Goal: Information Seeking & Learning: Understand process/instructions

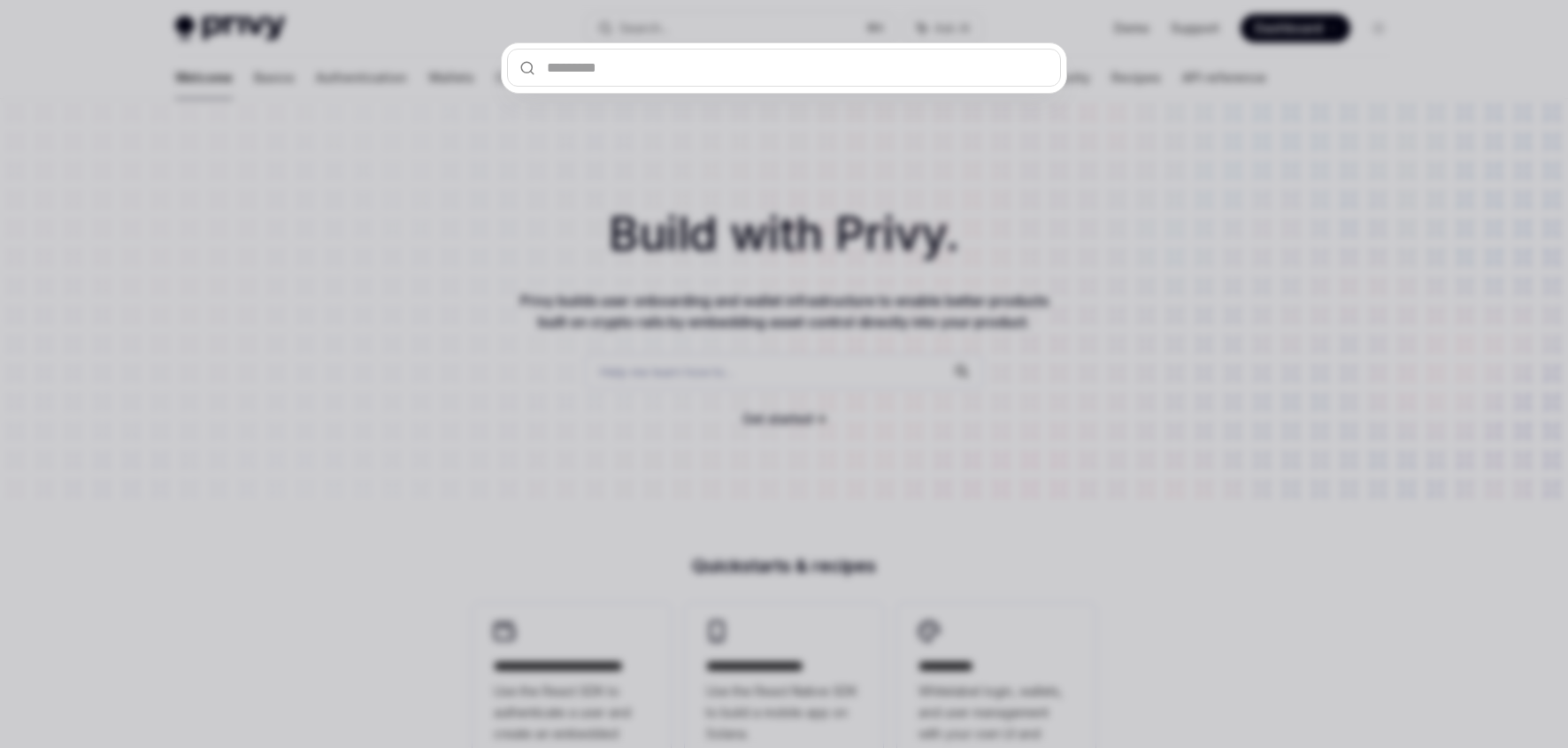
click at [541, 401] on div at bounding box center [784, 374] width 1568 height 748
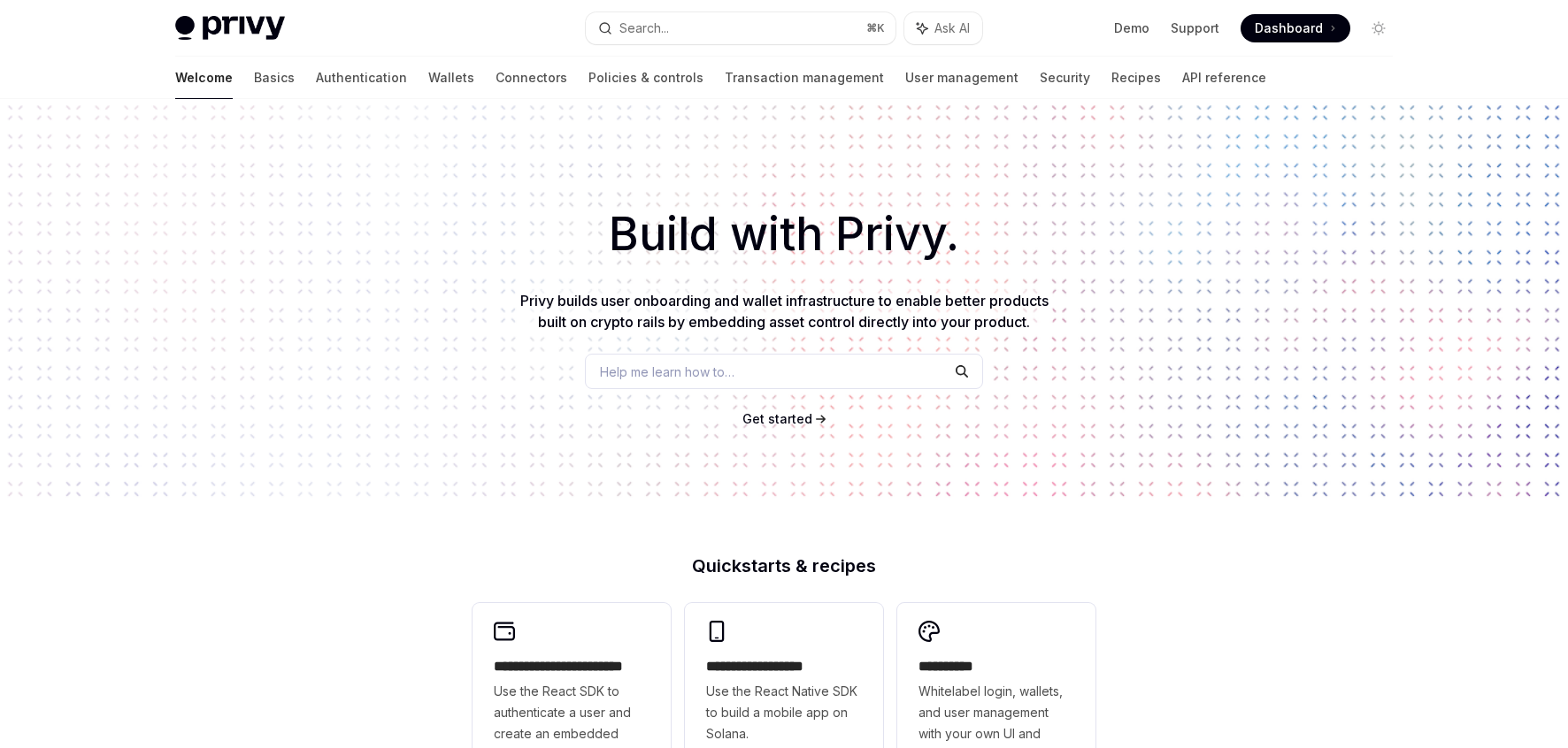
click at [769, 422] on span "Get started" at bounding box center [776, 418] width 70 height 15
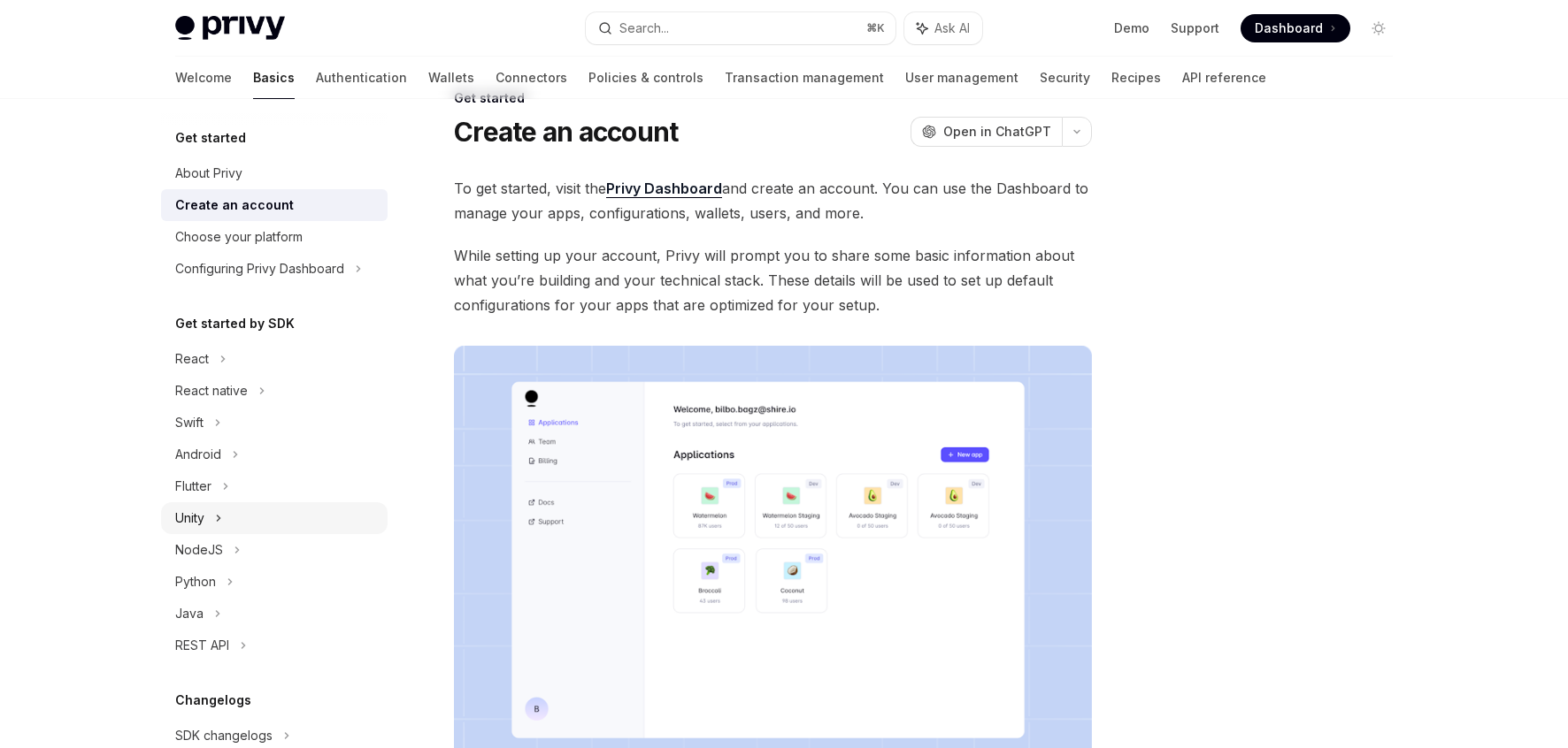
scroll to position [53, 0]
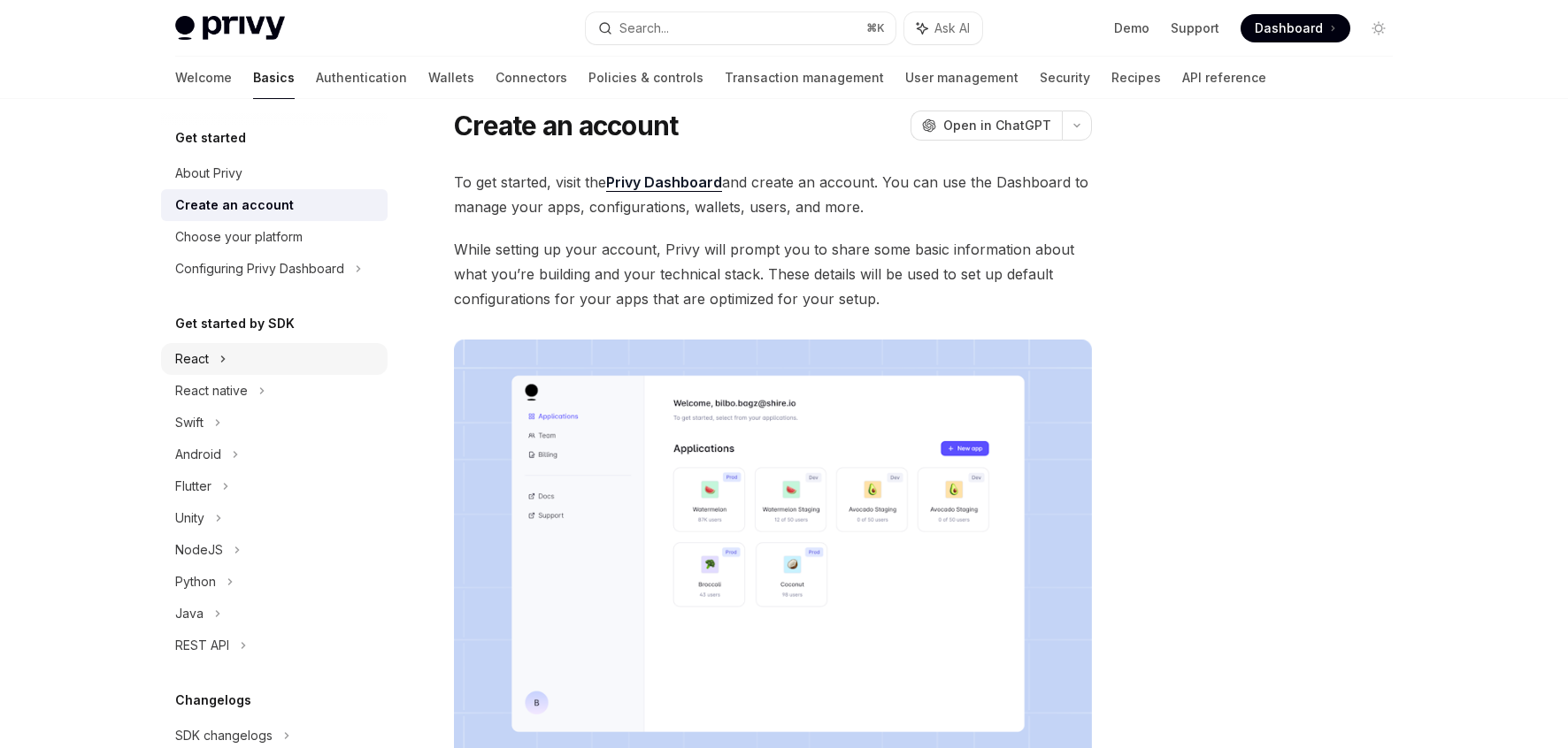
click at [205, 363] on div "React" at bounding box center [192, 359] width 34 height 21
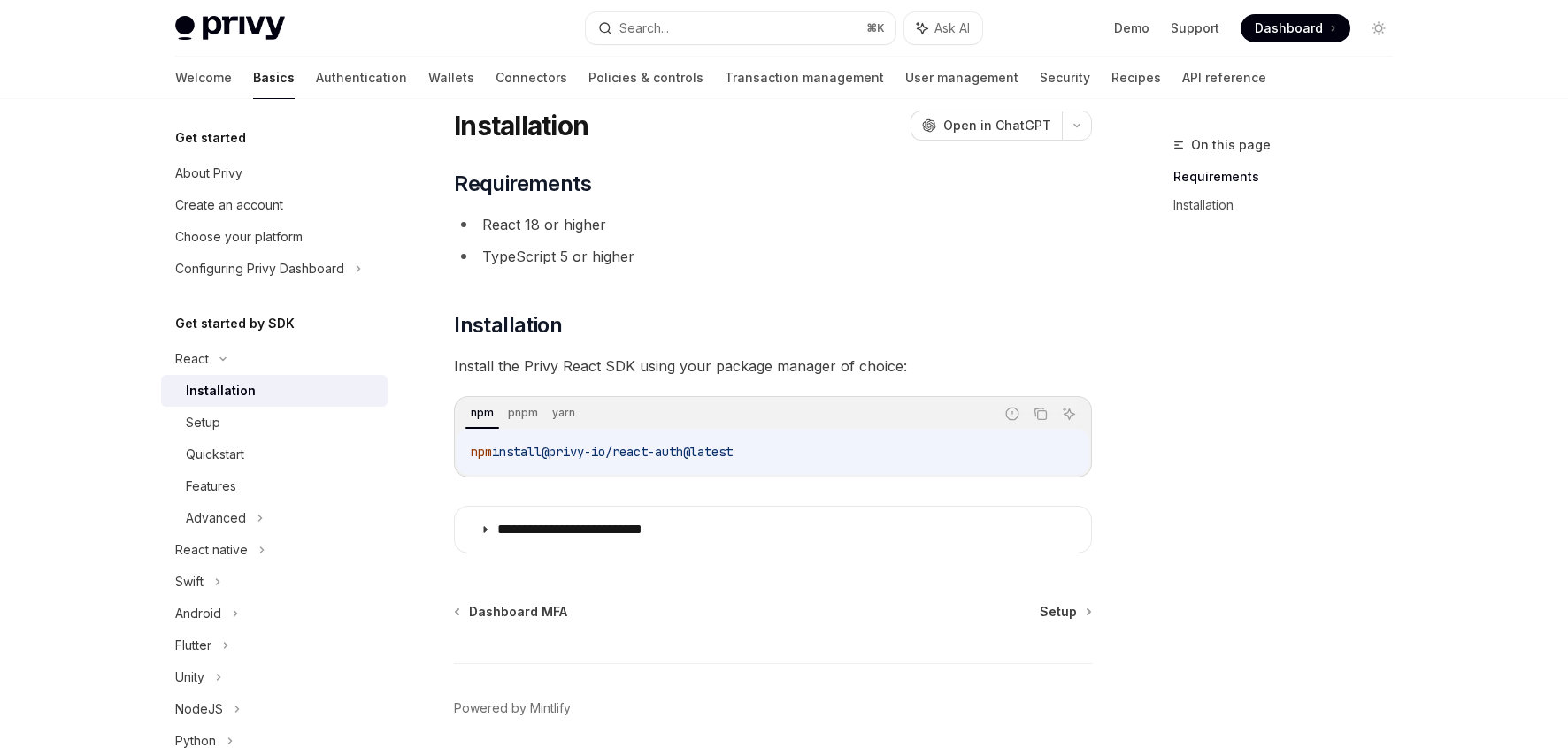
scroll to position [121, 0]
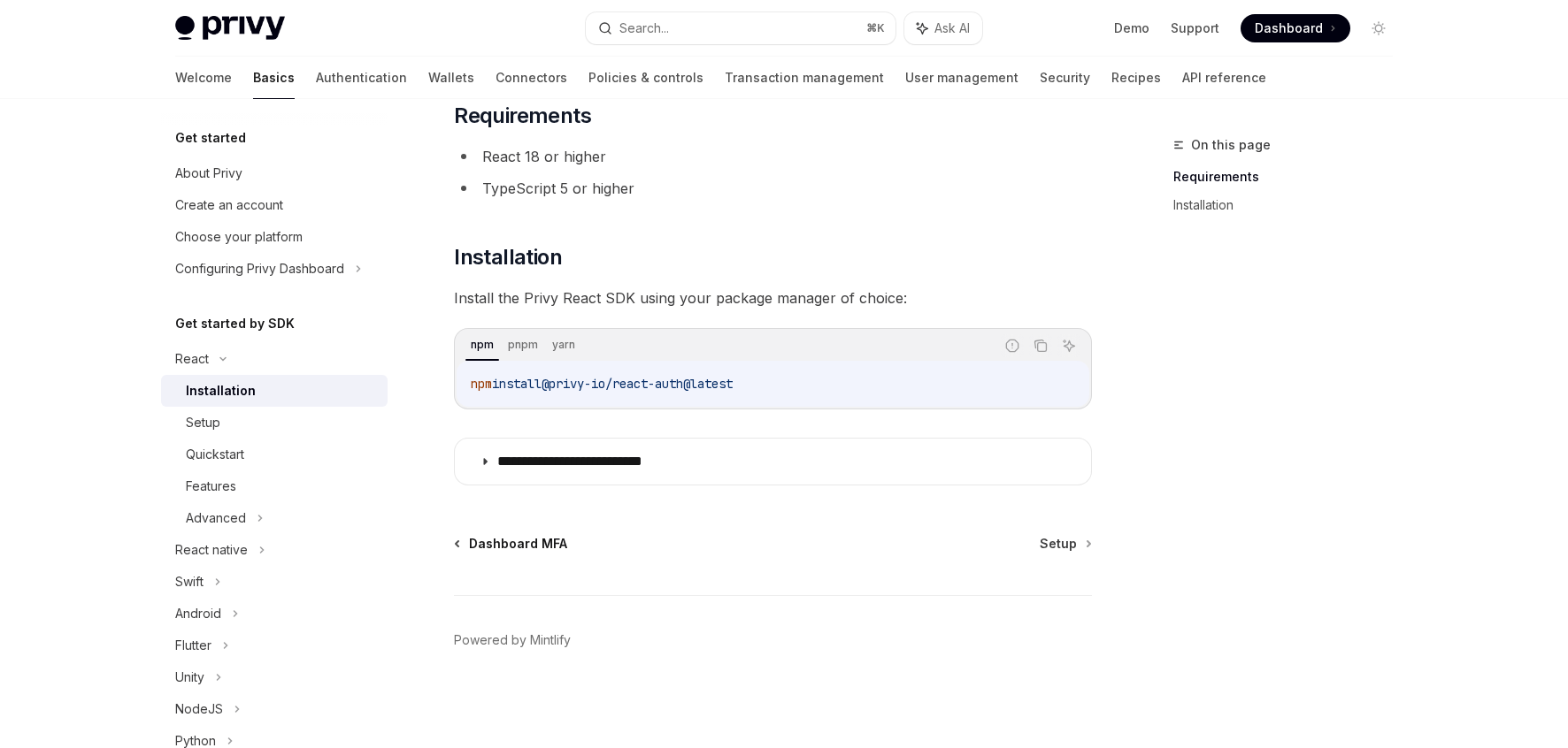
click at [527, 538] on span "Dashboard MFA" at bounding box center [518, 544] width 98 height 18
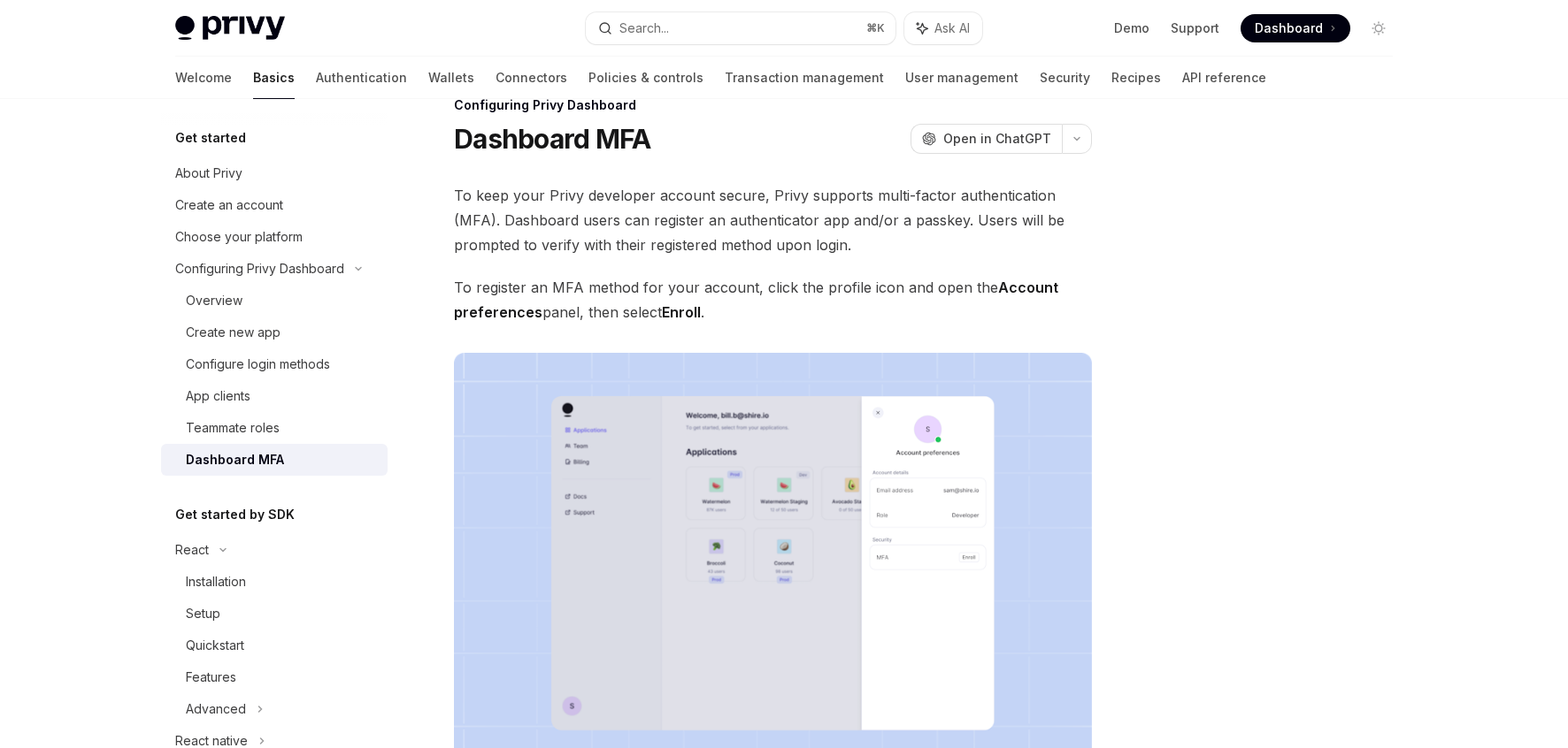
scroll to position [52, 0]
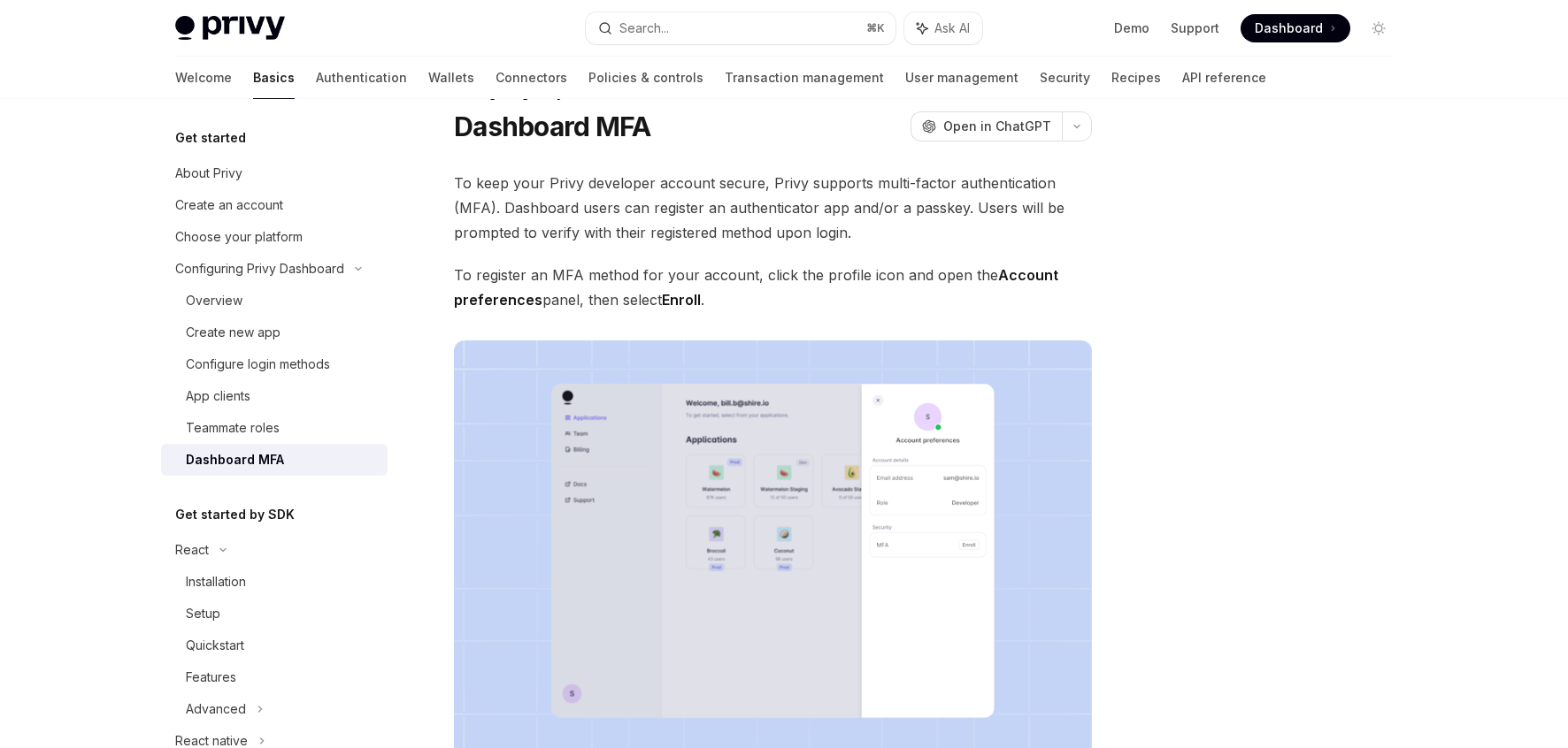
click at [923, 487] on img at bounding box center [773, 568] width 638 height 456
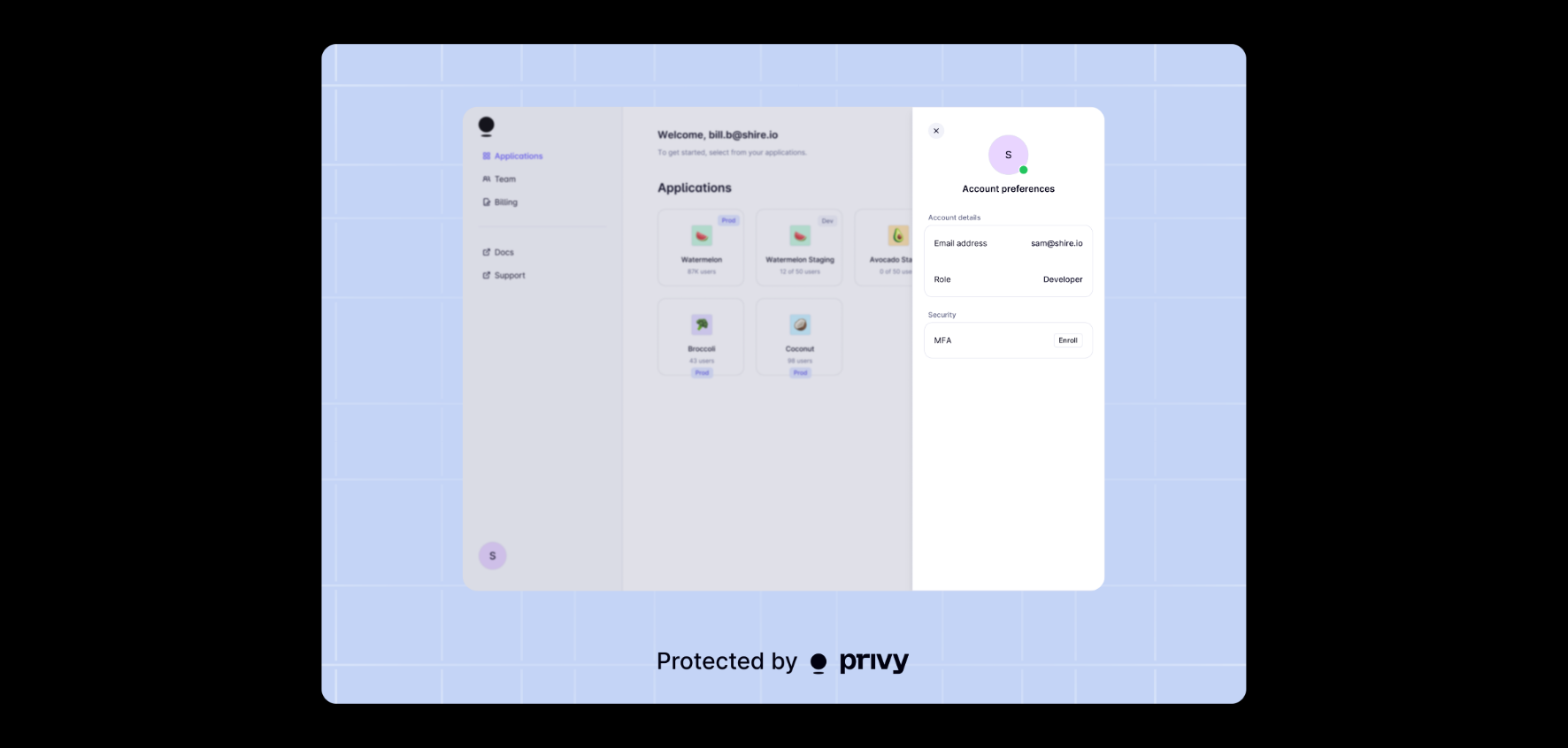
click at [1303, 329] on div at bounding box center [784, 374] width 1568 height 748
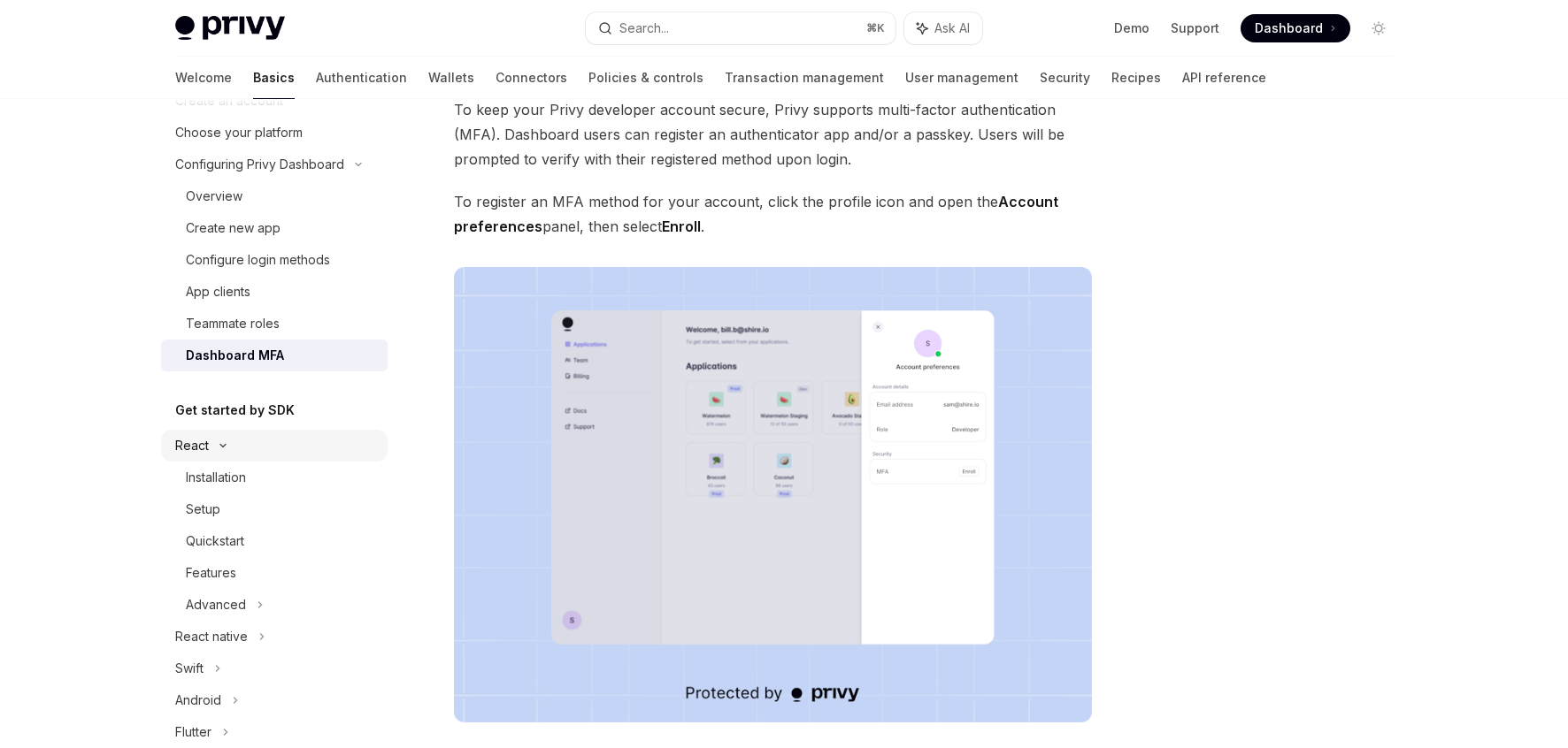
scroll to position [108, 0]
click at [242, 468] on div "Installation" at bounding box center [216, 474] width 60 height 21
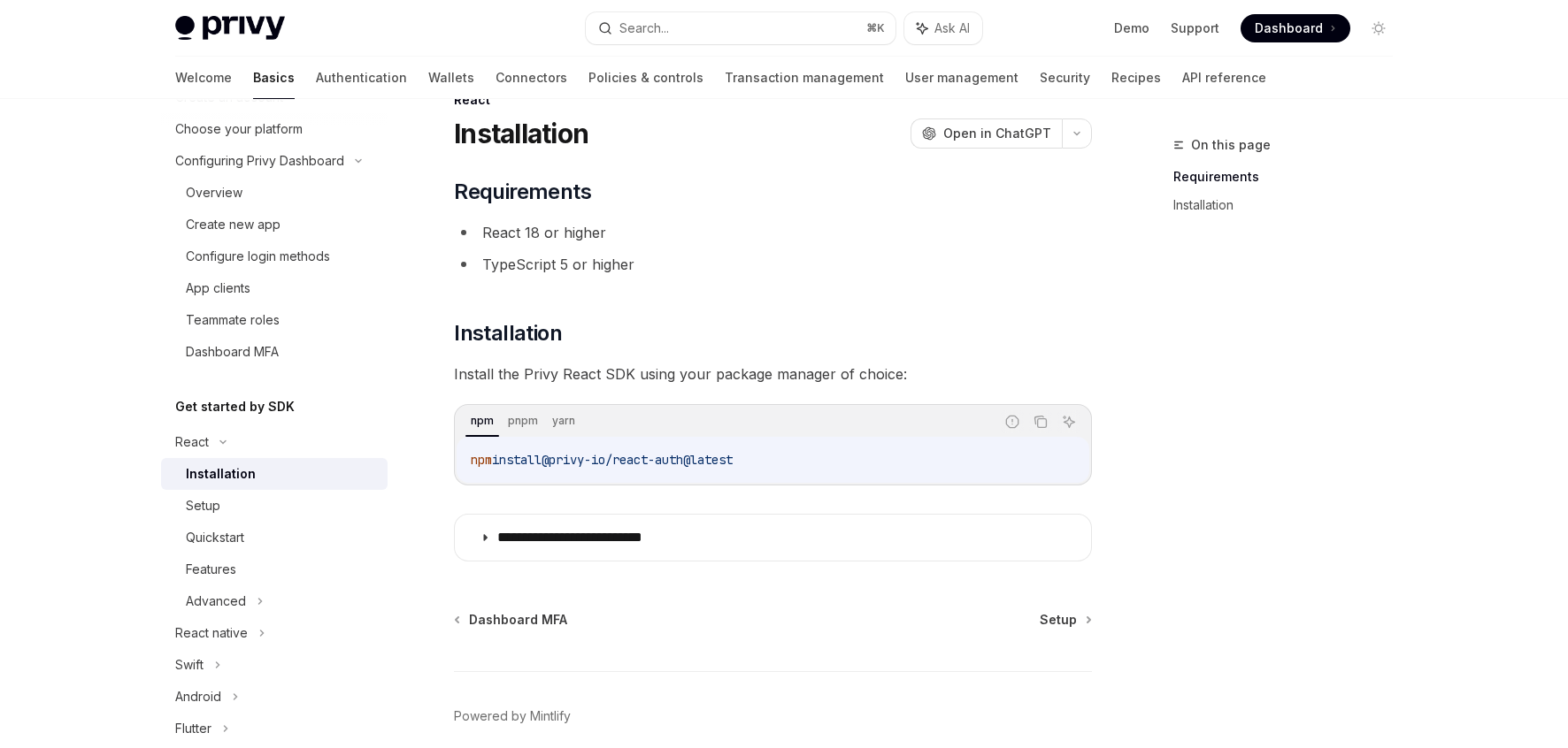
scroll to position [48, 0]
click at [221, 536] on div "Quickstart" at bounding box center [215, 538] width 59 height 21
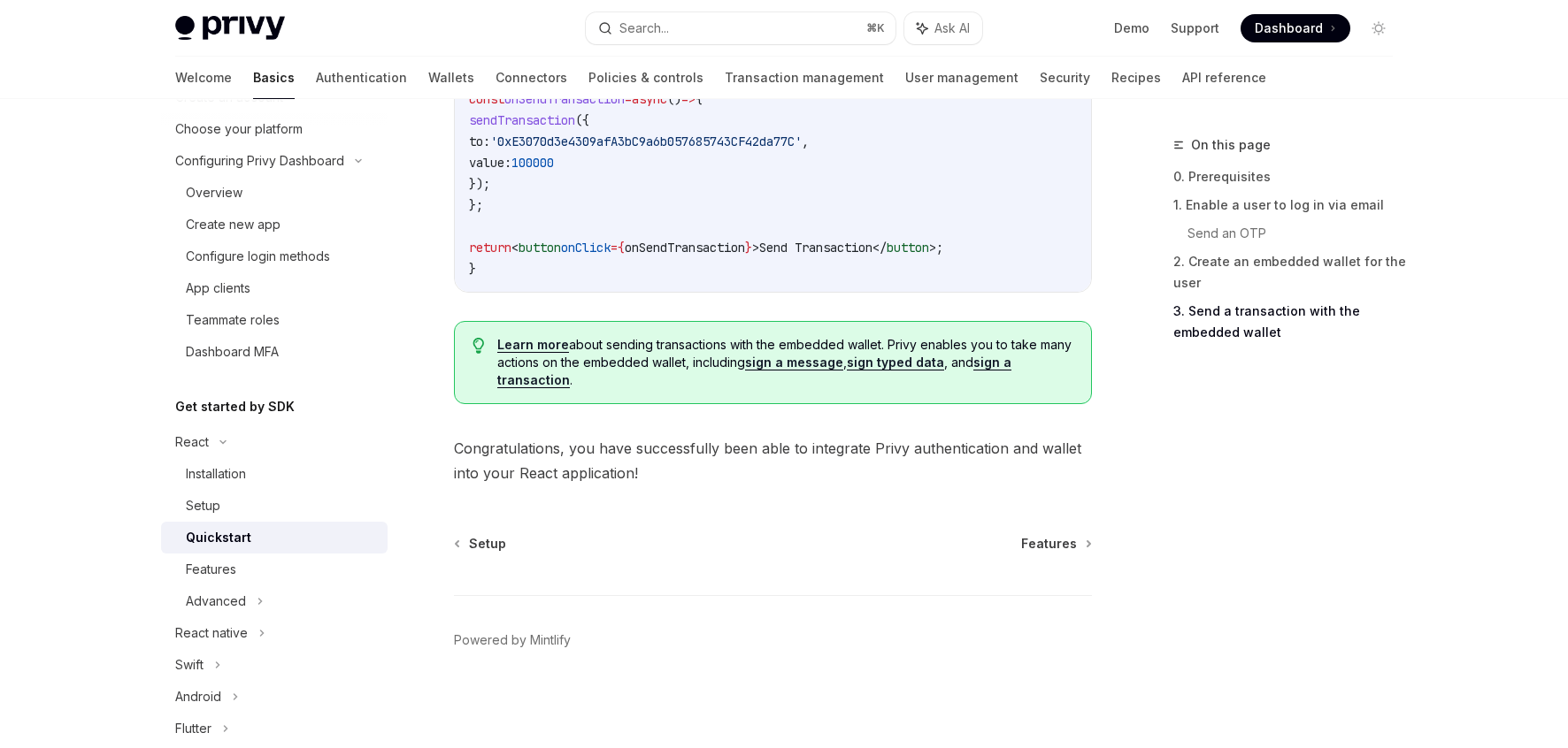
scroll to position [1823, 0]
click at [208, 508] on div "Setup" at bounding box center [203, 506] width 35 height 21
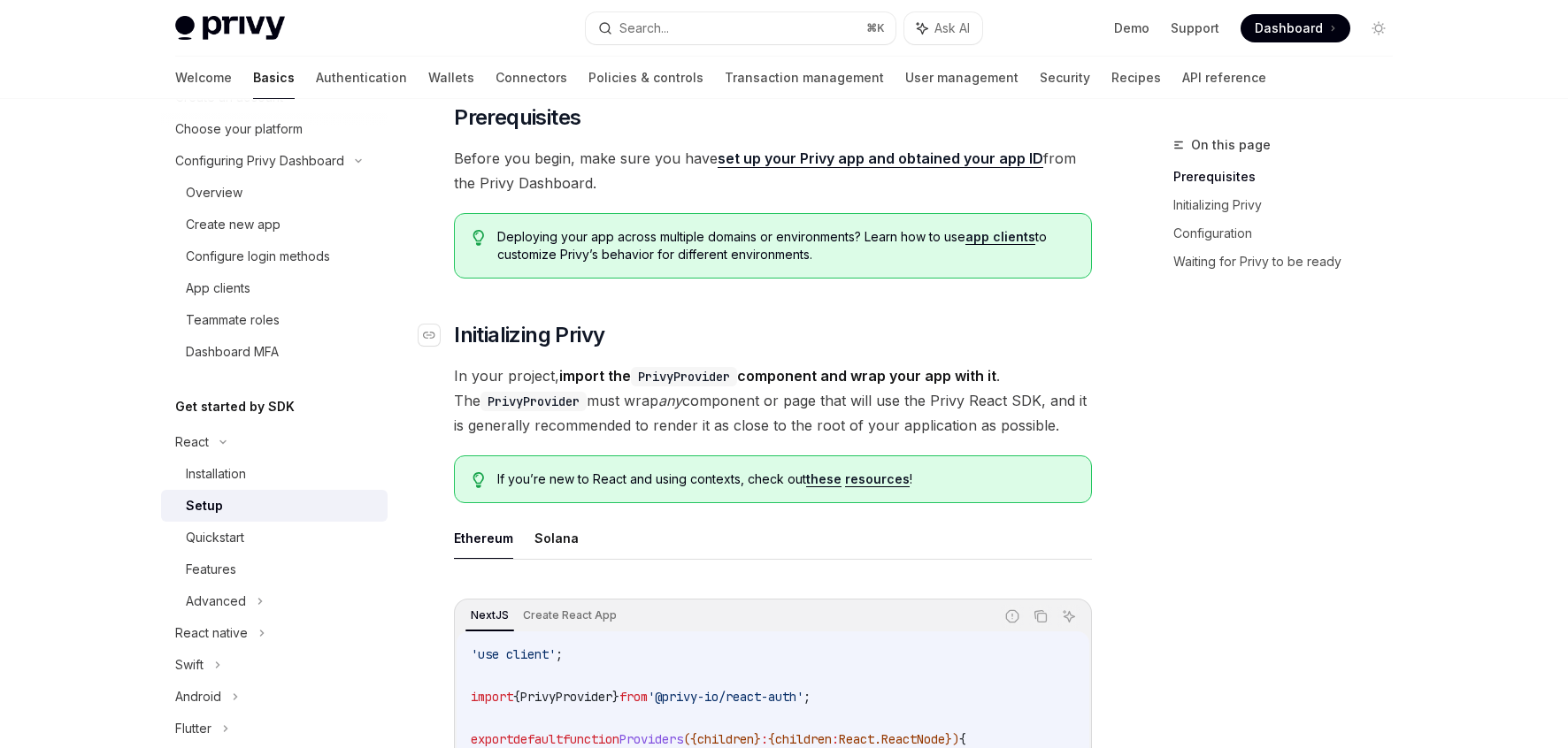
scroll to position [383, 0]
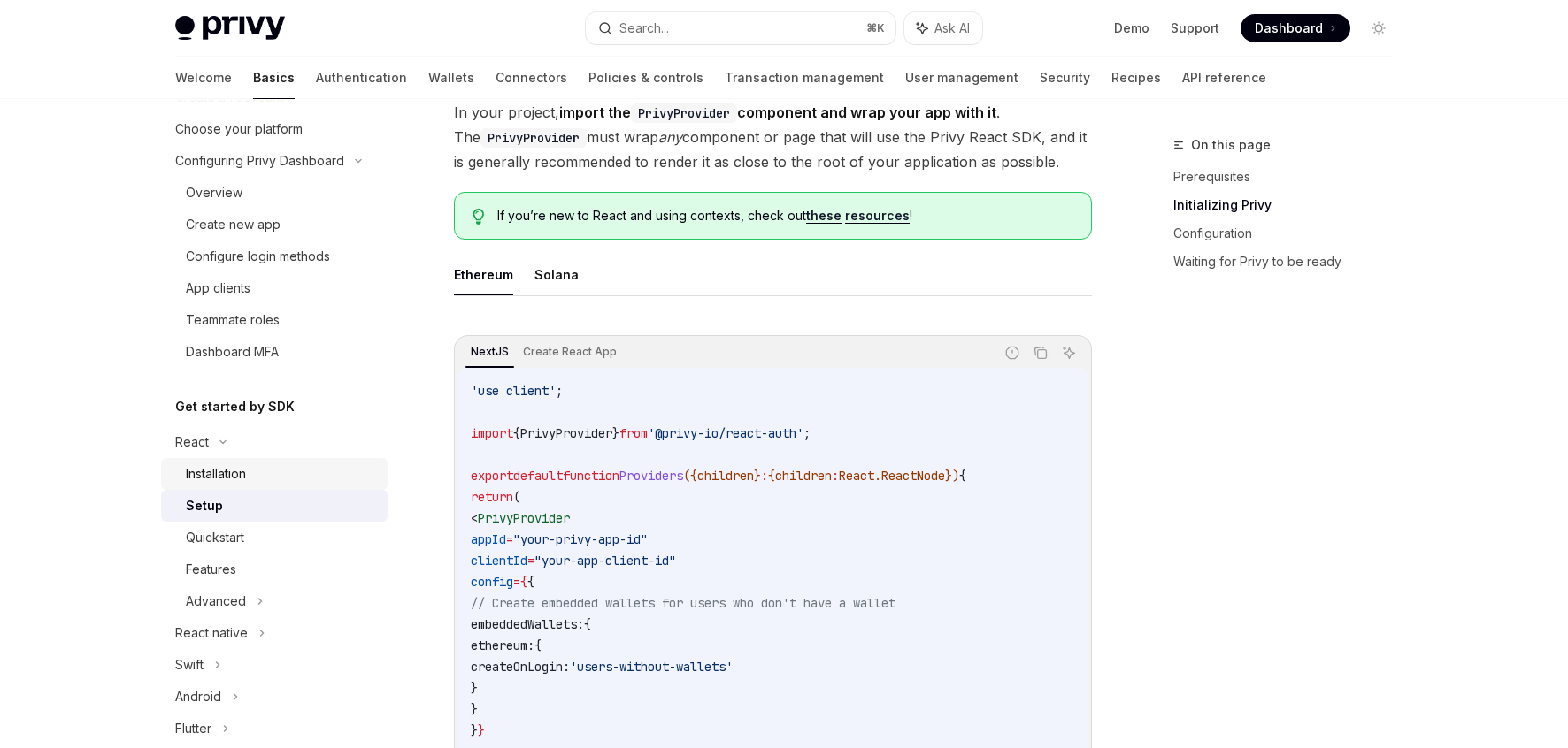
click at [237, 473] on div "Installation" at bounding box center [216, 474] width 60 height 21
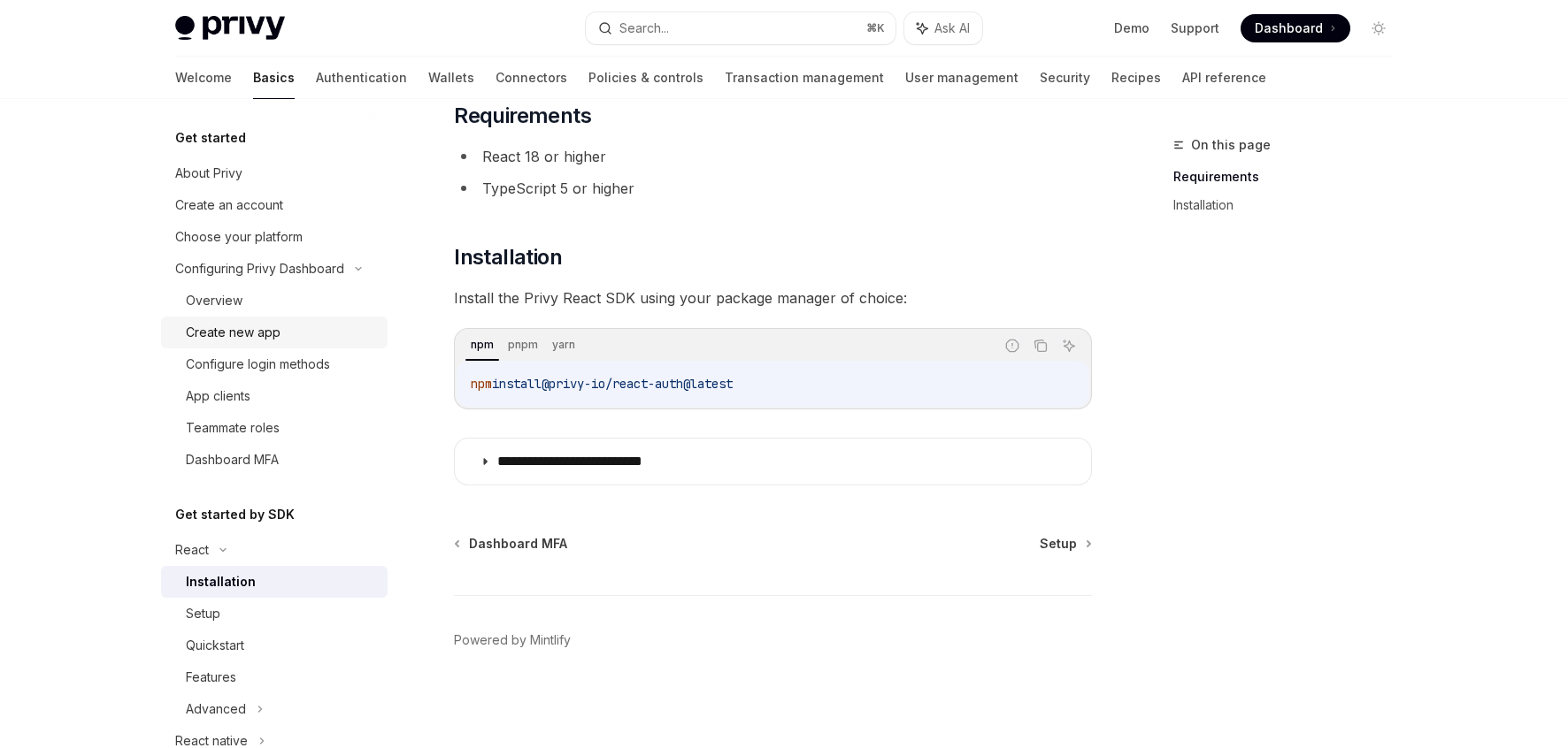
click at [256, 332] on div "Create new app" at bounding box center [233, 332] width 95 height 21
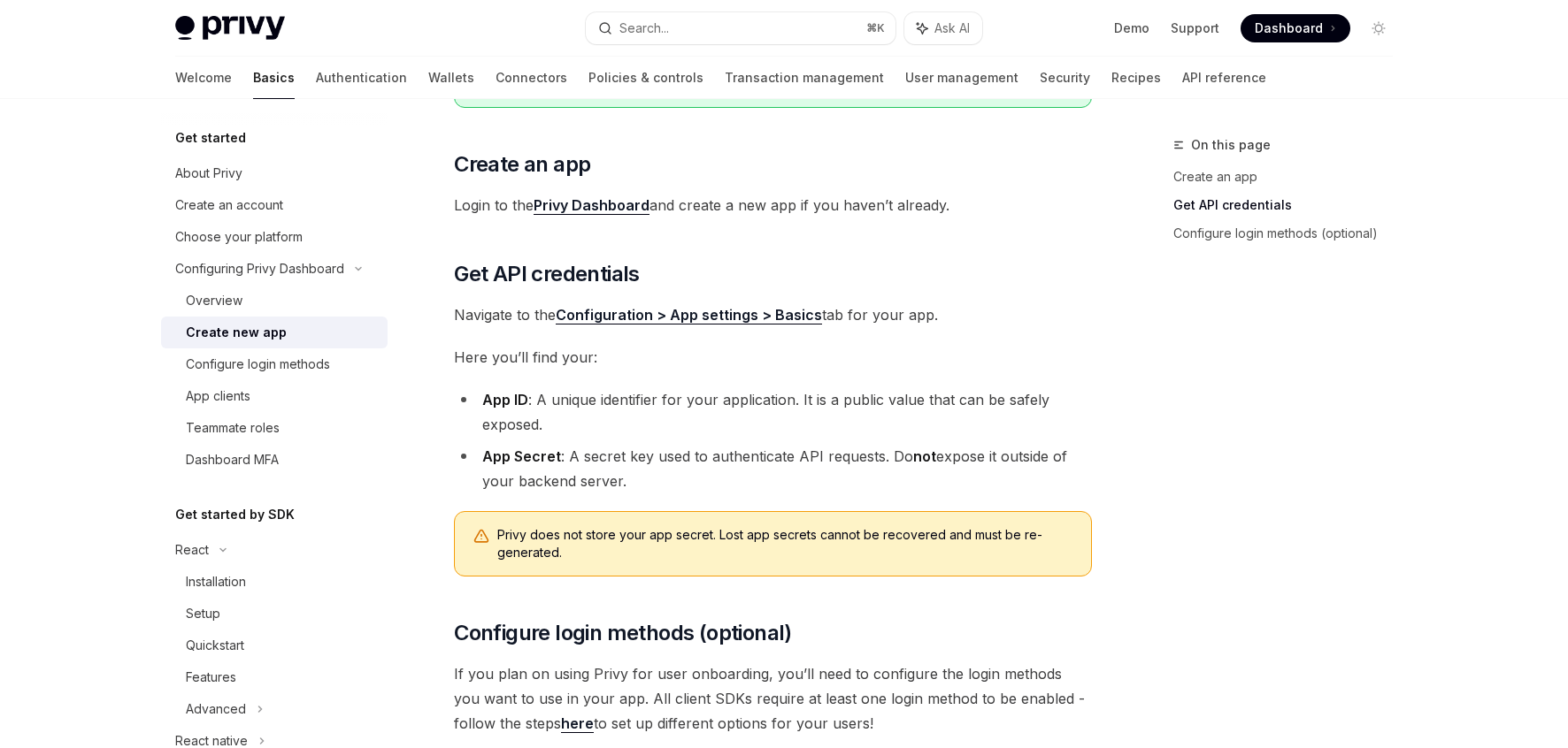
scroll to position [498, 0]
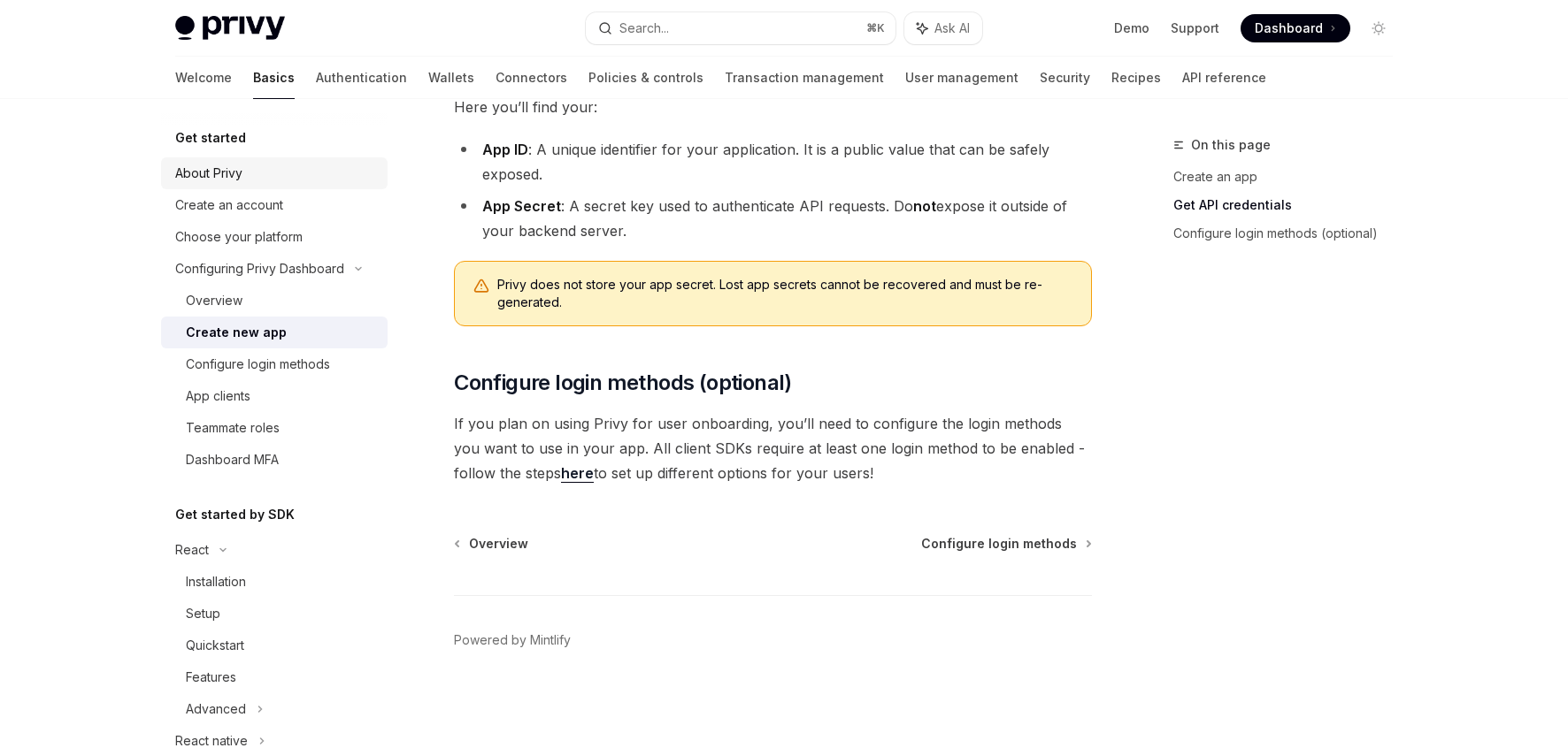
click at [230, 175] on div "About Privy" at bounding box center [209, 174] width 67 height 21
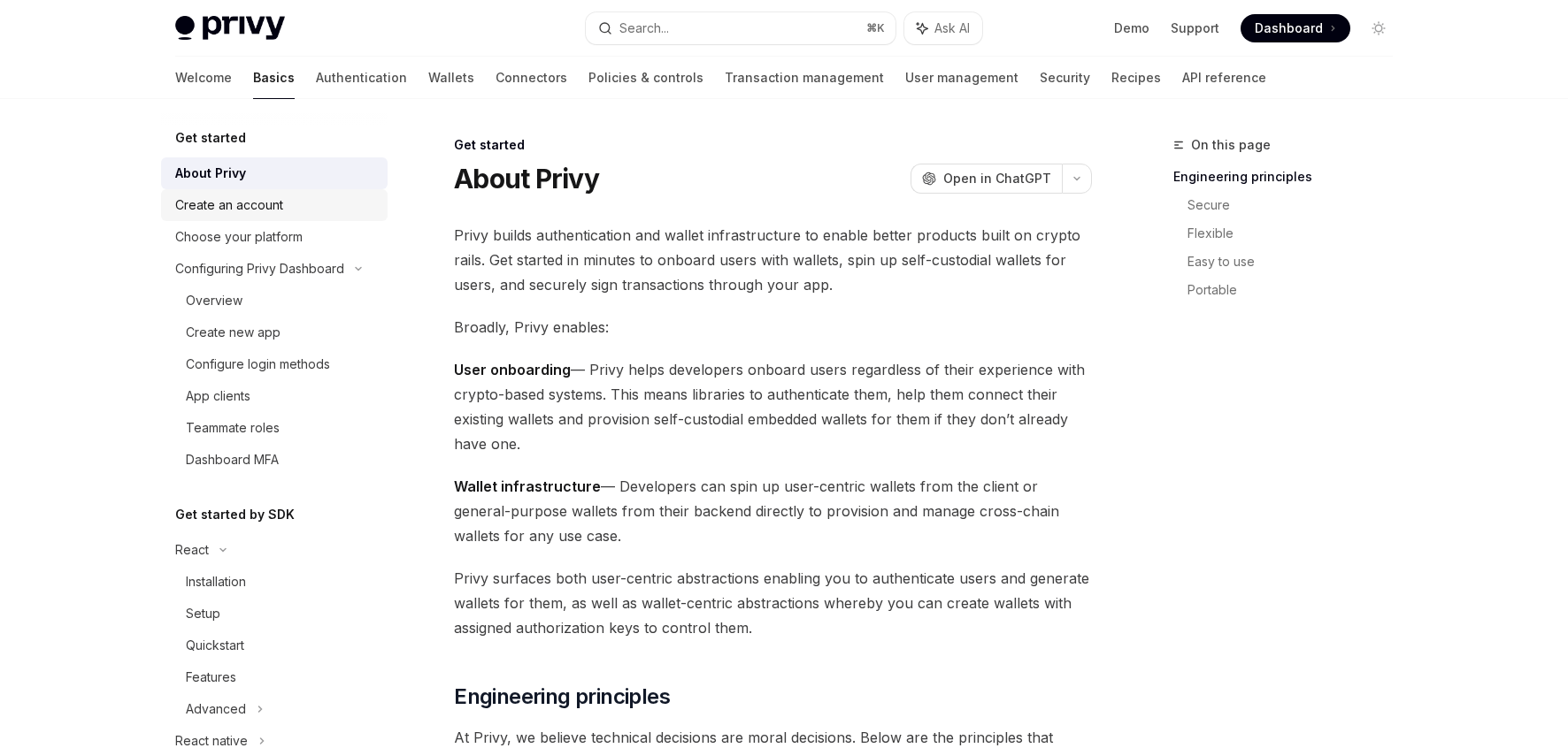
click at [234, 205] on div "Create an account" at bounding box center [230, 206] width 108 height 21
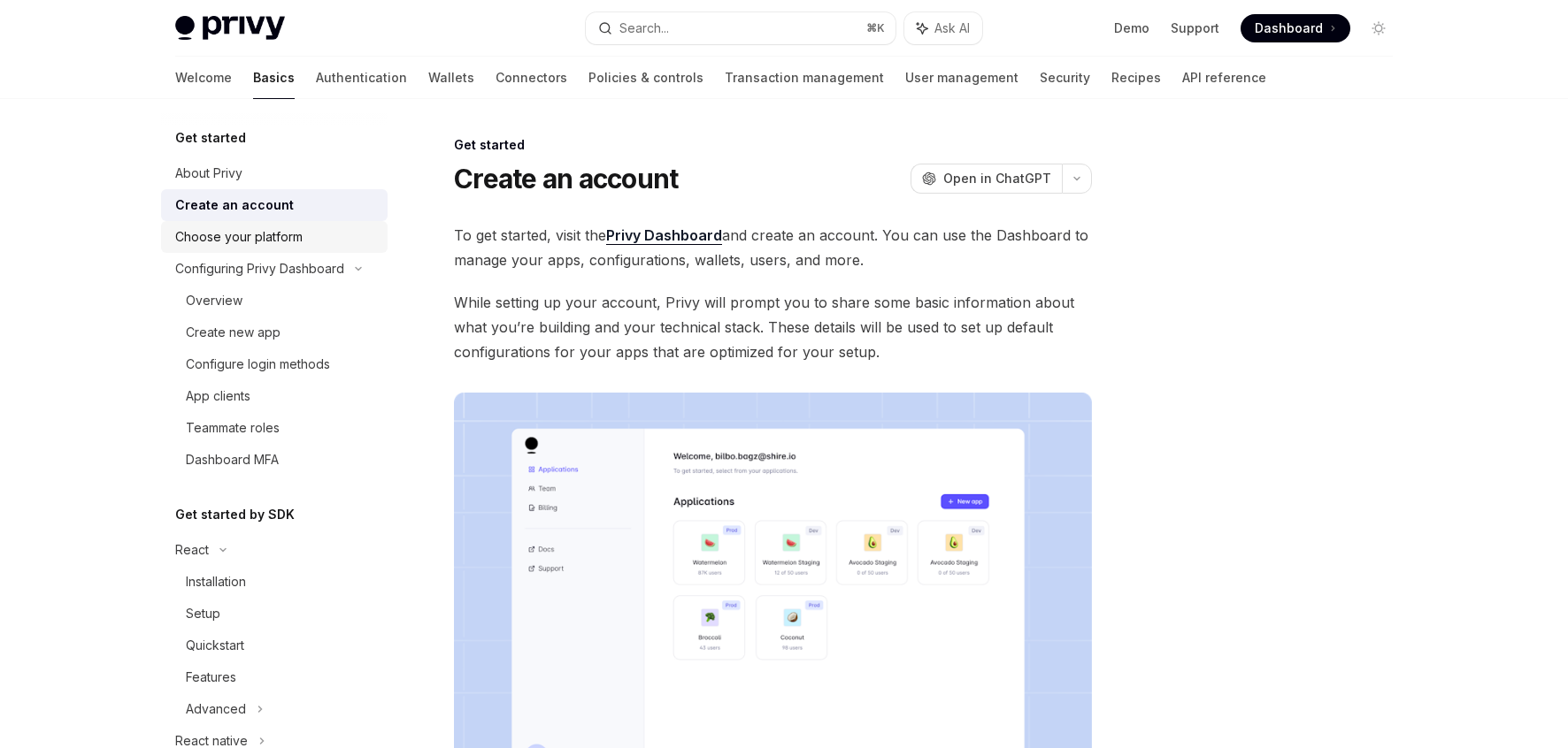
click at [248, 242] on div "Choose your platform" at bounding box center [239, 238] width 128 height 21
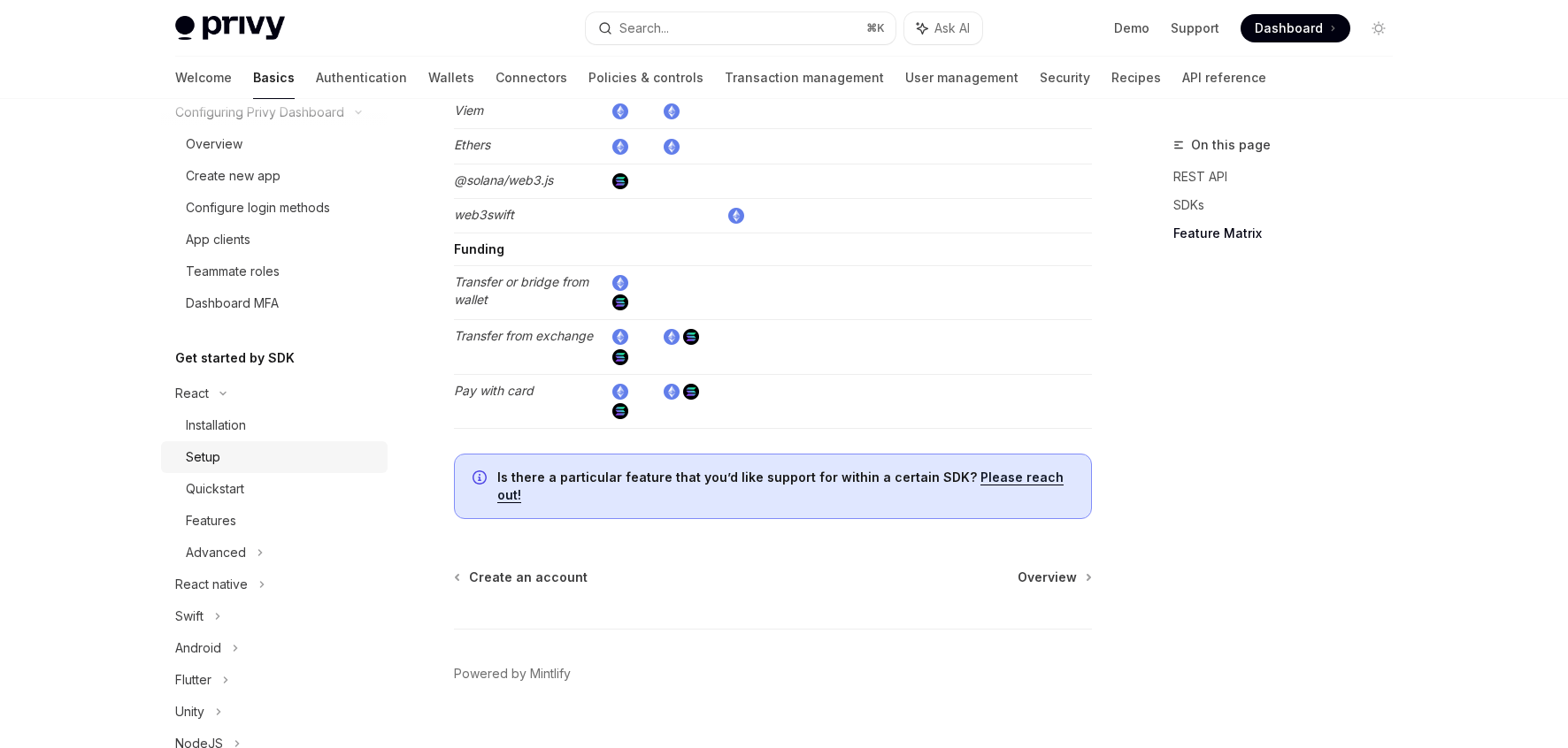
scroll to position [249, 0]
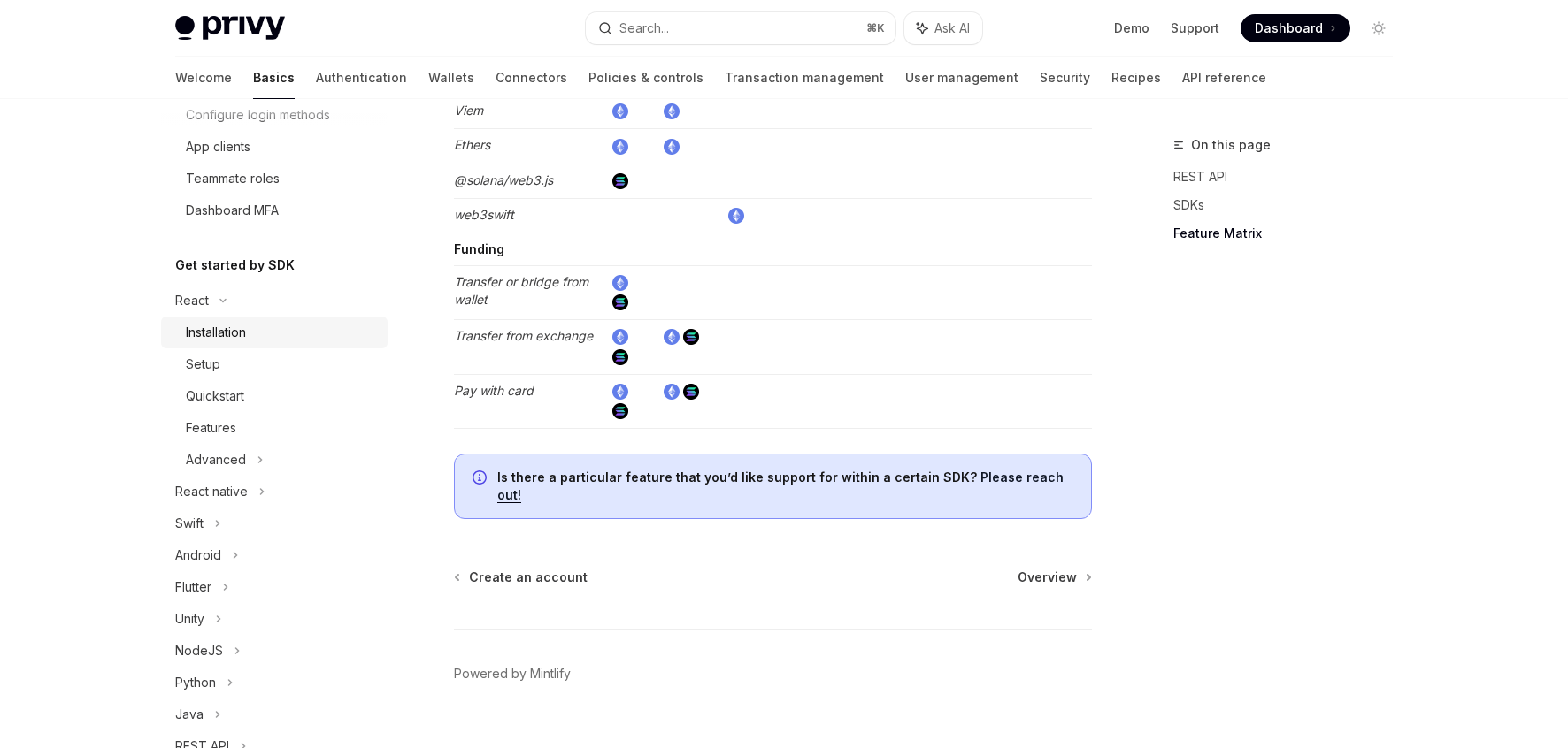
click at [209, 332] on div "Installation" at bounding box center [216, 332] width 60 height 21
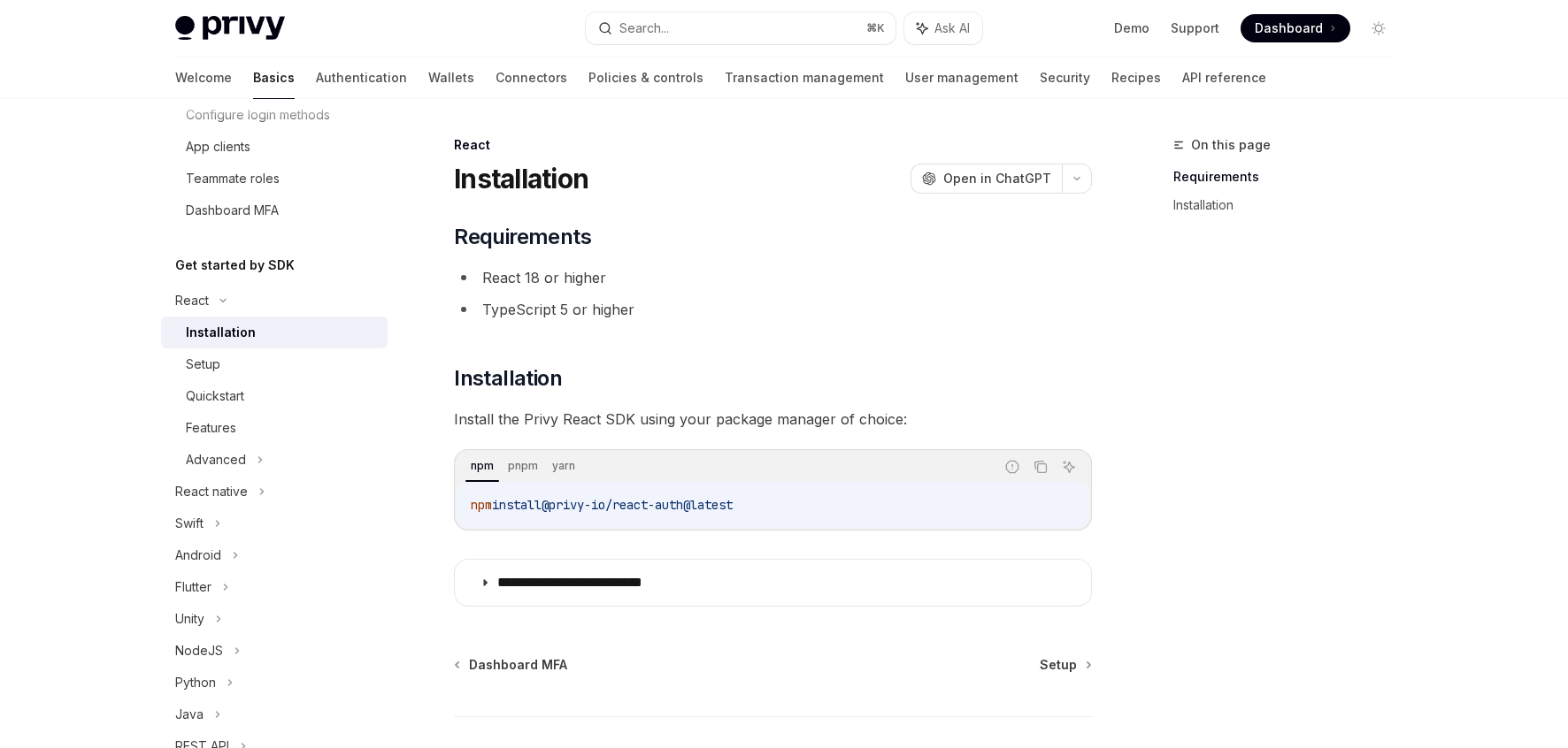
scroll to position [121, 0]
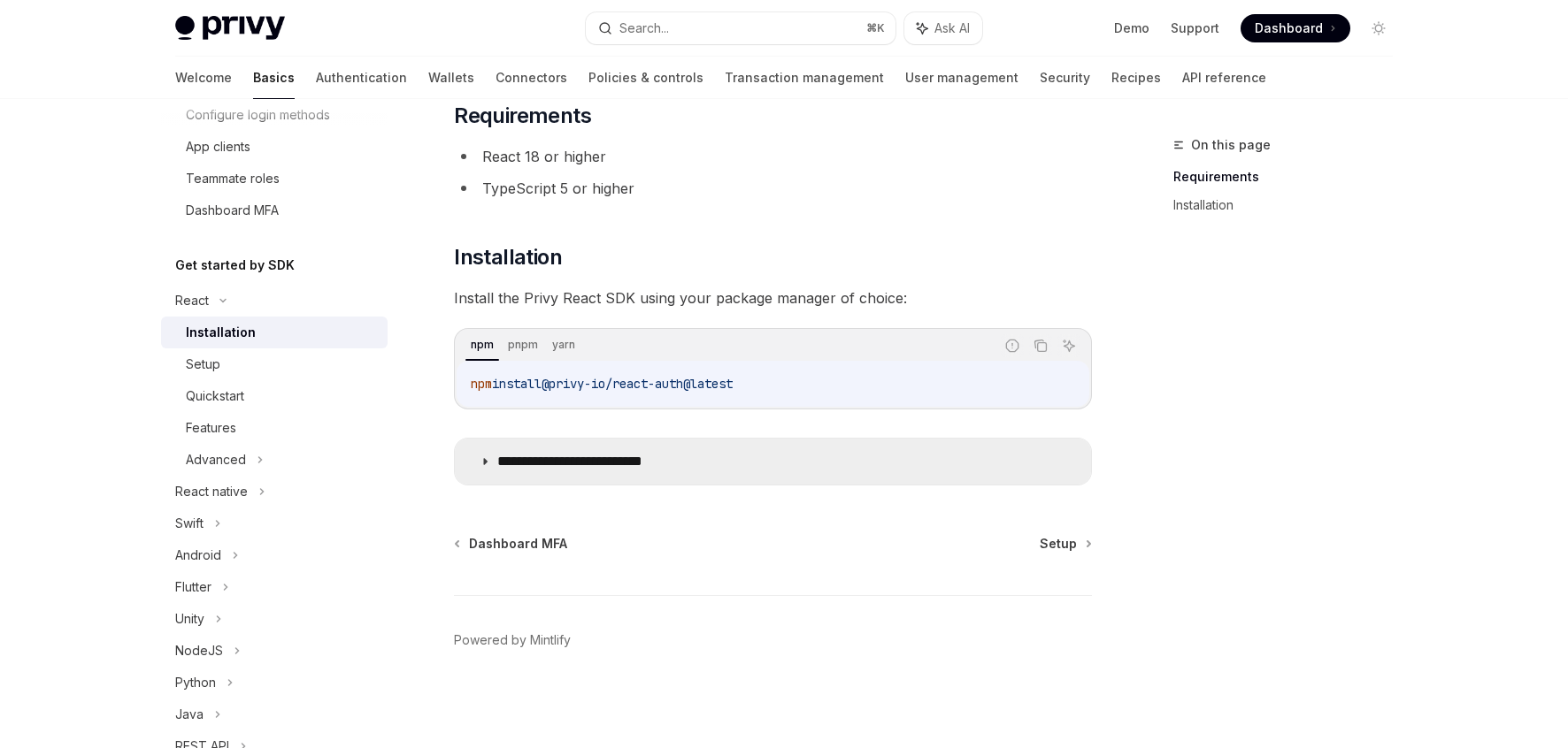
click at [620, 454] on p "**********" at bounding box center [597, 462] width 200 height 18
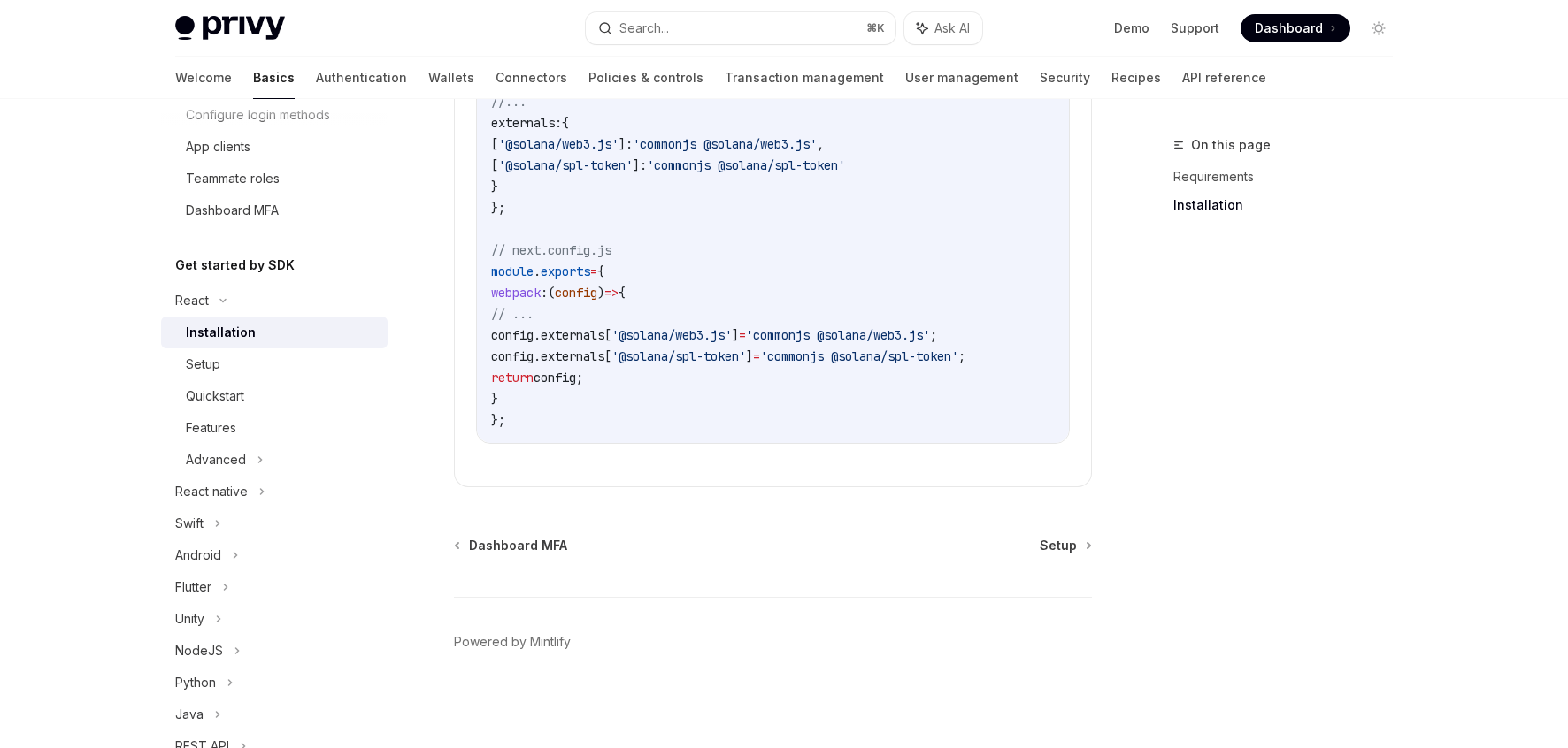
scroll to position [679, 0]
click at [207, 399] on div "Quickstart" at bounding box center [215, 396] width 59 height 21
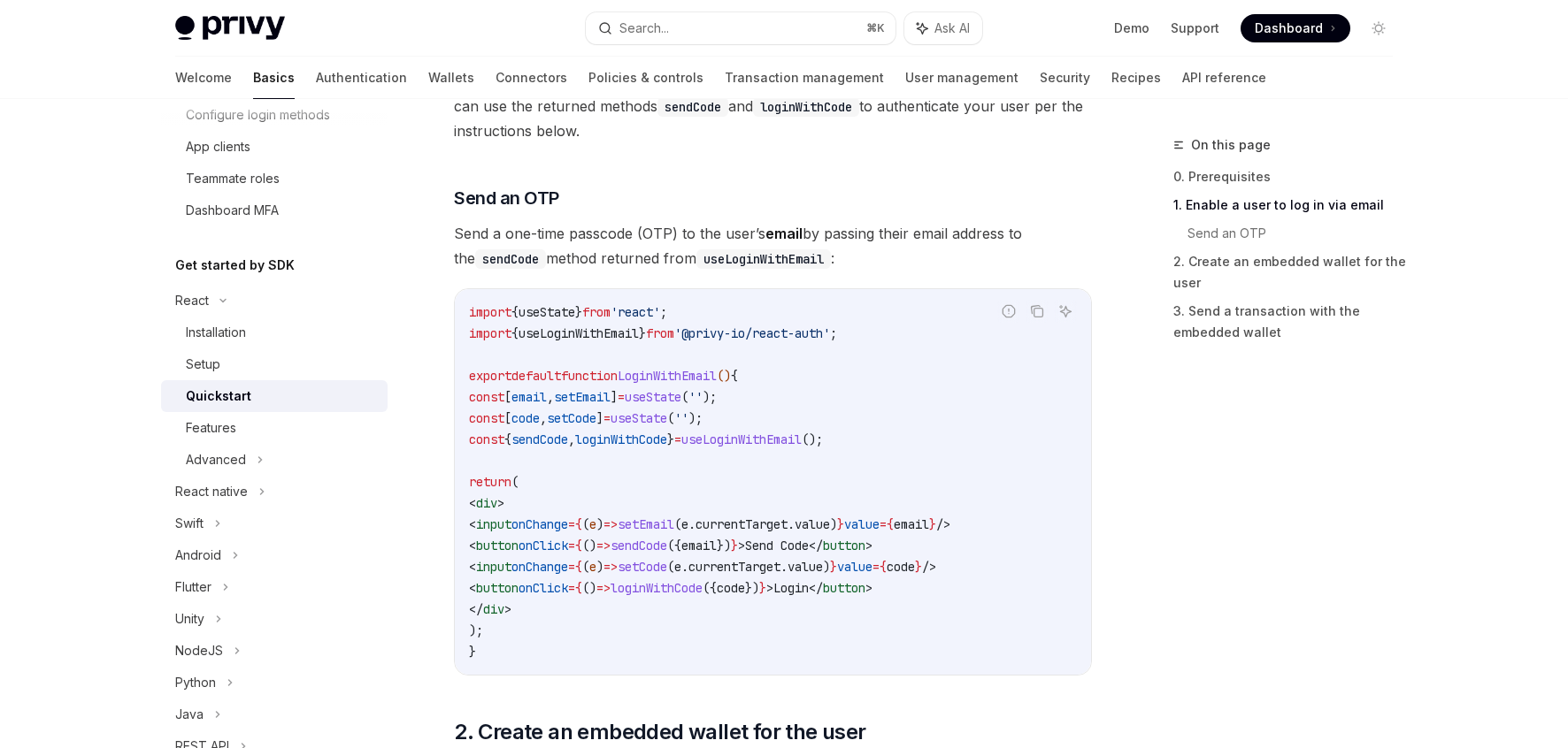
scroll to position [676, 0]
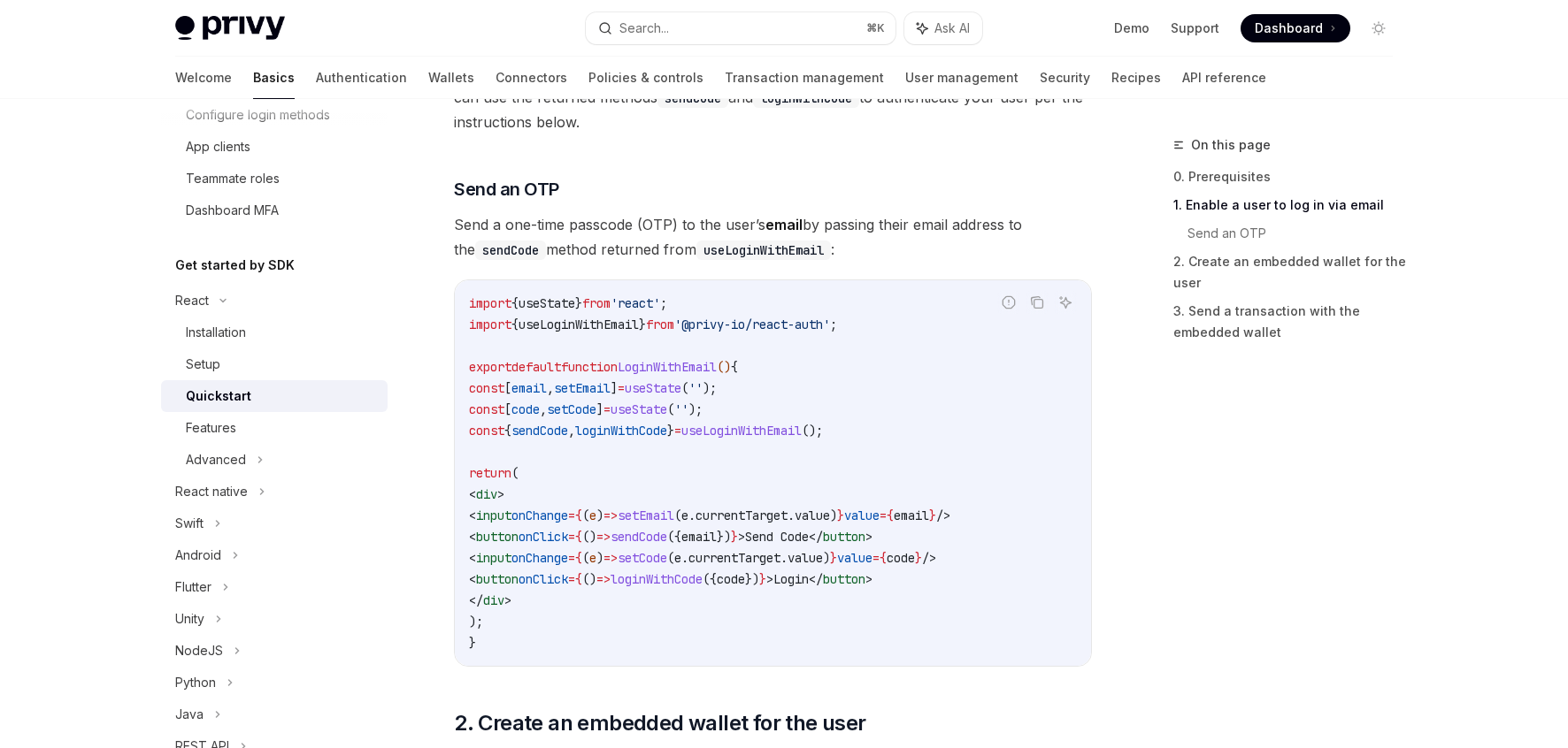
drag, startPoint x: 867, startPoint y: 321, endPoint x: 712, endPoint y: 322, distance: 155.0
click at [712, 322] on span "'@privy-io/react-auth'" at bounding box center [753, 324] width 156 height 16
copy span "@privy-io/react-auth'"
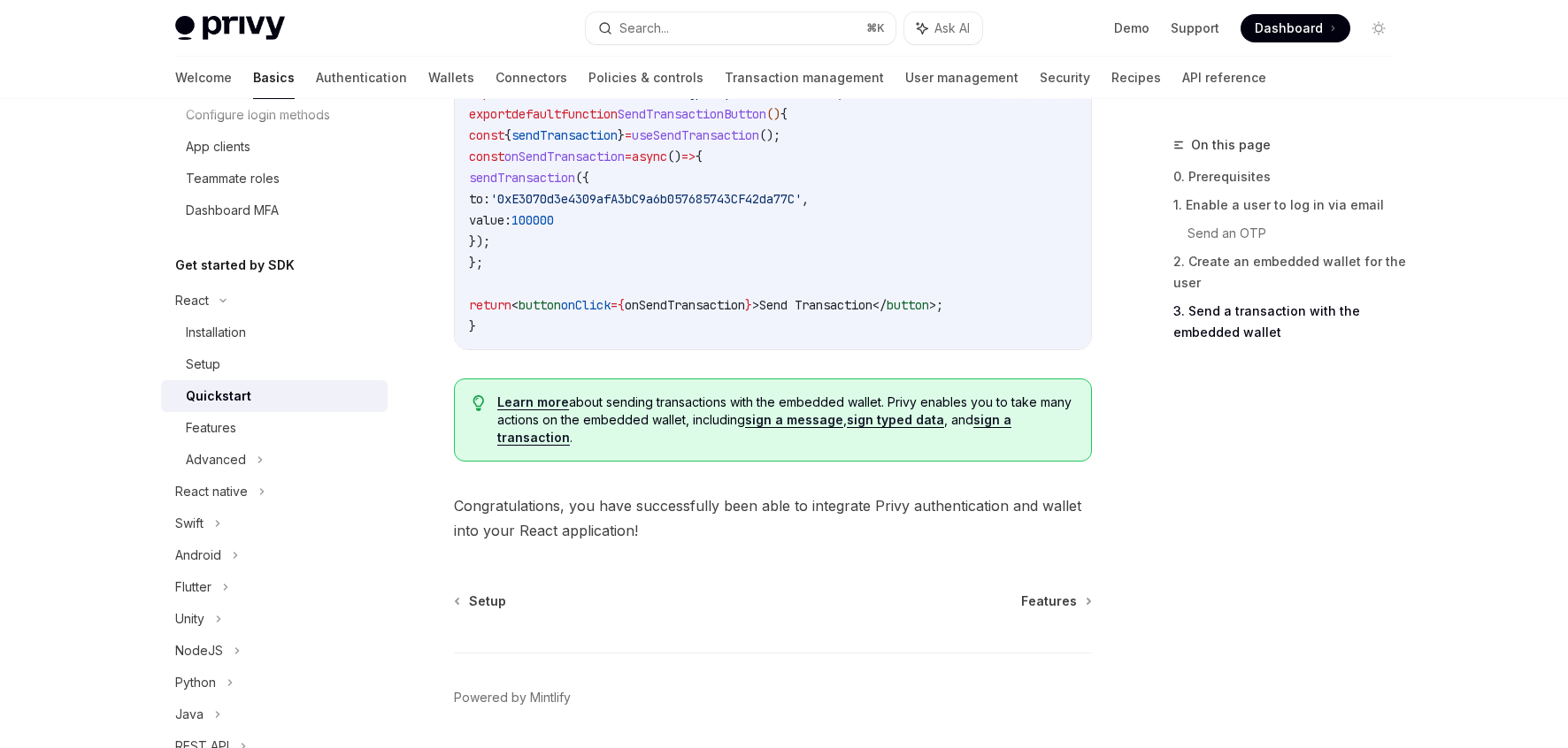
scroll to position [1765, 0]
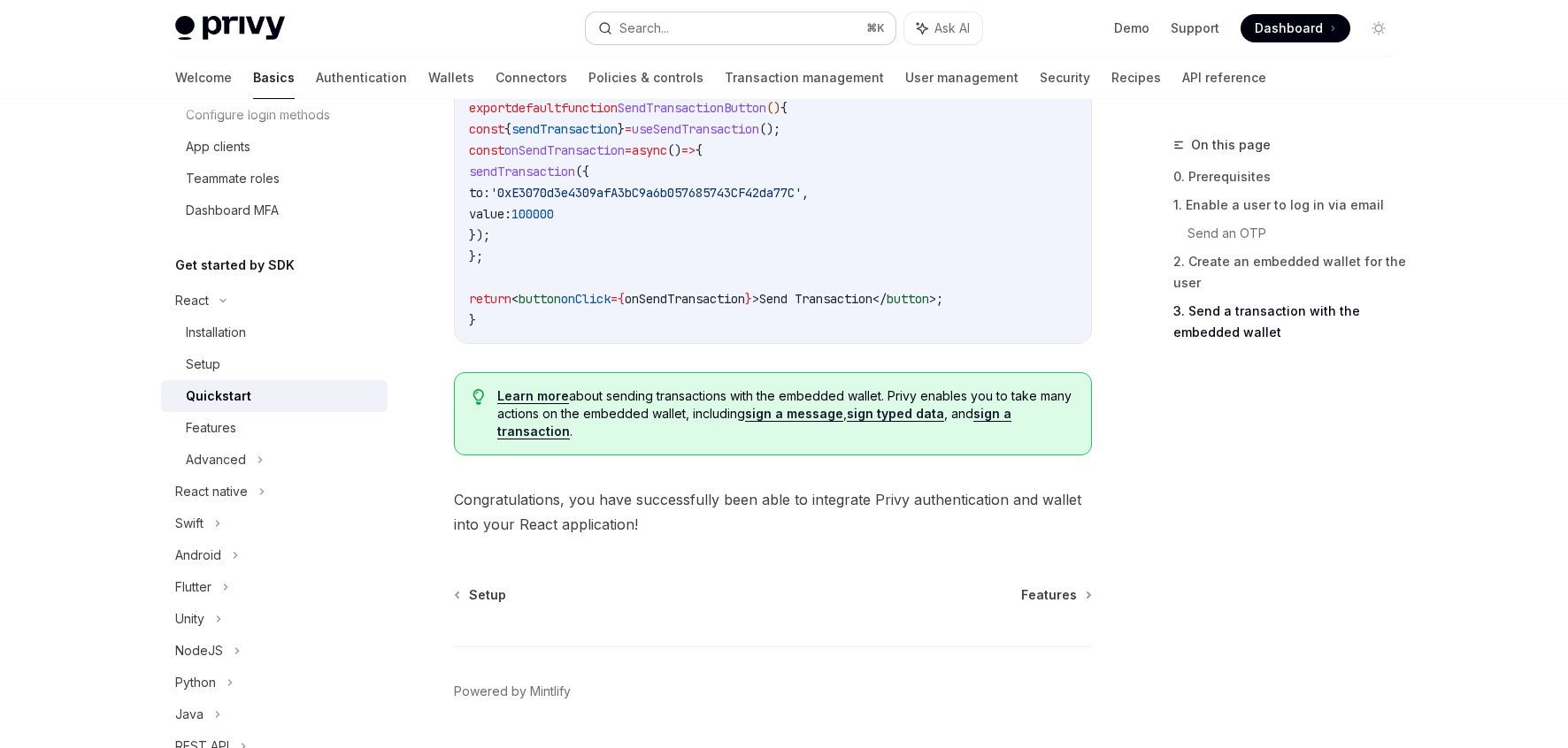
click at [769, 24] on button "Search... ⌘ K" at bounding box center [740, 28] width 309 height 32
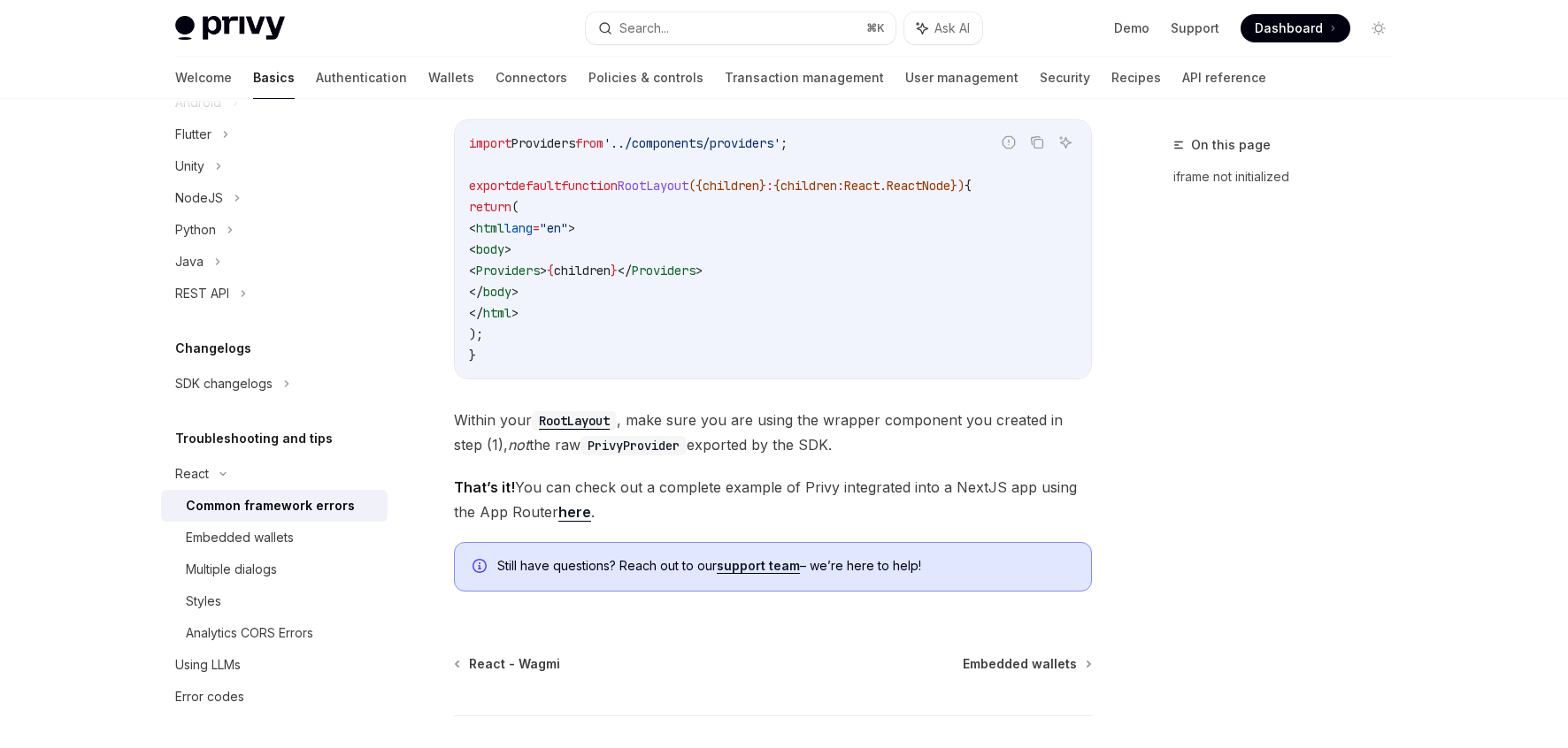
scroll to position [1168, 0]
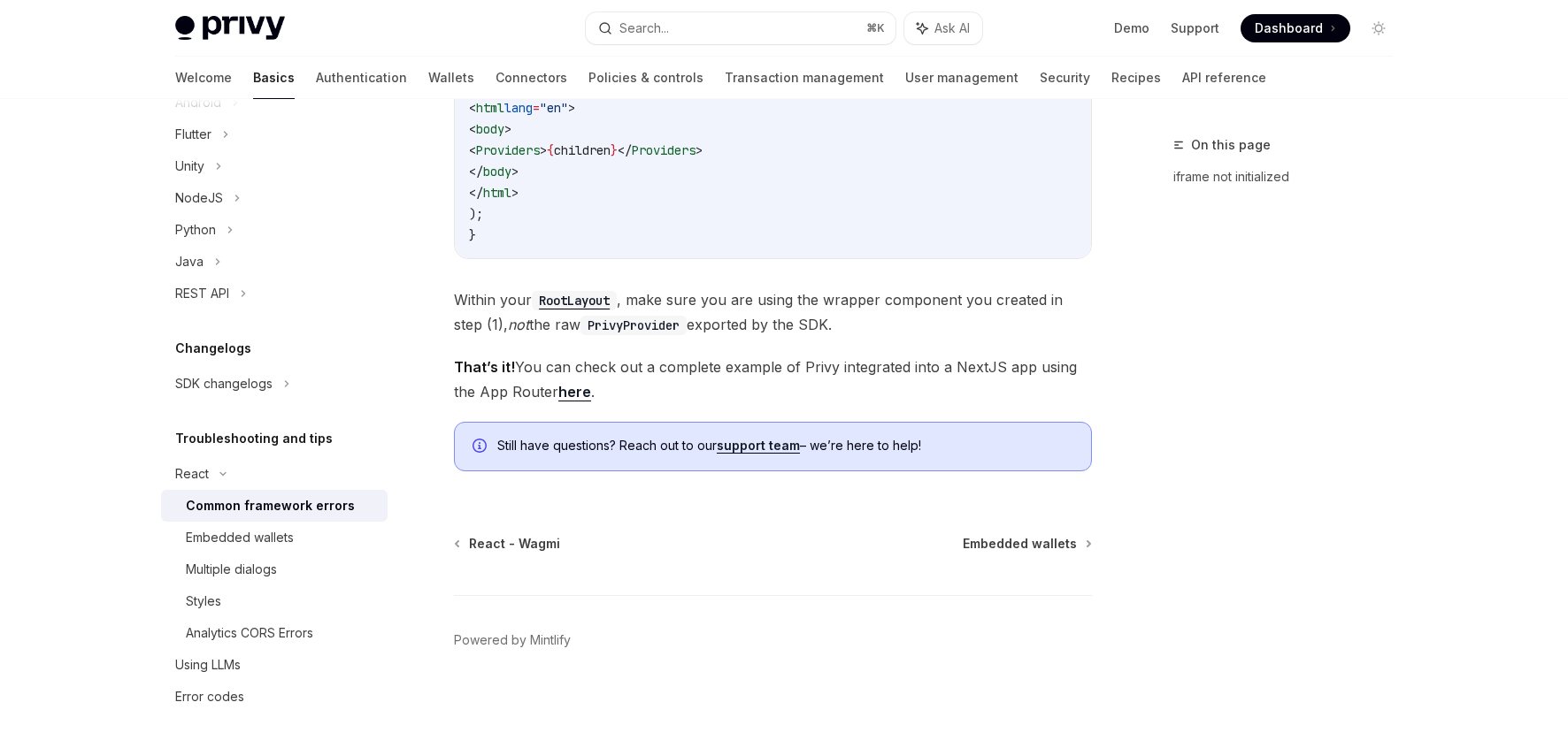
click at [752, 448] on link "support team" at bounding box center [759, 446] width 83 height 16
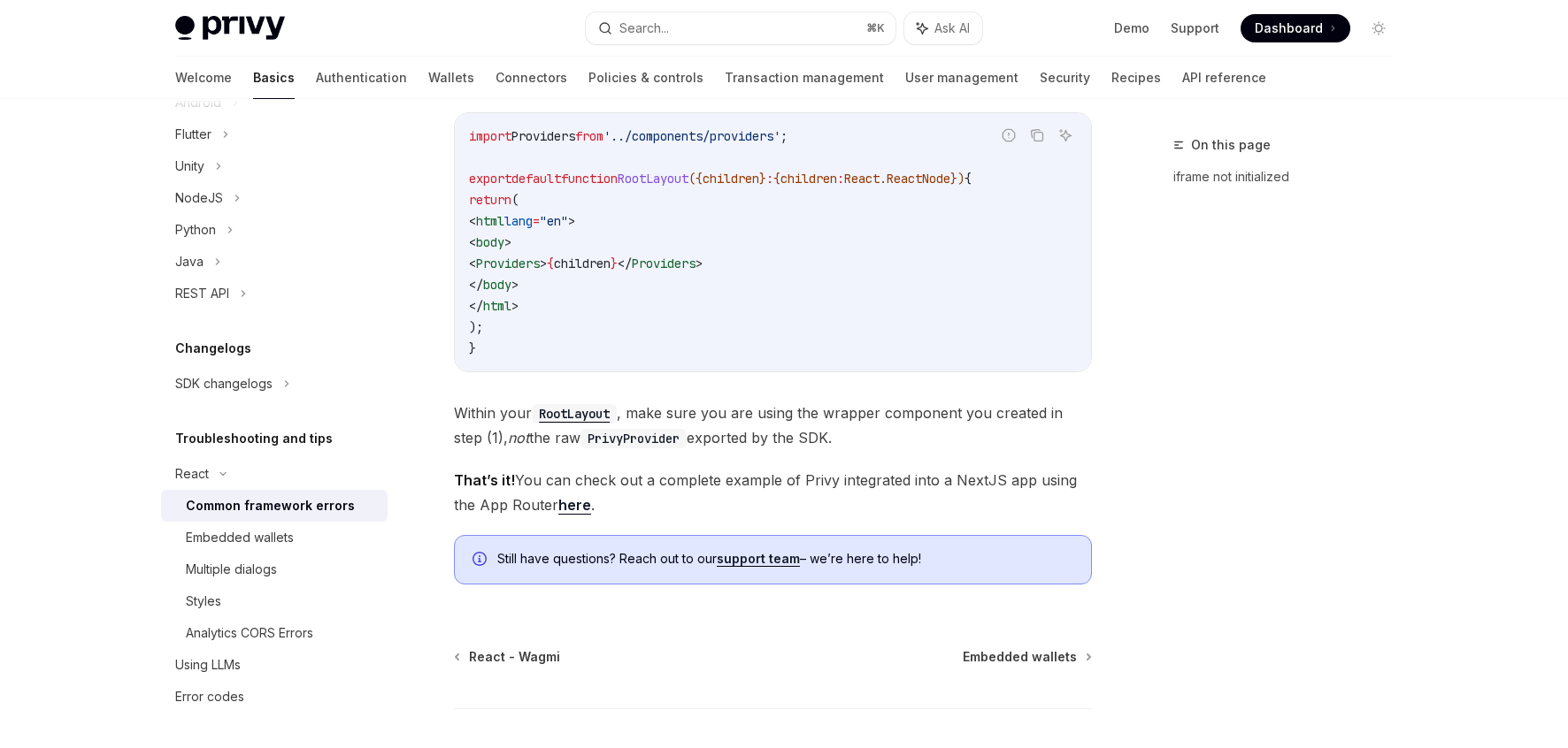
scroll to position [1032, 0]
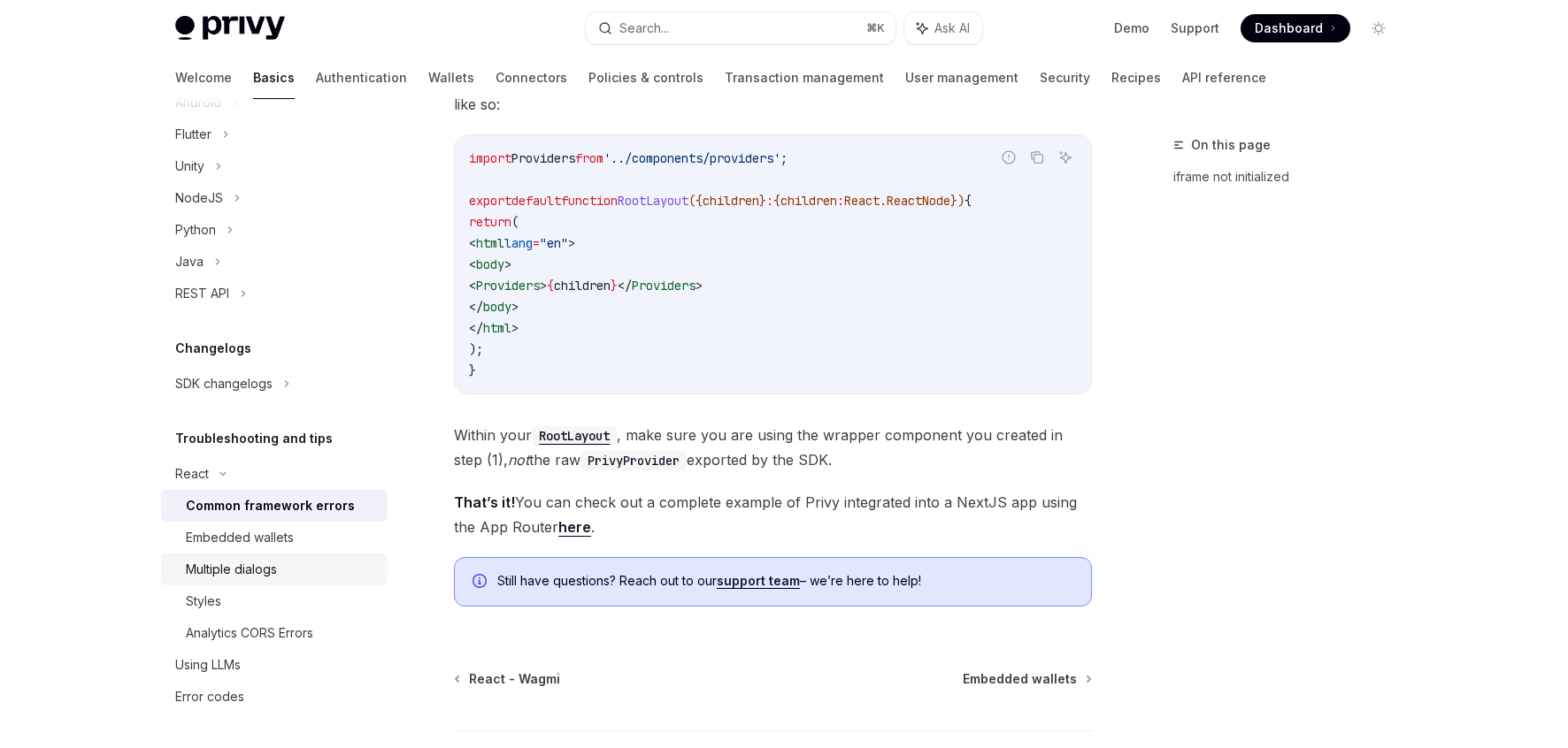
click at [268, 580] on link "Multiple dialogs" at bounding box center [275, 570] width 227 height 32
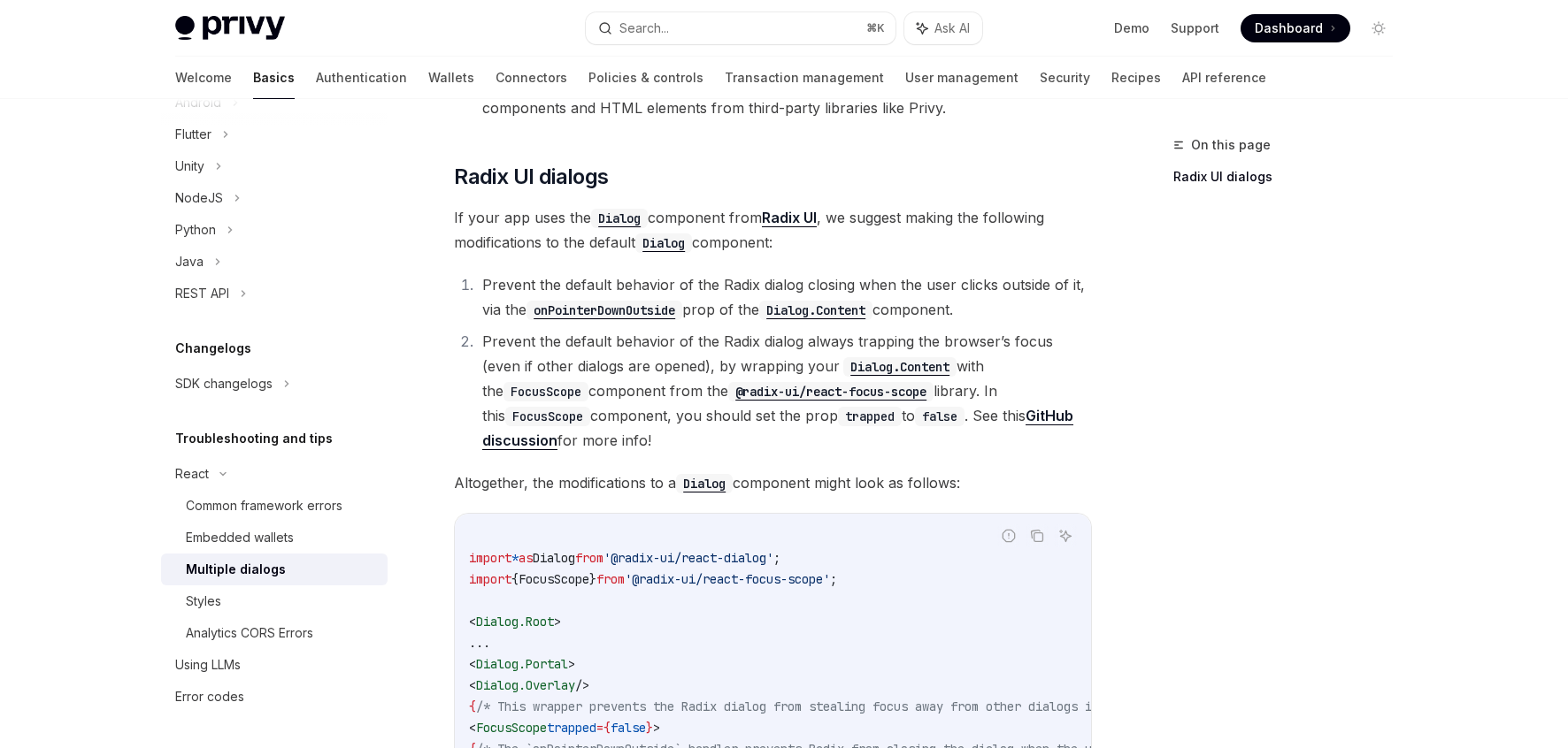
scroll to position [875, 0]
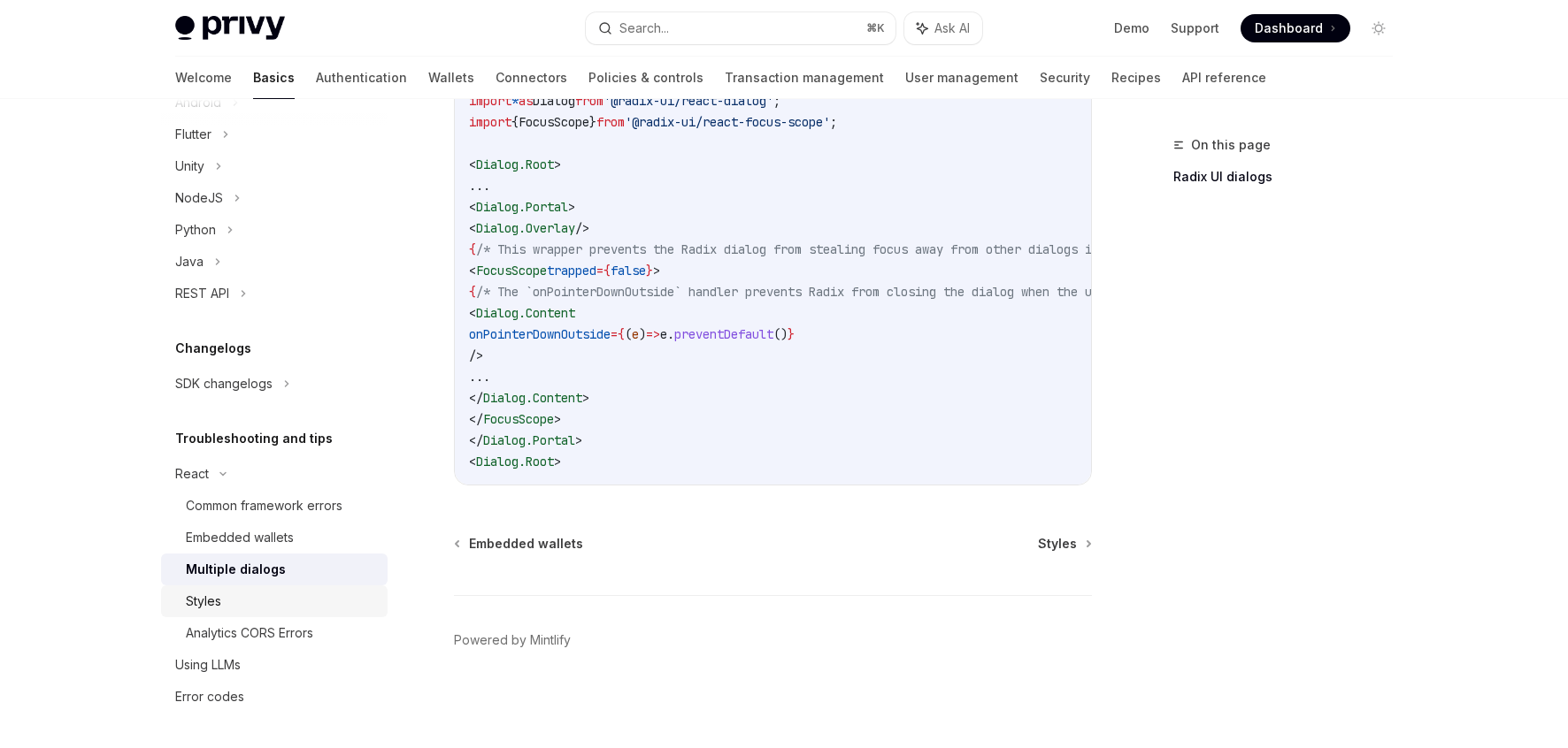
click at [207, 604] on div "Styles" at bounding box center [204, 602] width 35 height 21
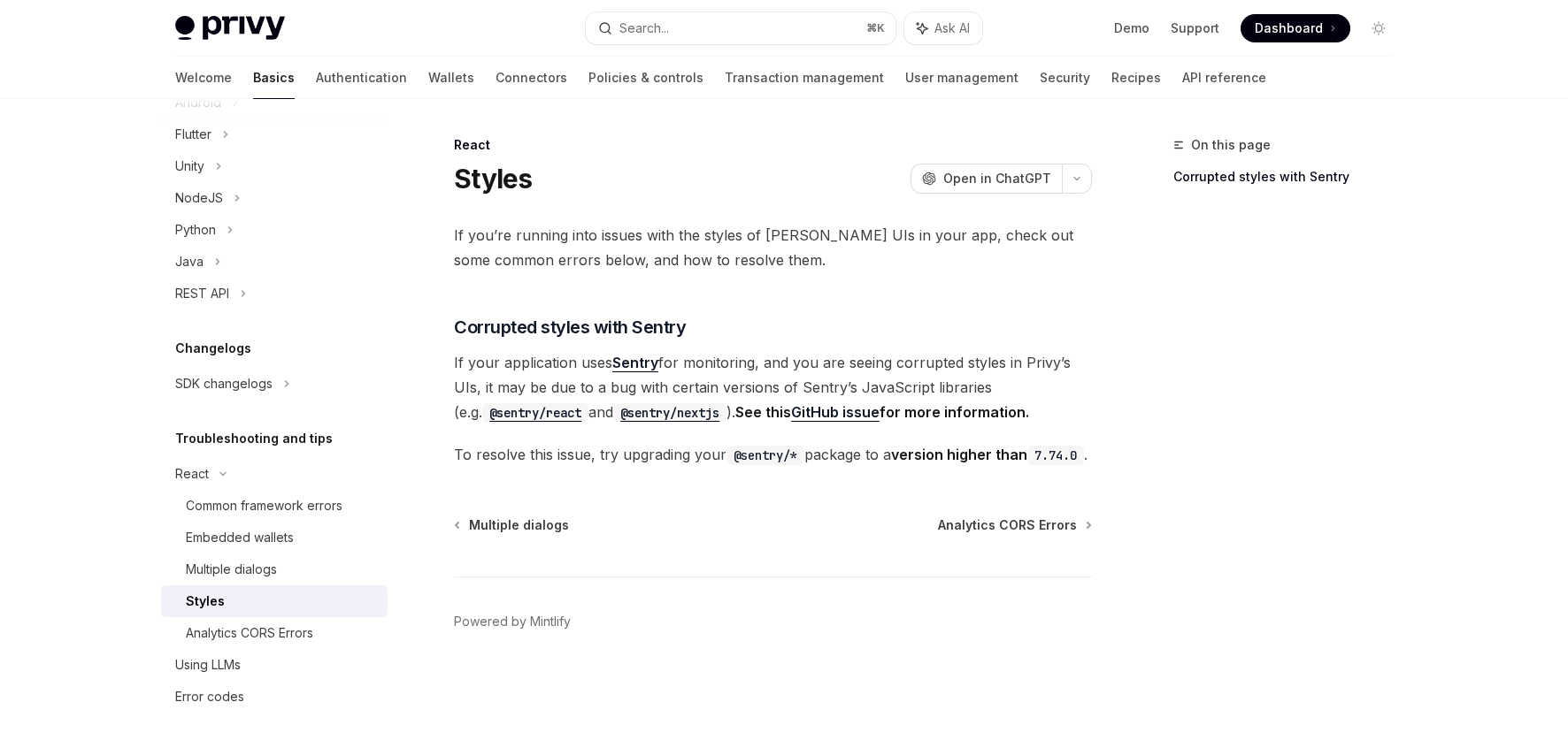
scroll to position [6, 0]
click at [250, 641] on div "Analytics CORS Errors" at bounding box center [250, 634] width 128 height 21
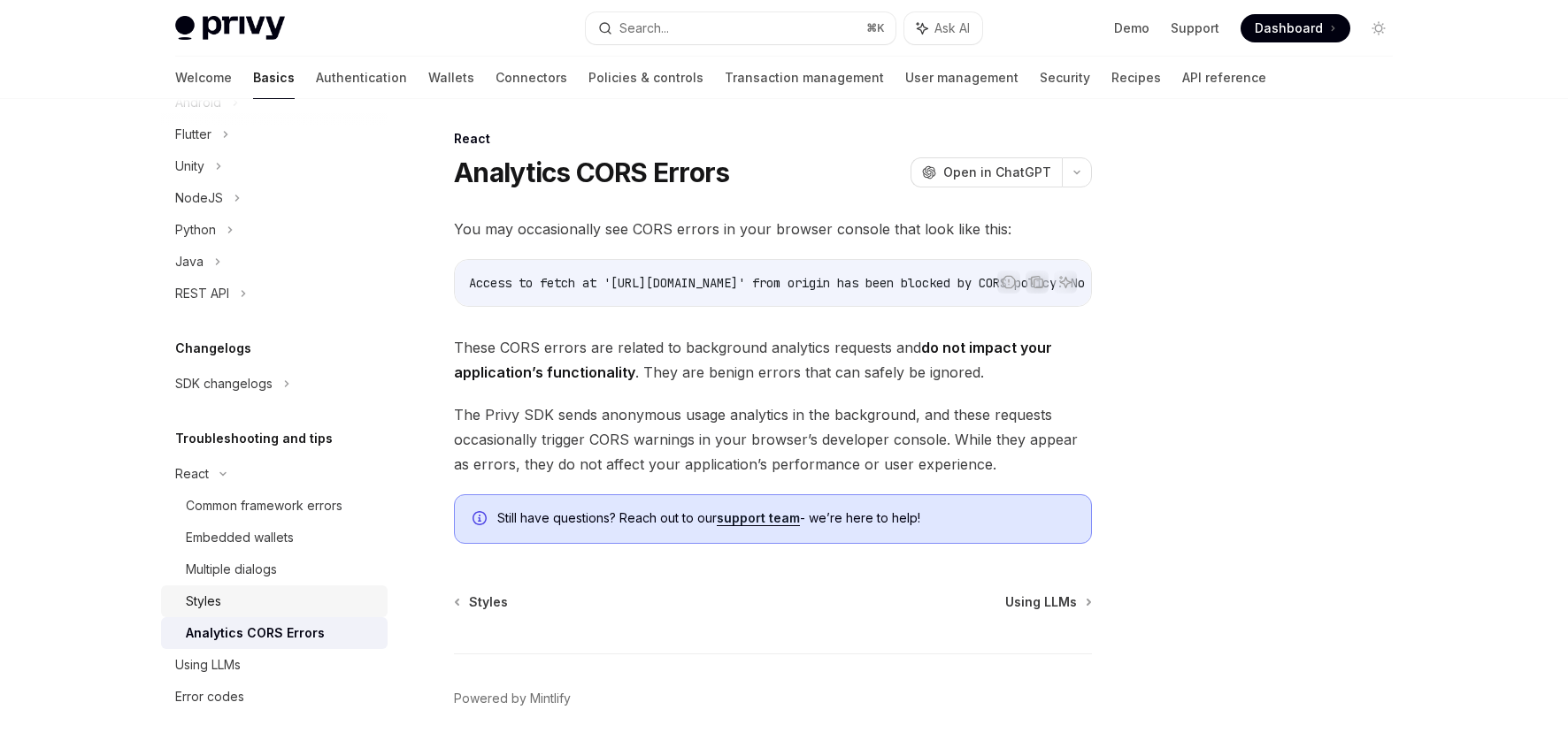
click at [218, 607] on div "Styles" at bounding box center [204, 602] width 35 height 21
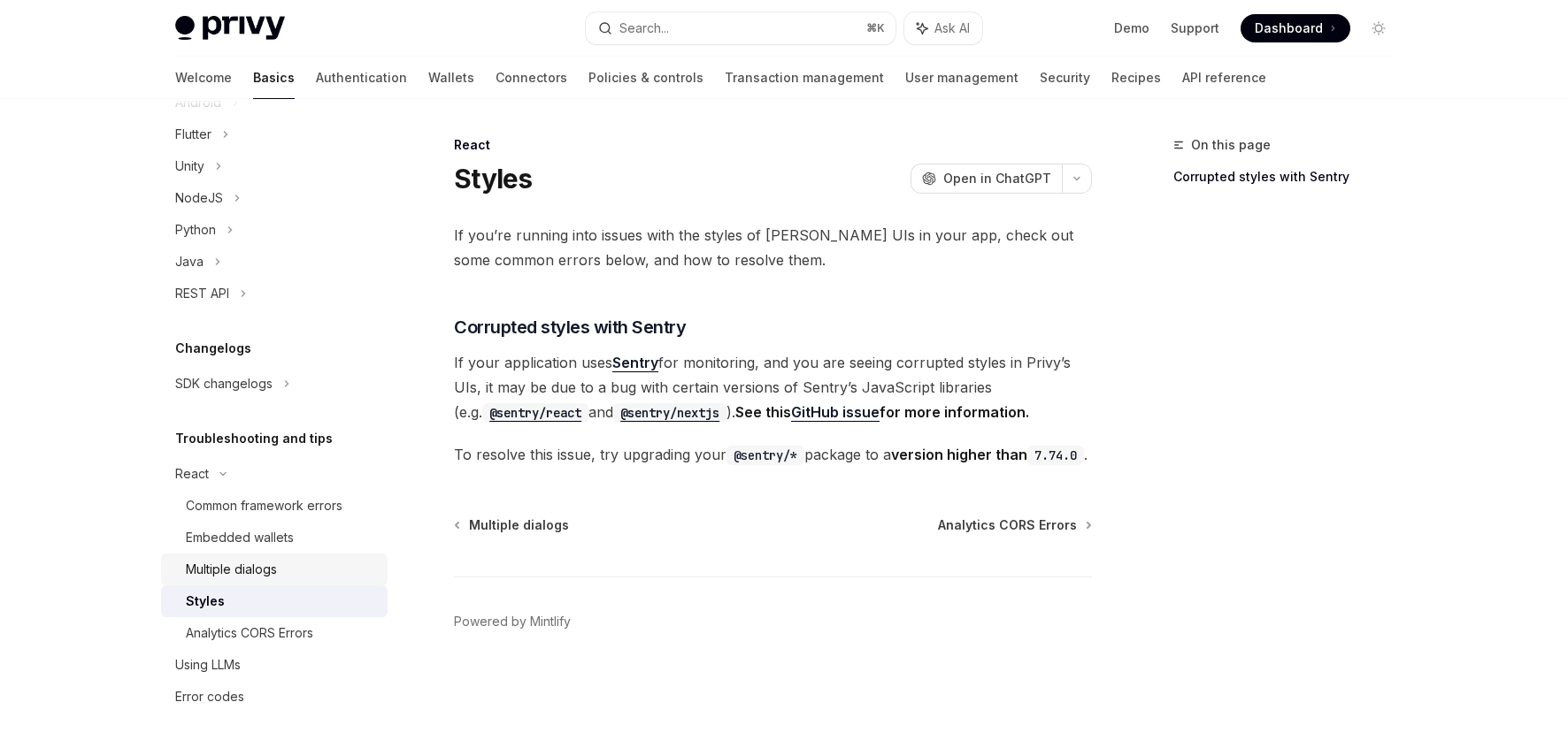
click at [238, 575] on div "Multiple dialogs" at bounding box center [231, 570] width 91 height 21
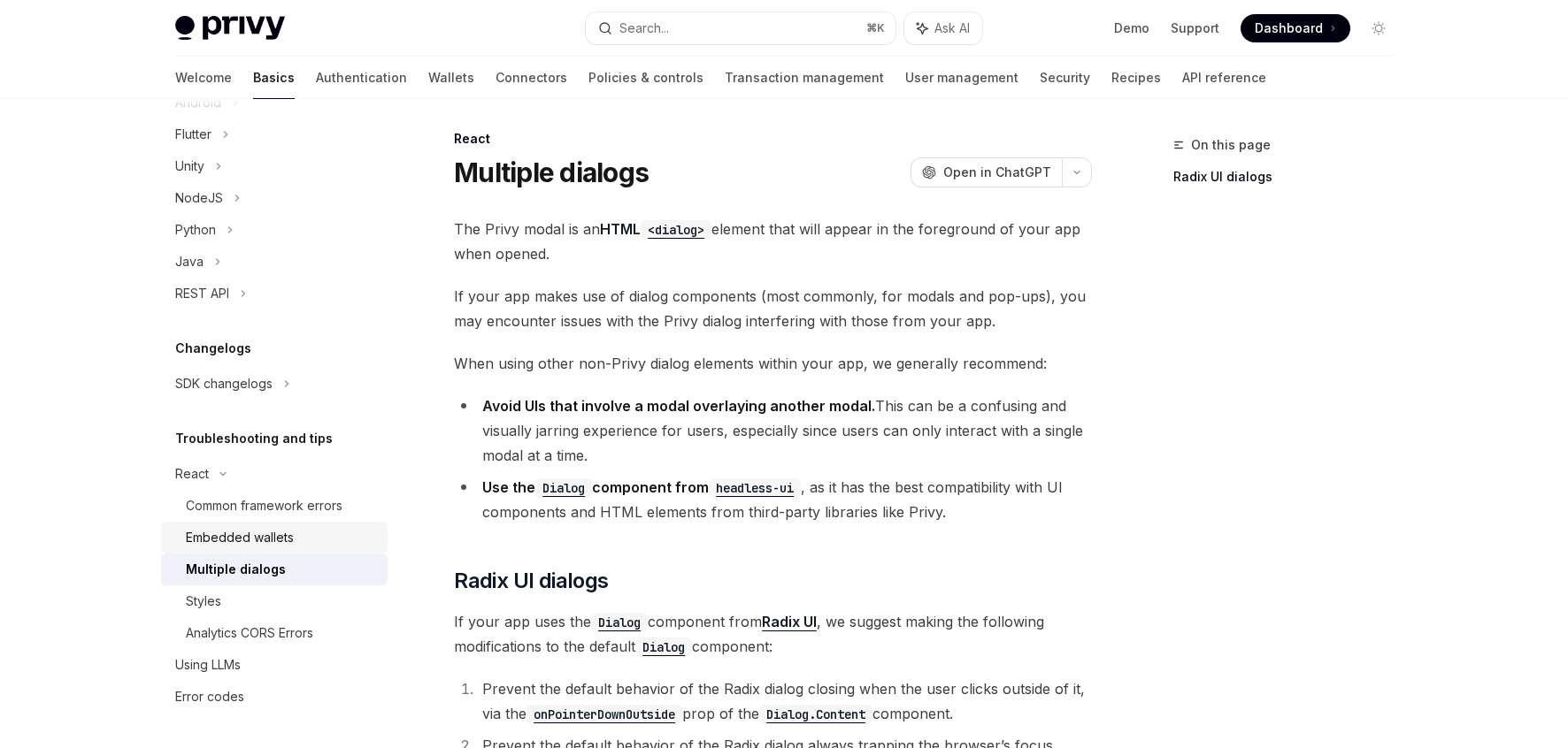
click at [254, 545] on div "Embedded wallets" at bounding box center [240, 538] width 108 height 21
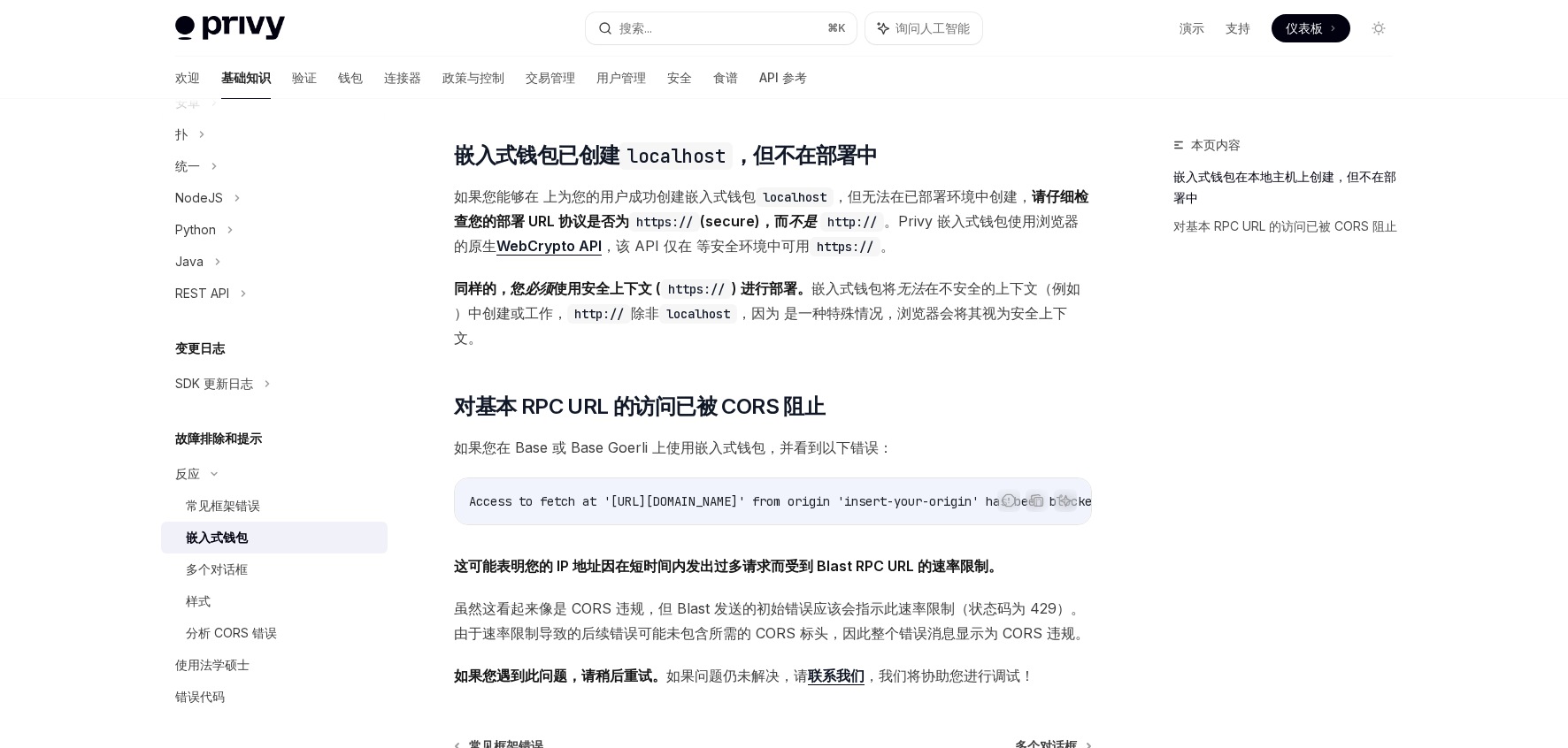
scroll to position [358, 0]
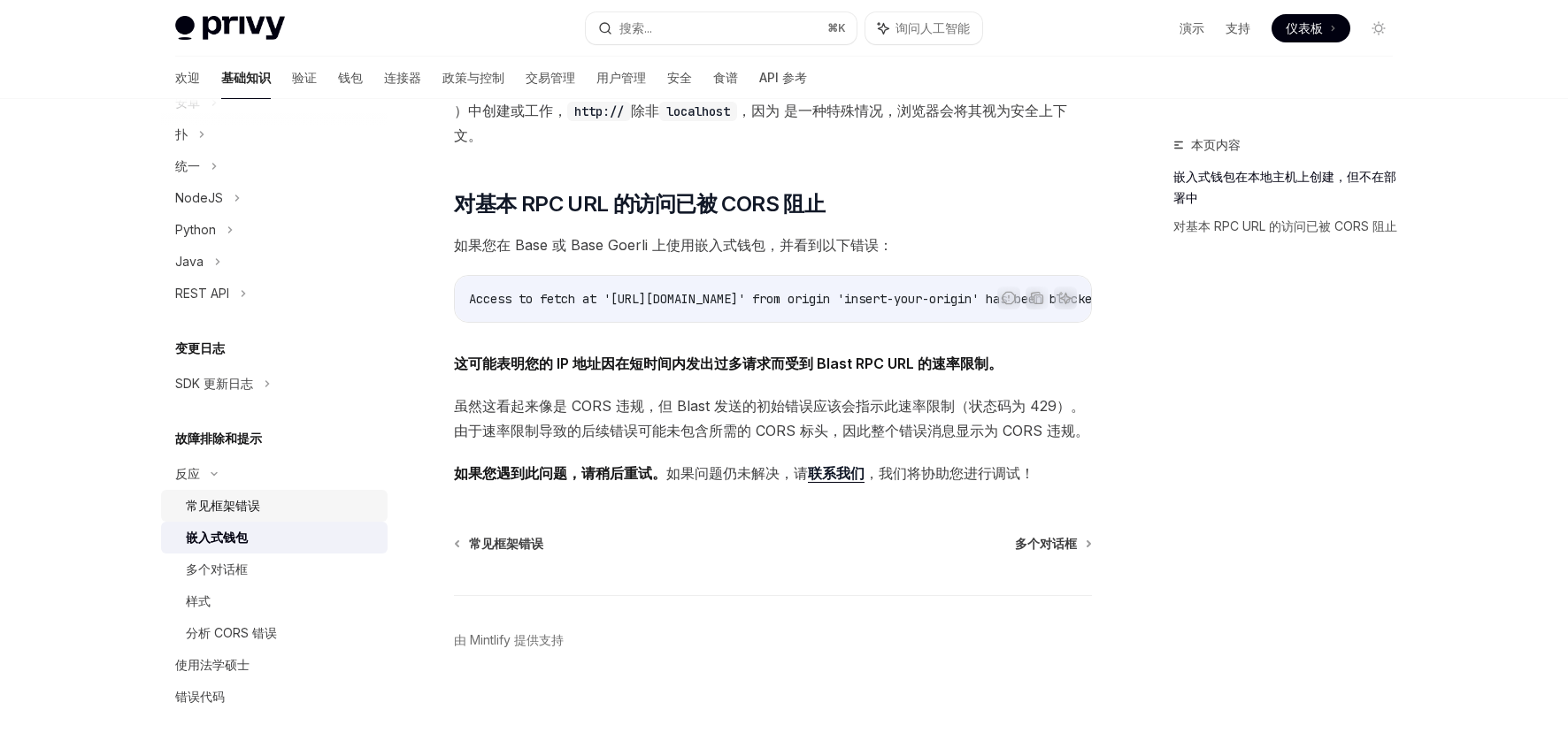
click at [221, 509] on font "常见框架错误" at bounding box center [223, 505] width 74 height 15
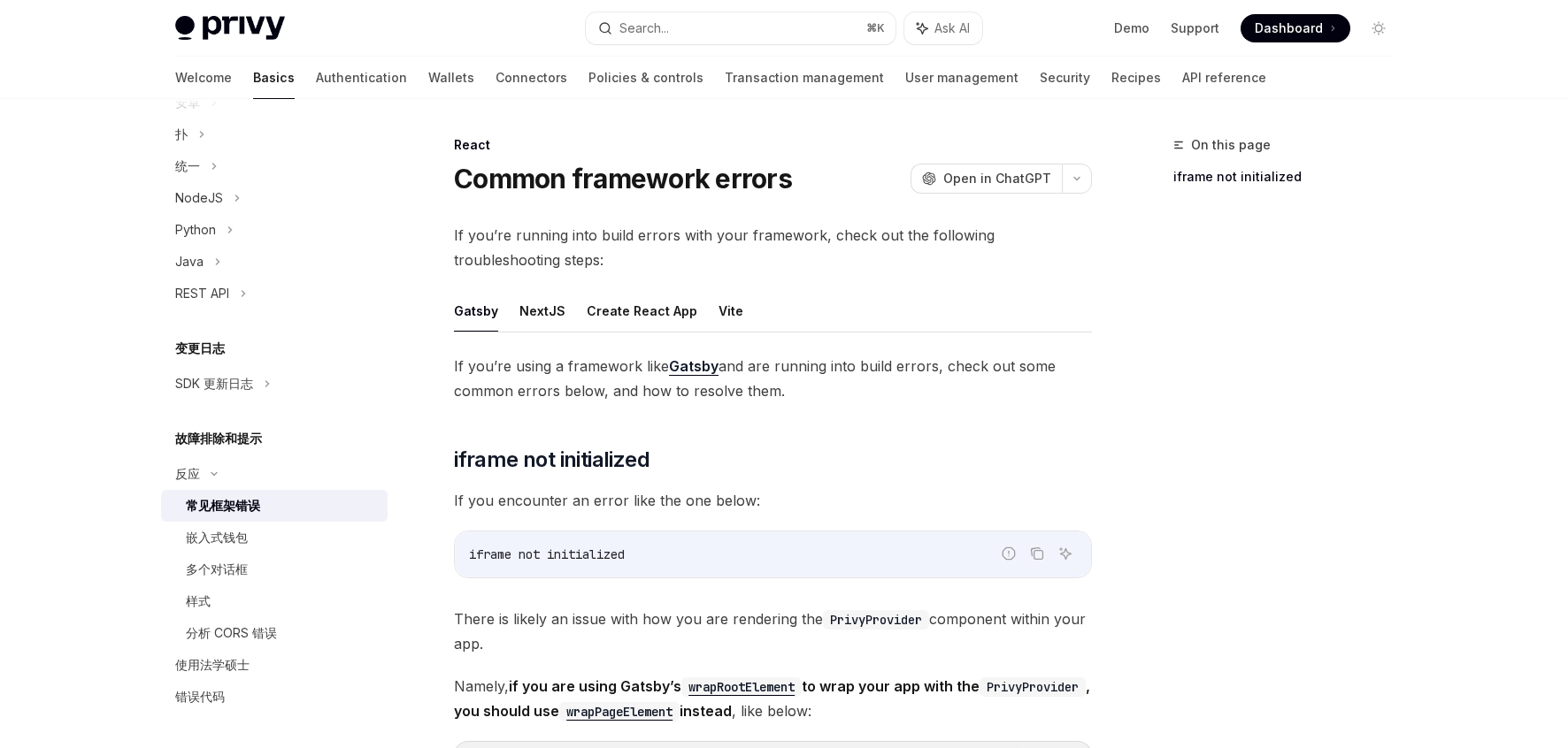
click at [221, 507] on font "常见框架错误" at bounding box center [223, 505] width 74 height 15
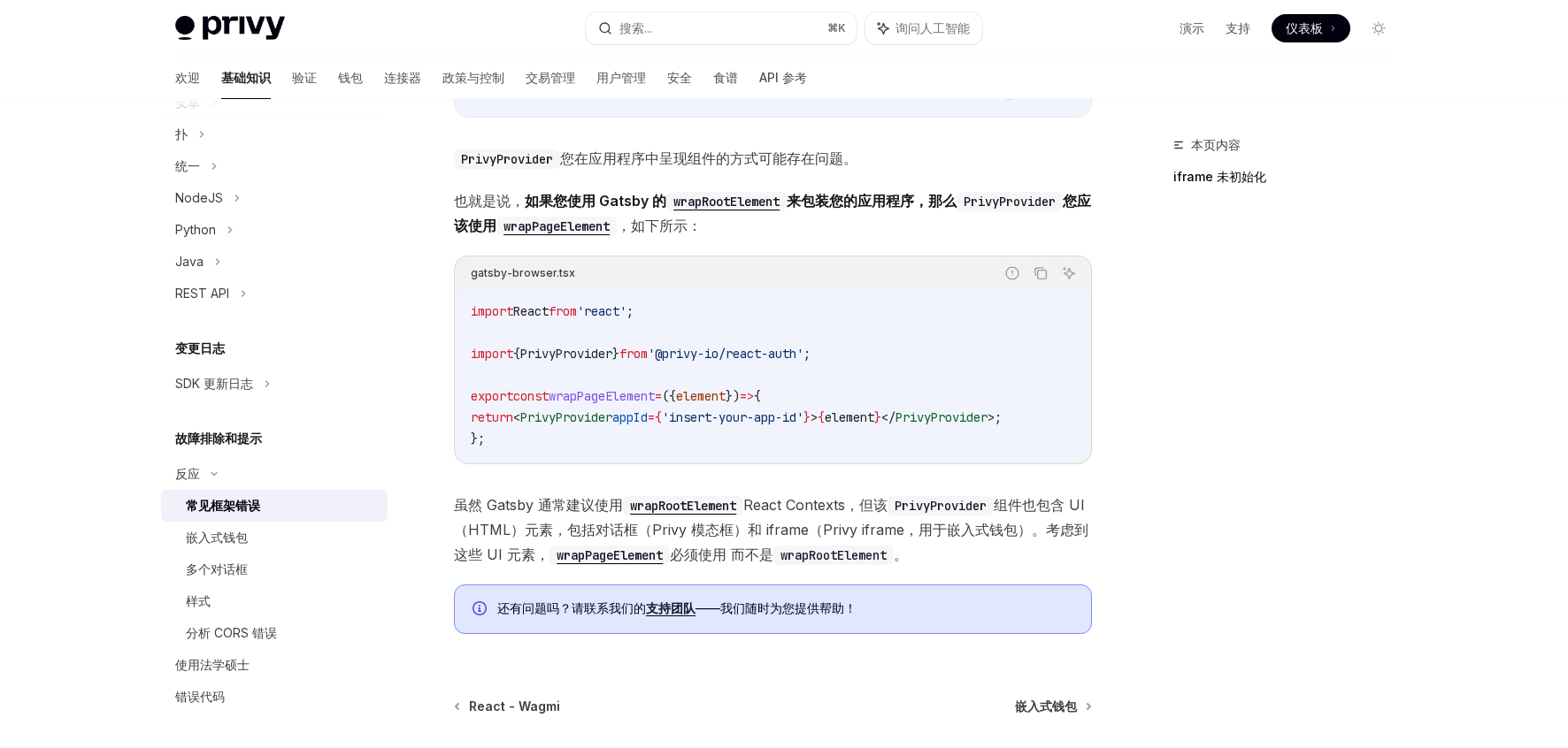
scroll to position [409, 0]
click at [874, 422] on span "element" at bounding box center [849, 419] width 50 height 16
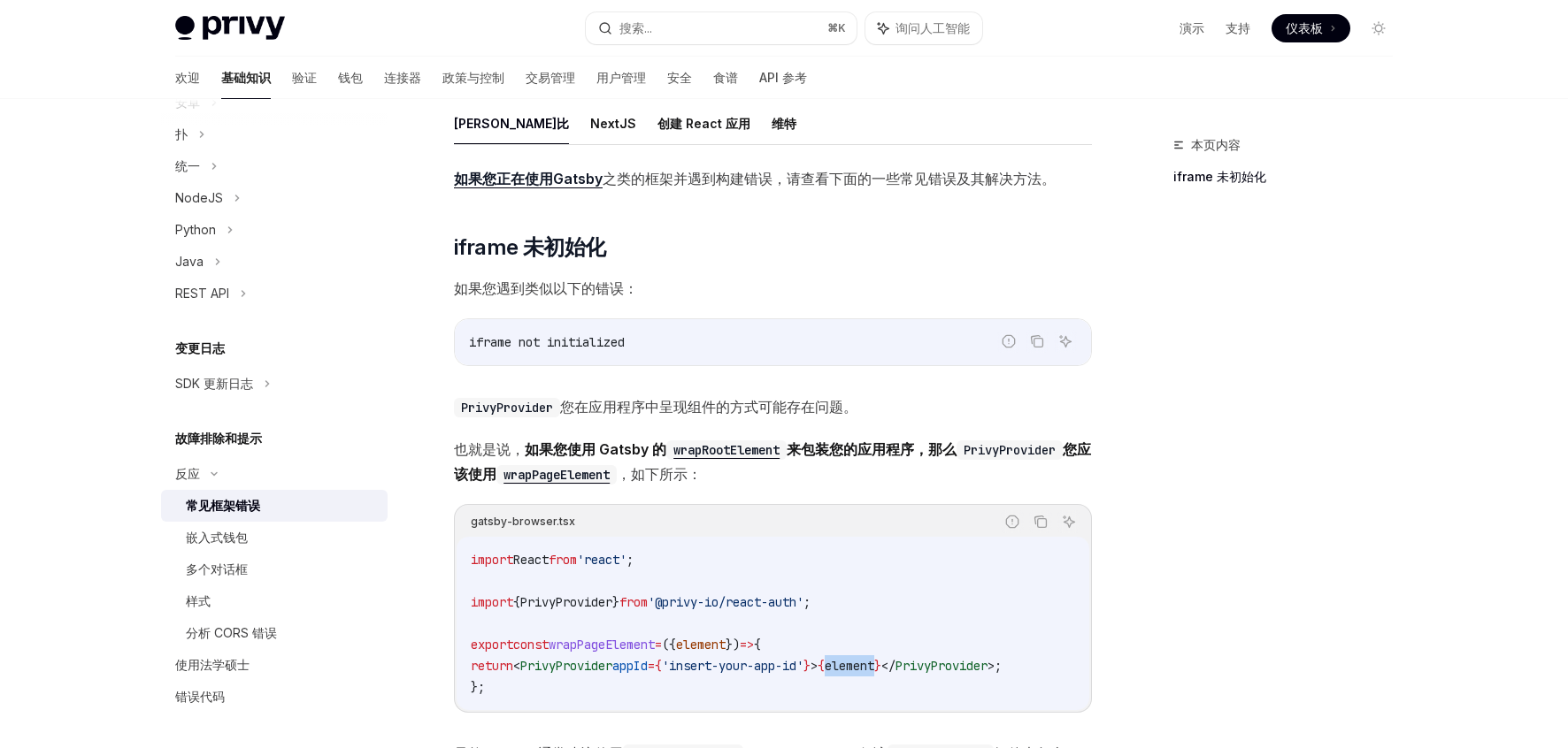
scroll to position [174, 0]
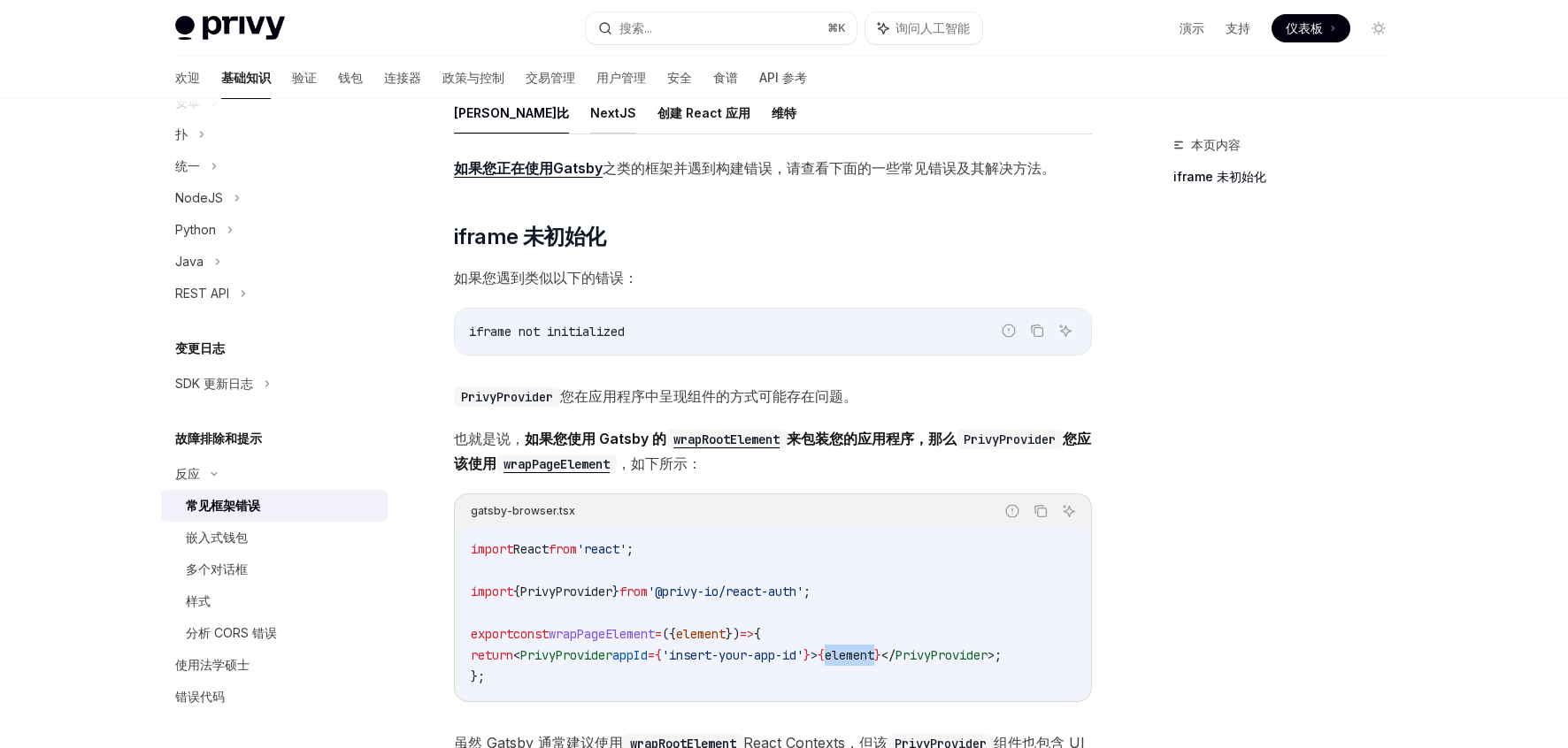
click at [590, 113] on font "NextJS" at bounding box center [613, 113] width 46 height 15
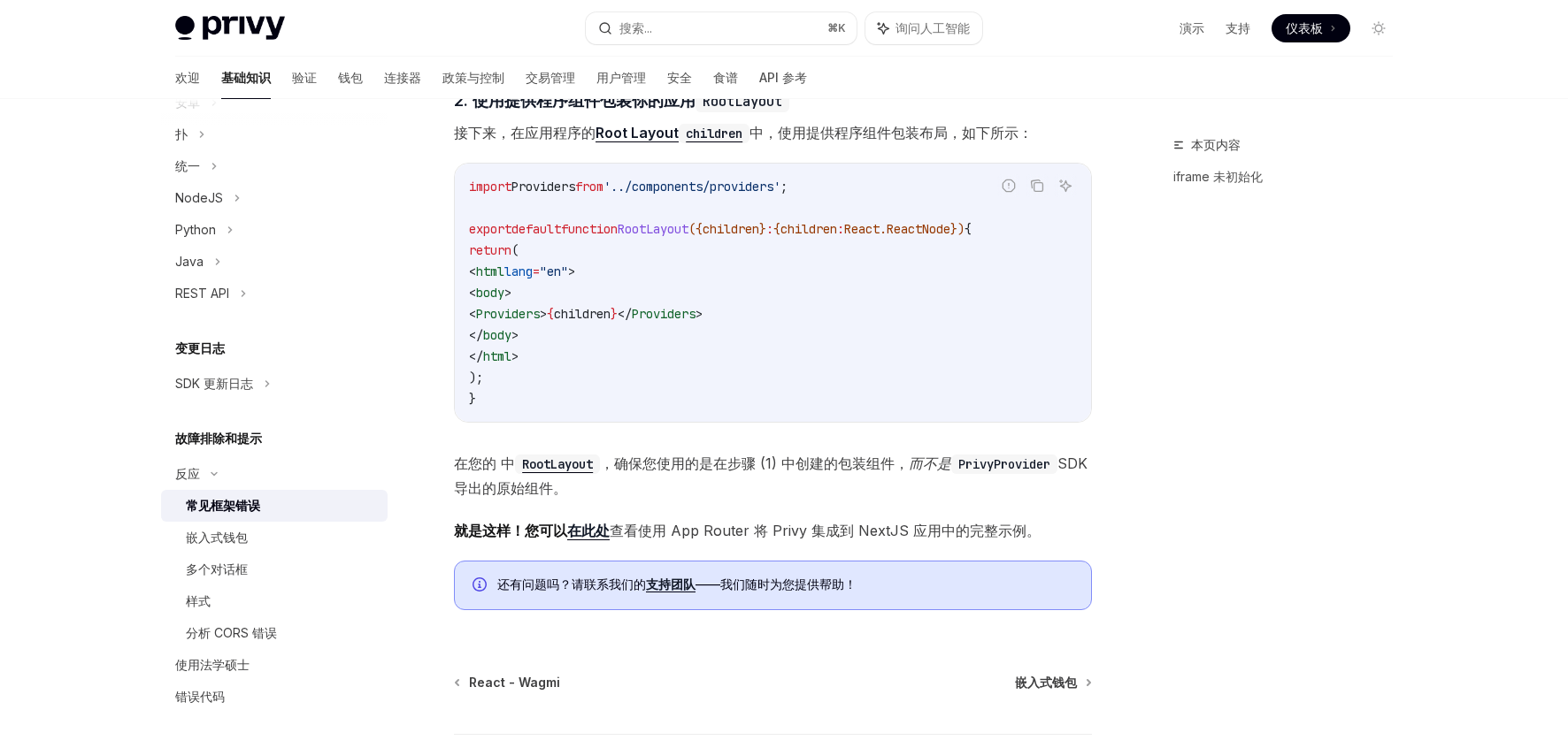
scroll to position [1050, 0]
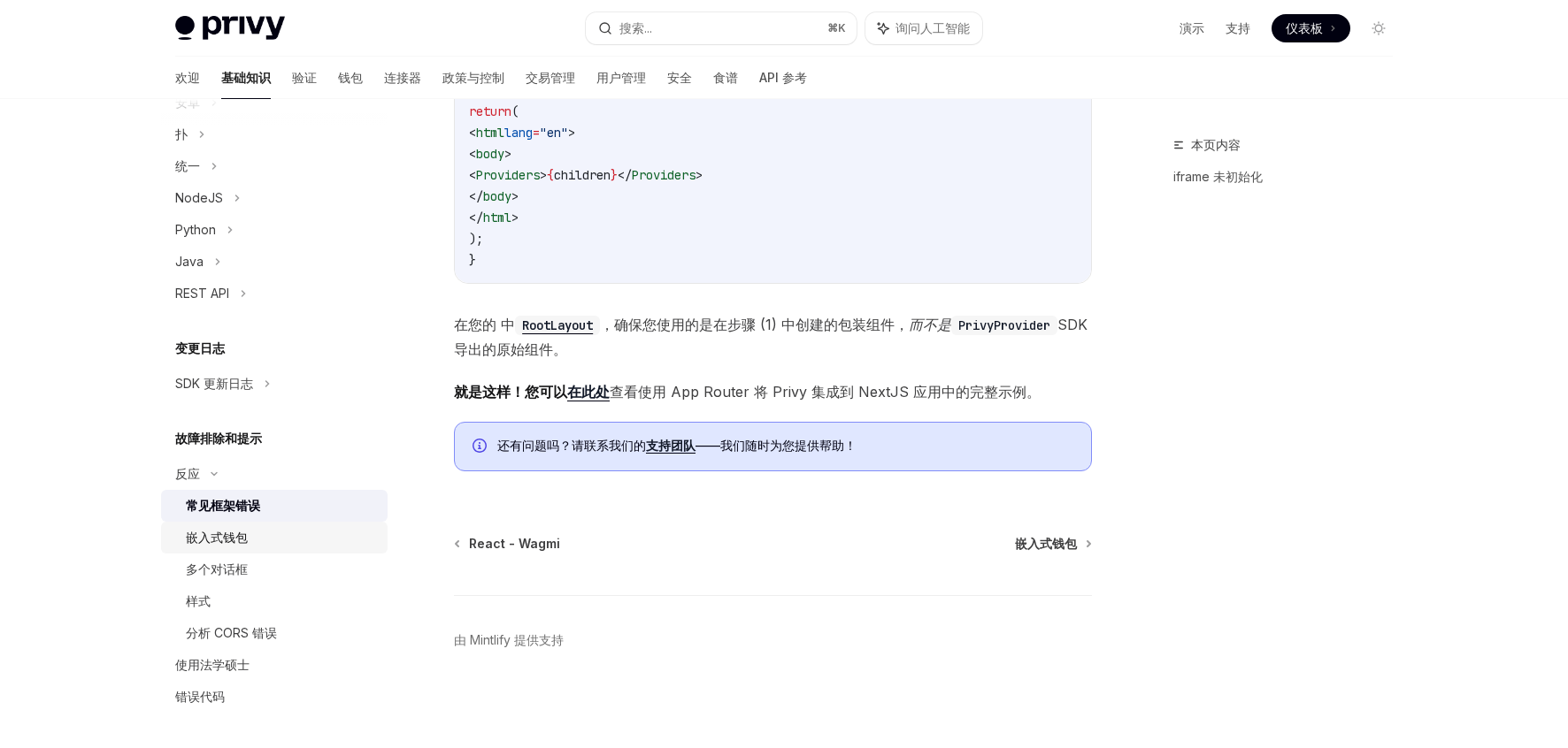
click at [227, 546] on div "嵌入式钱包" at bounding box center [217, 538] width 62 height 21
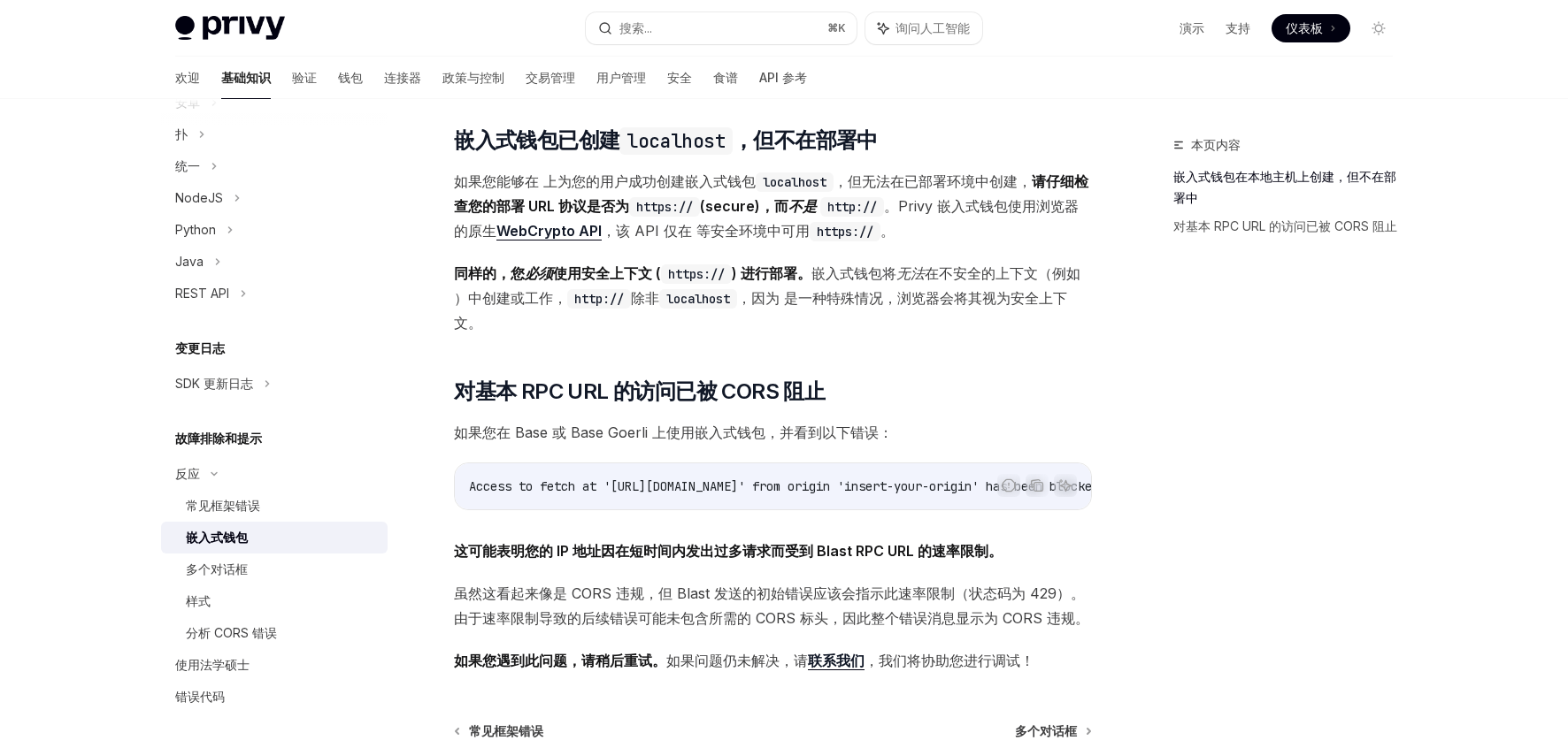
scroll to position [358, 0]
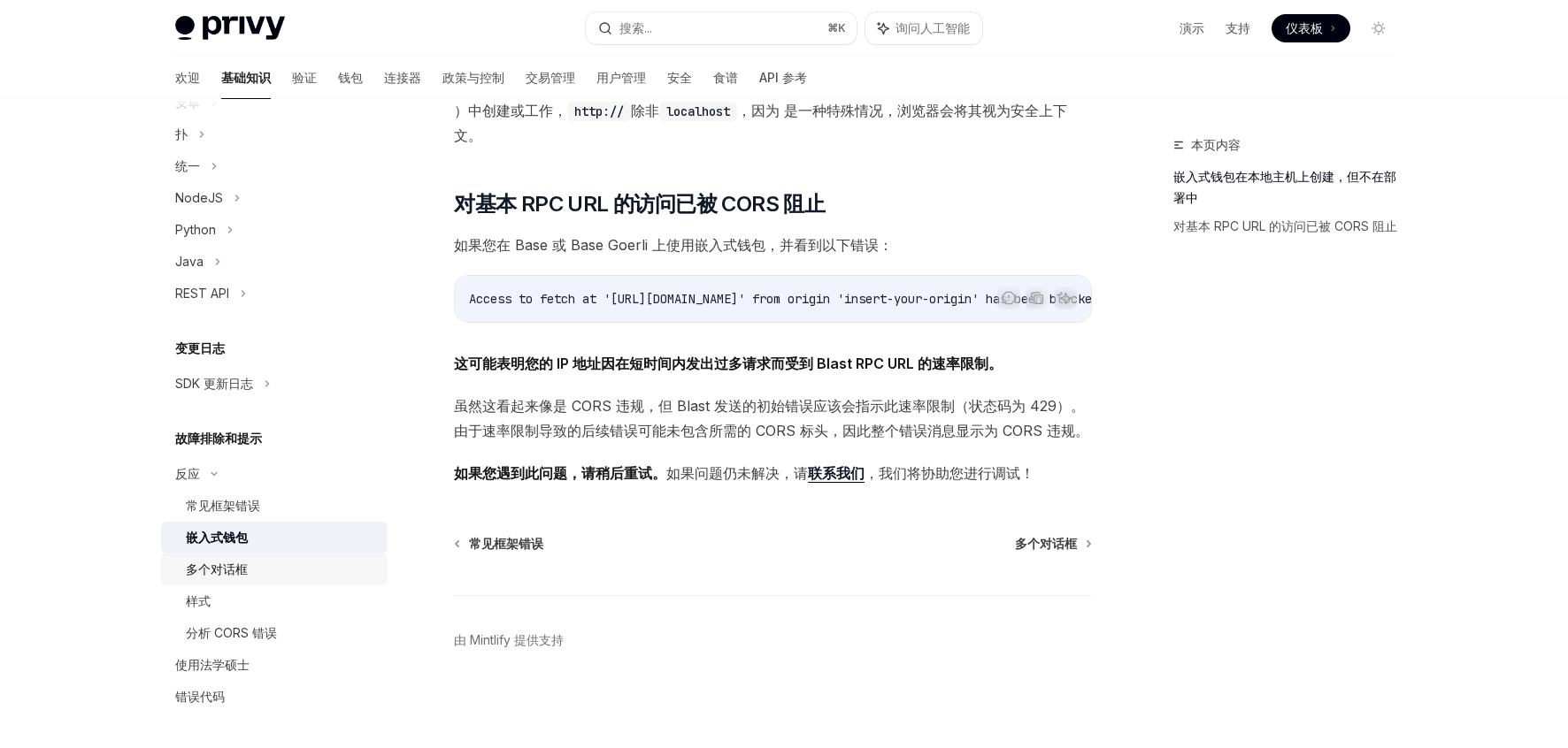
click at [212, 580] on link "多个对话框" at bounding box center [275, 570] width 227 height 32
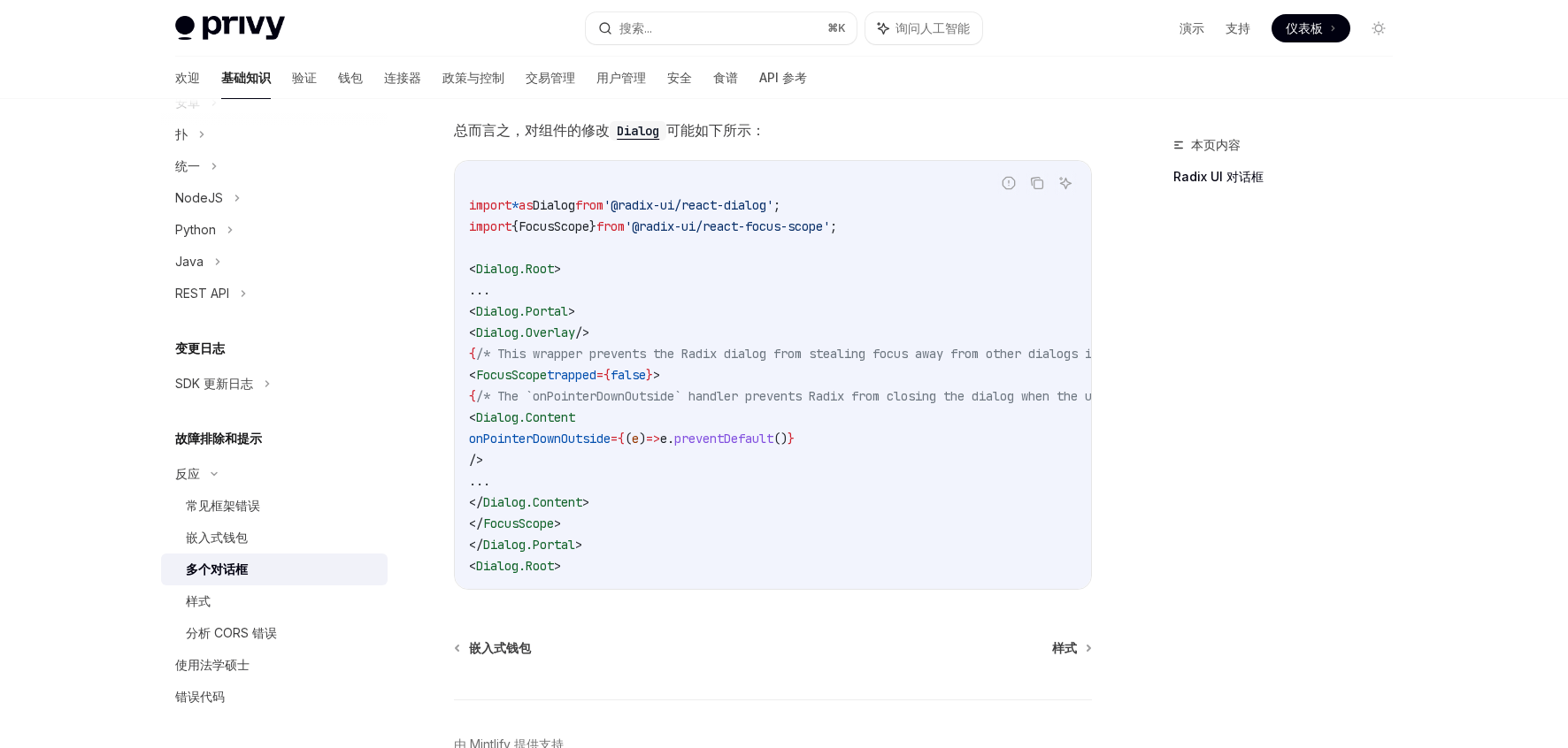
scroll to position [775, 0]
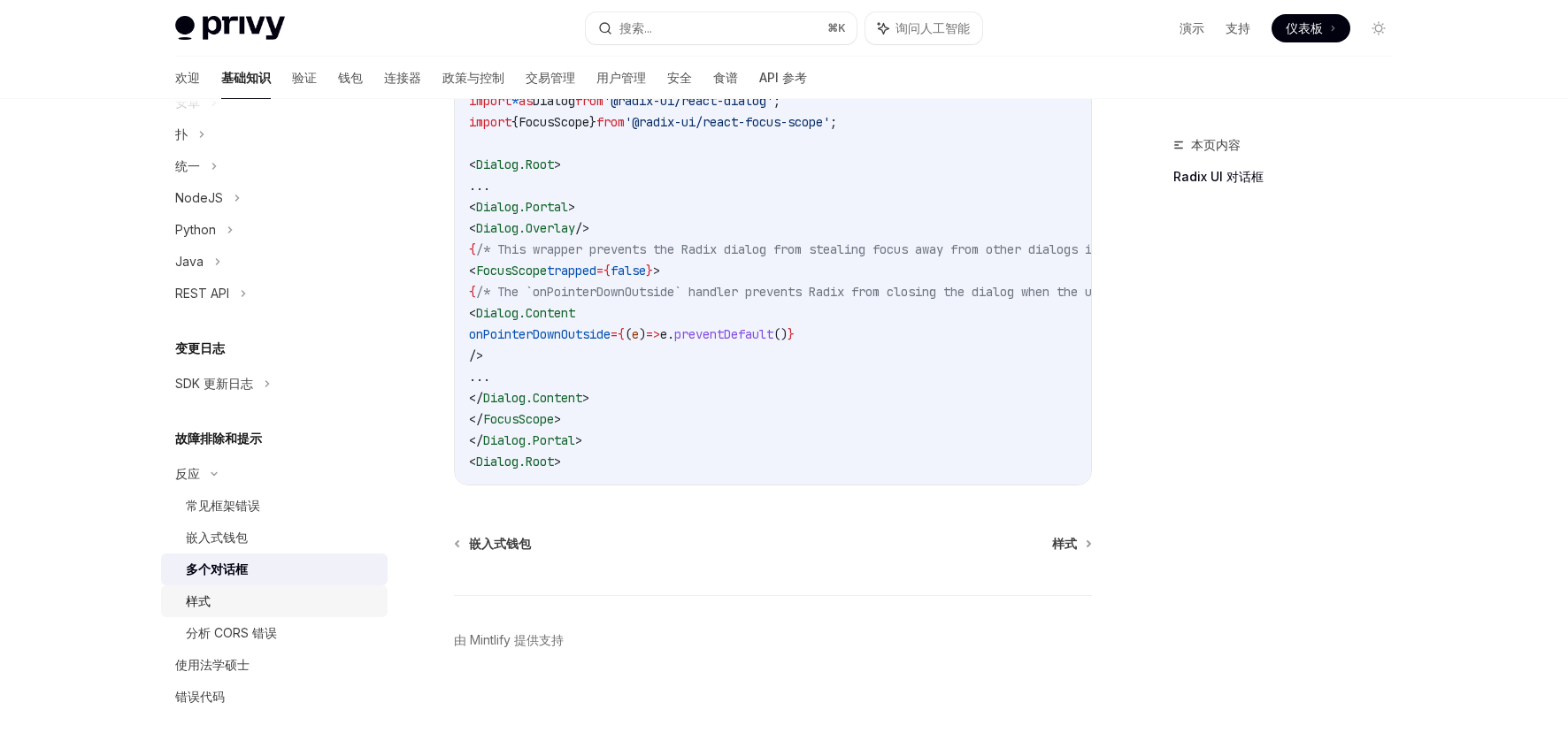
click at [211, 604] on div "样式" at bounding box center [282, 602] width 191 height 21
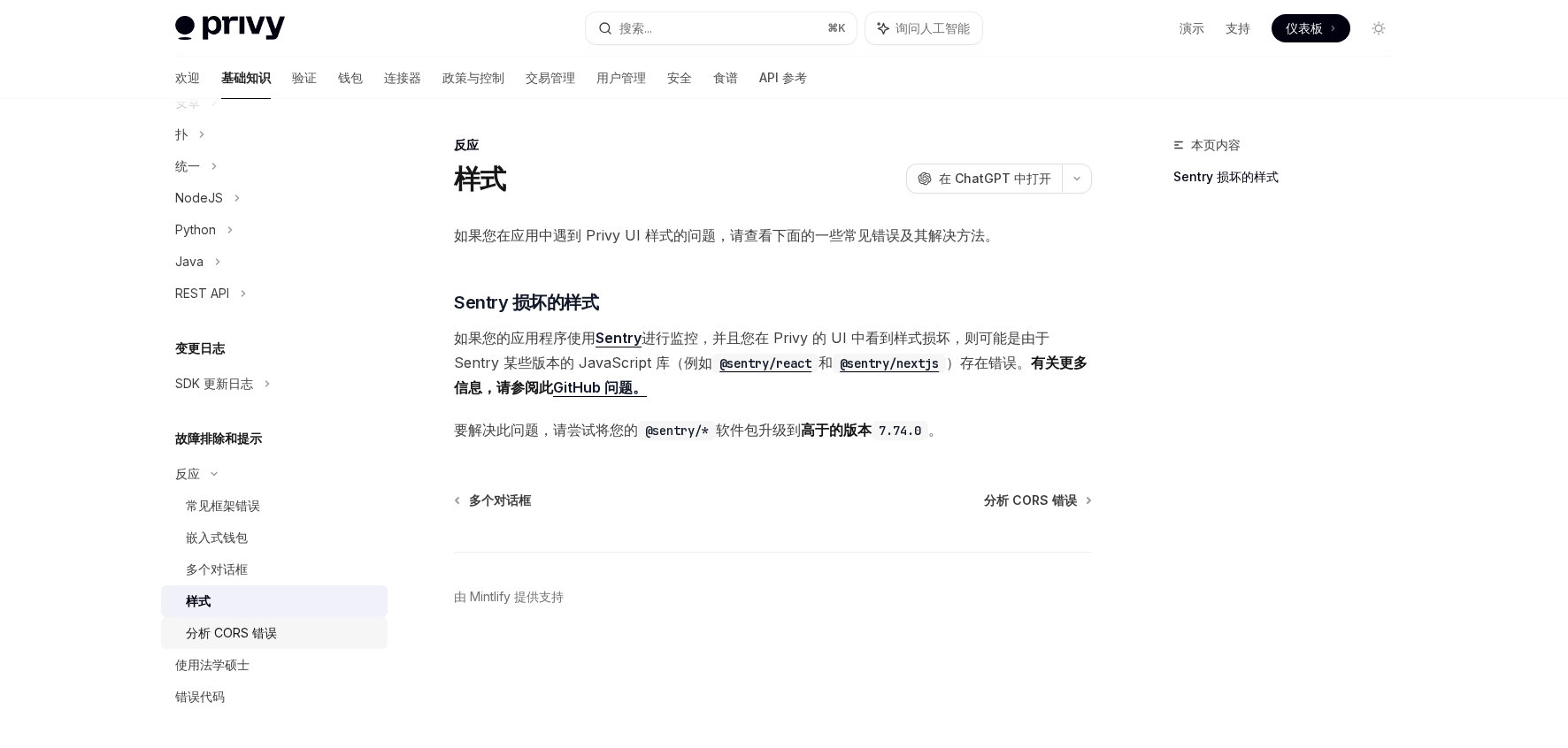
click at [251, 647] on link "分析 CORS 错误" at bounding box center [275, 634] width 227 height 32
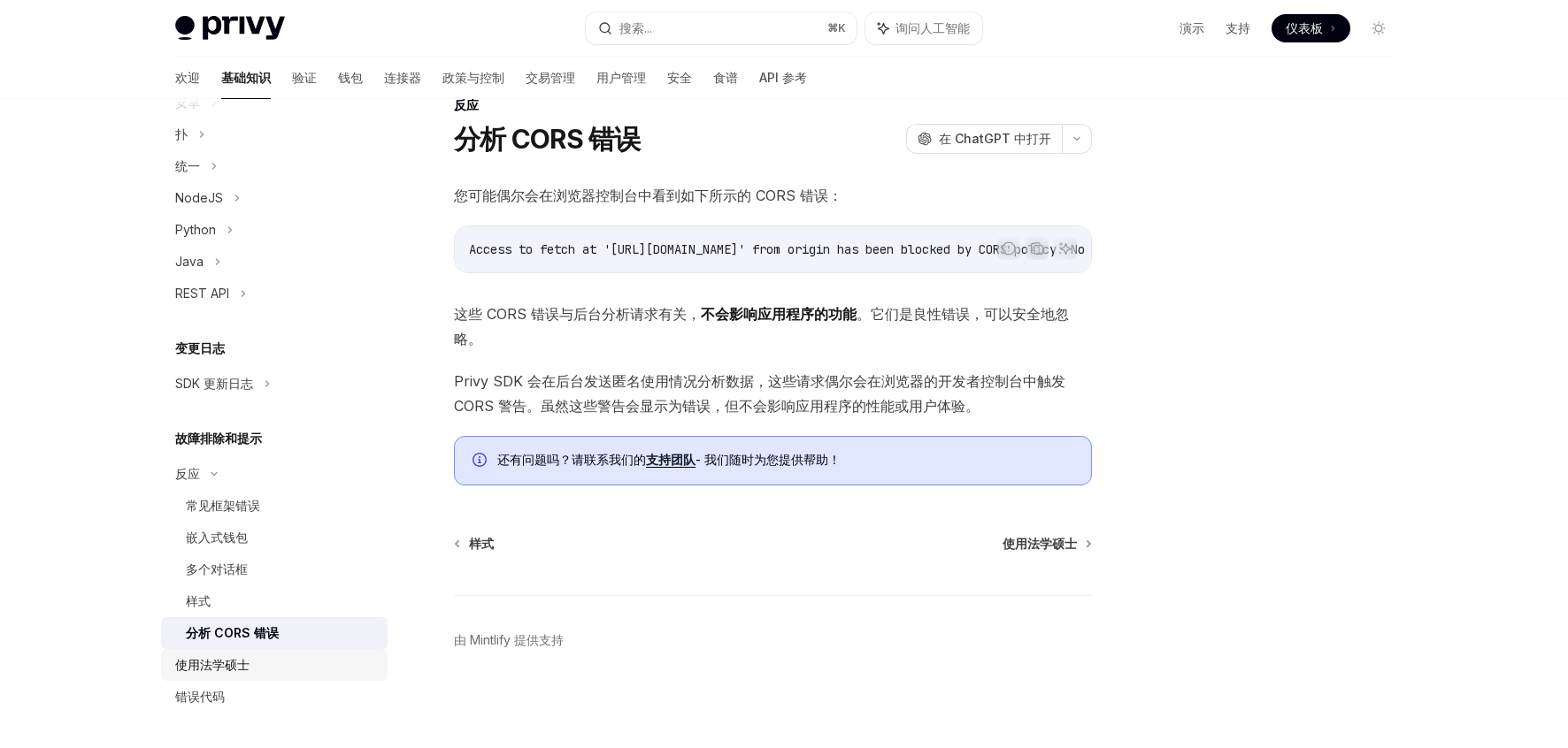
scroll to position [47, 0]
click at [207, 706] on div "错误代码" at bounding box center [200, 697] width 50 height 21
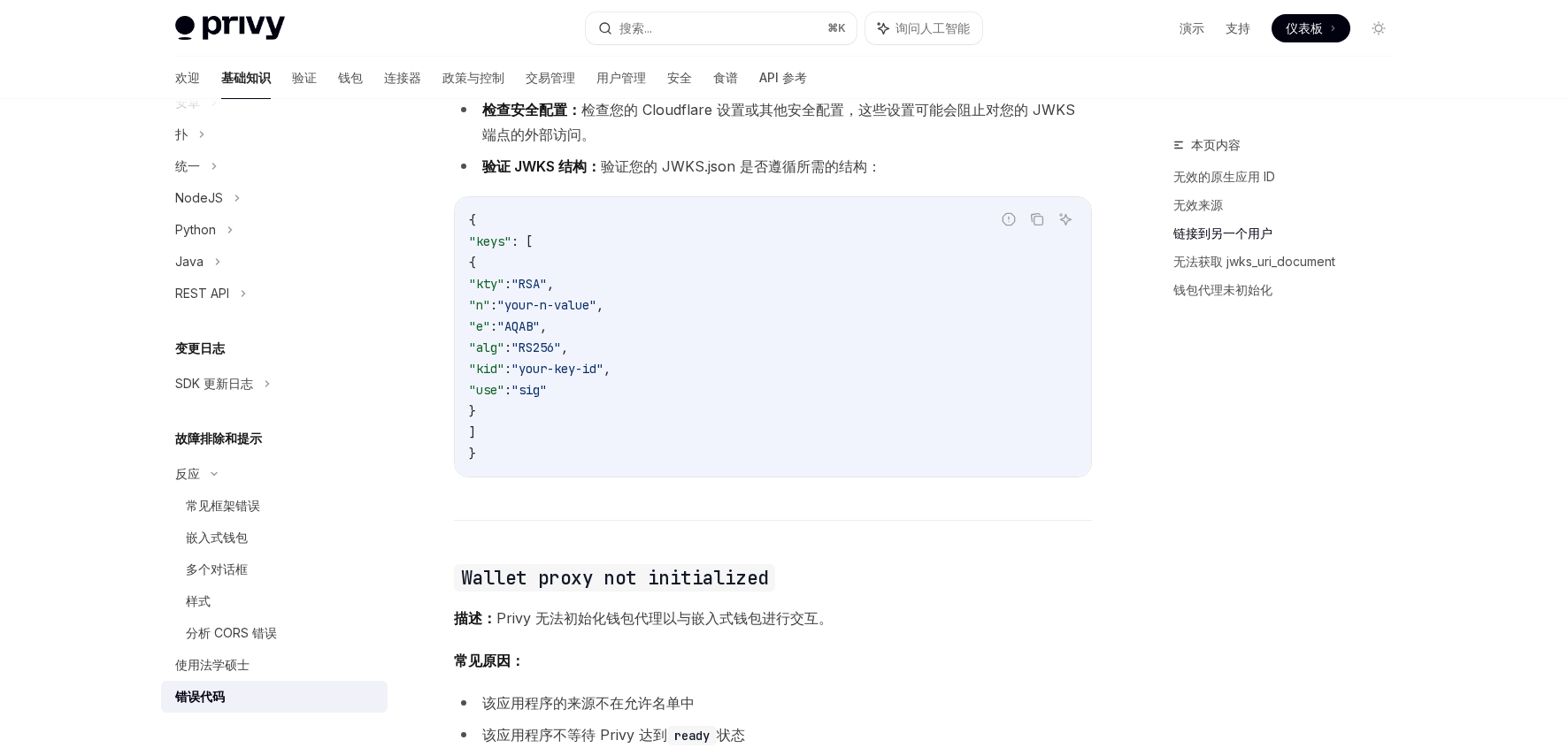
scroll to position [2578, 0]
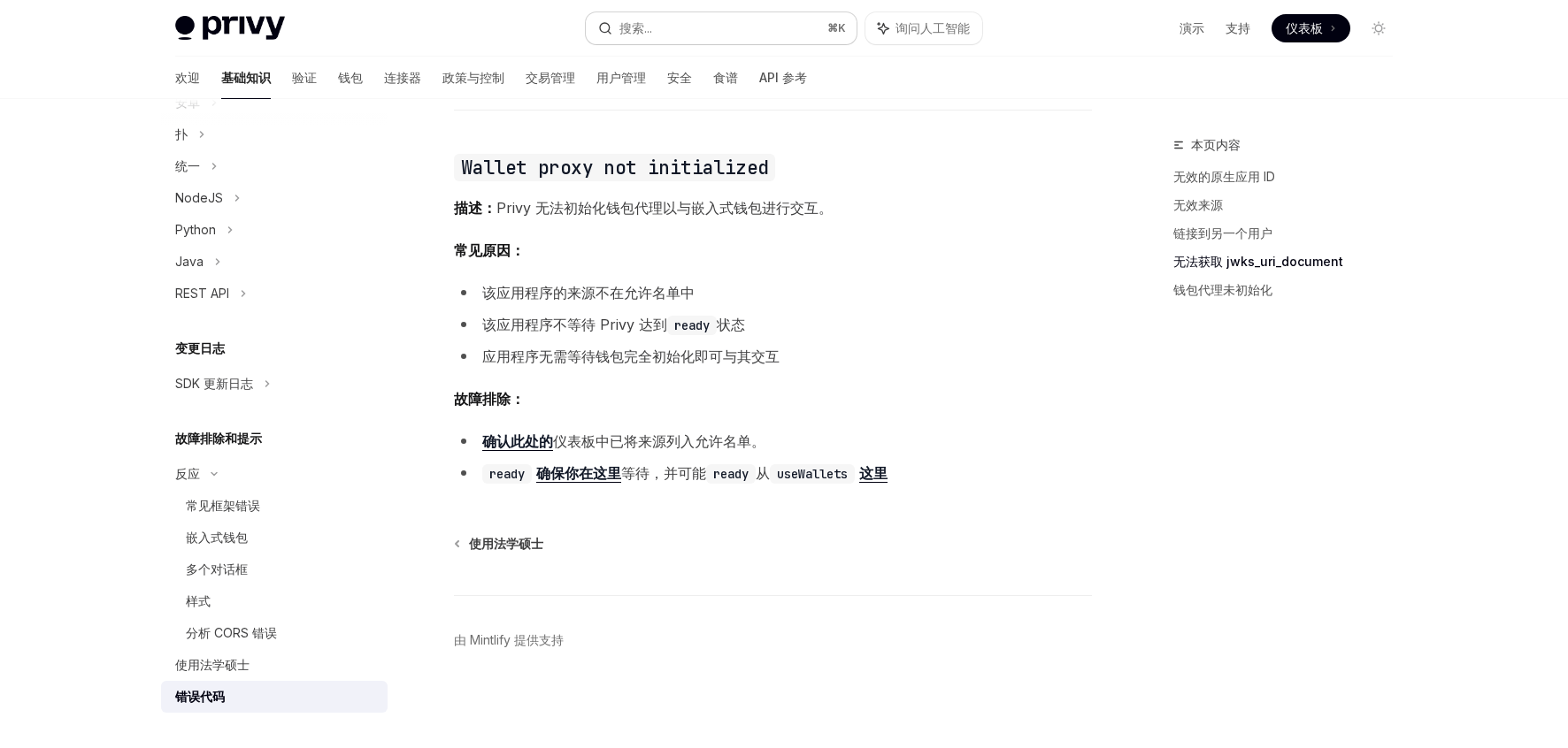
click at [667, 23] on button "搜索... ⌘ K" at bounding box center [721, 28] width 270 height 32
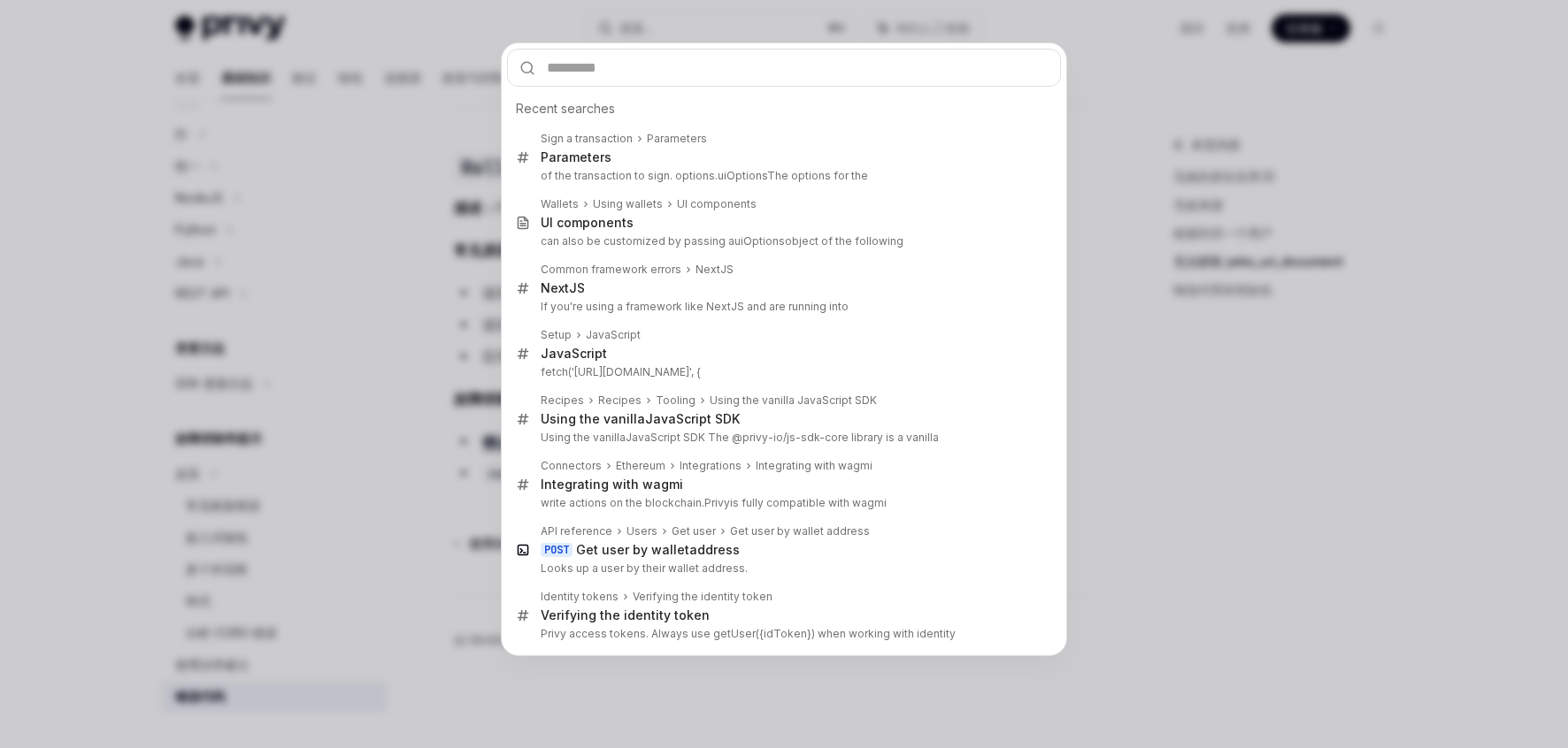
type textarea "*"
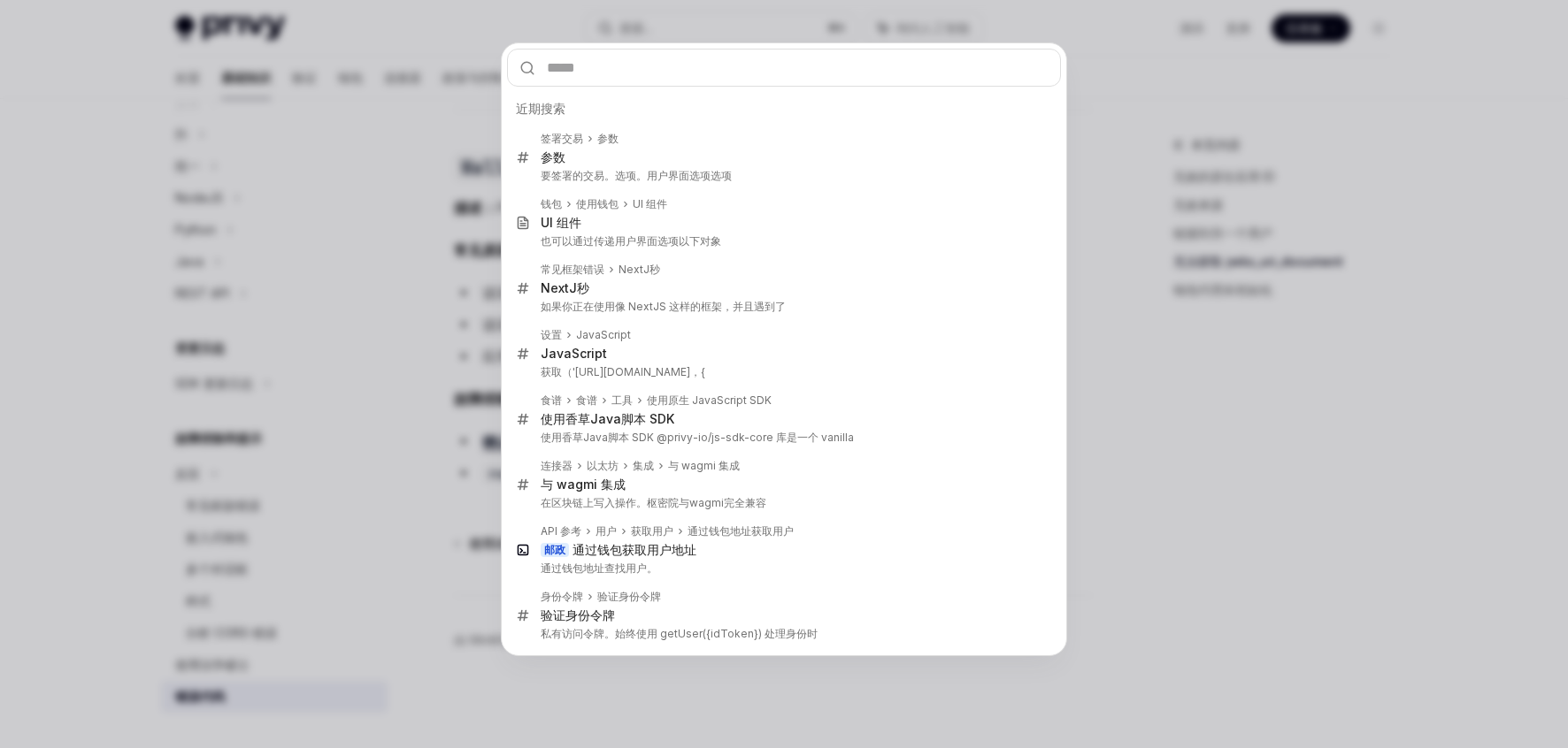
type input "**********"
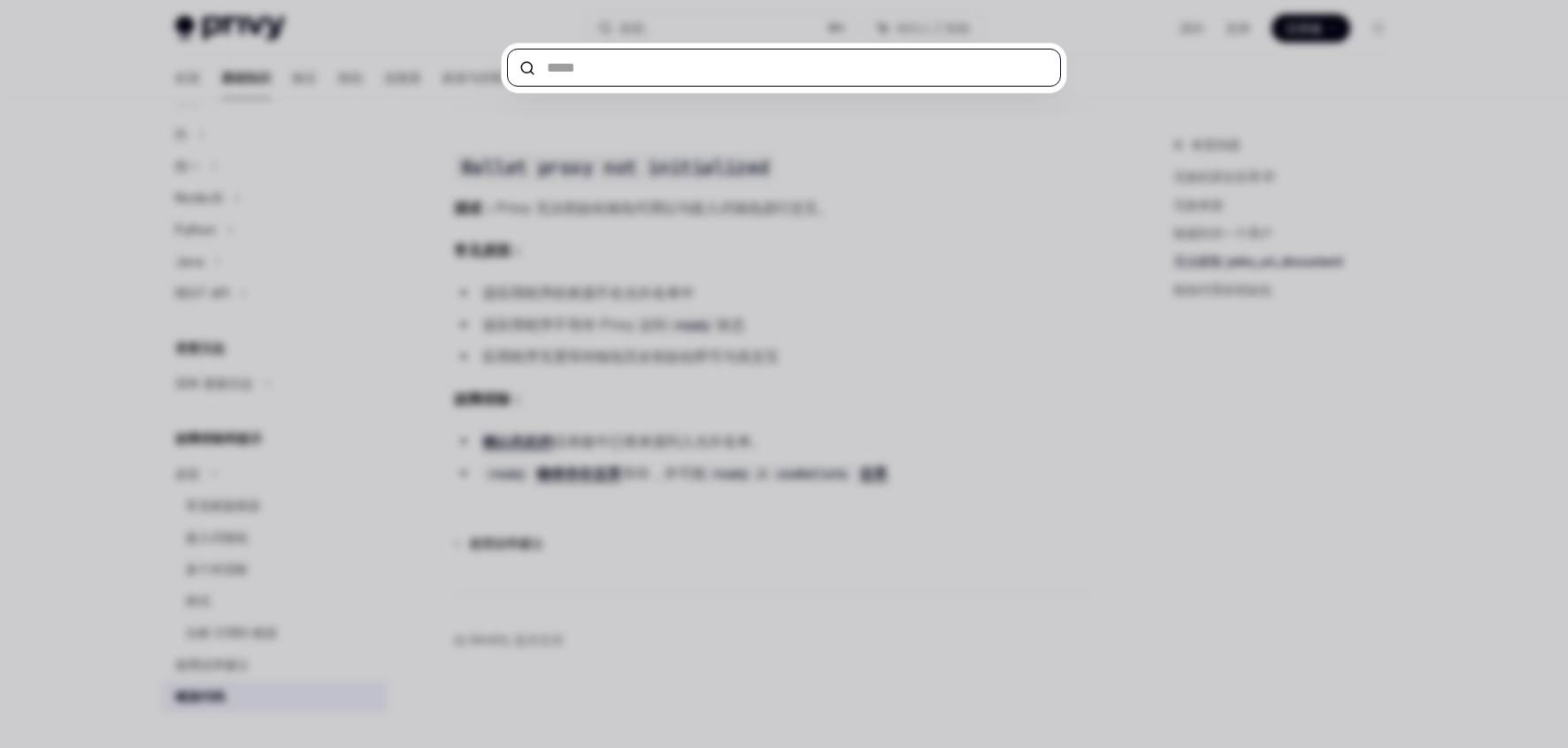
paste input "**********"
type input "**********"
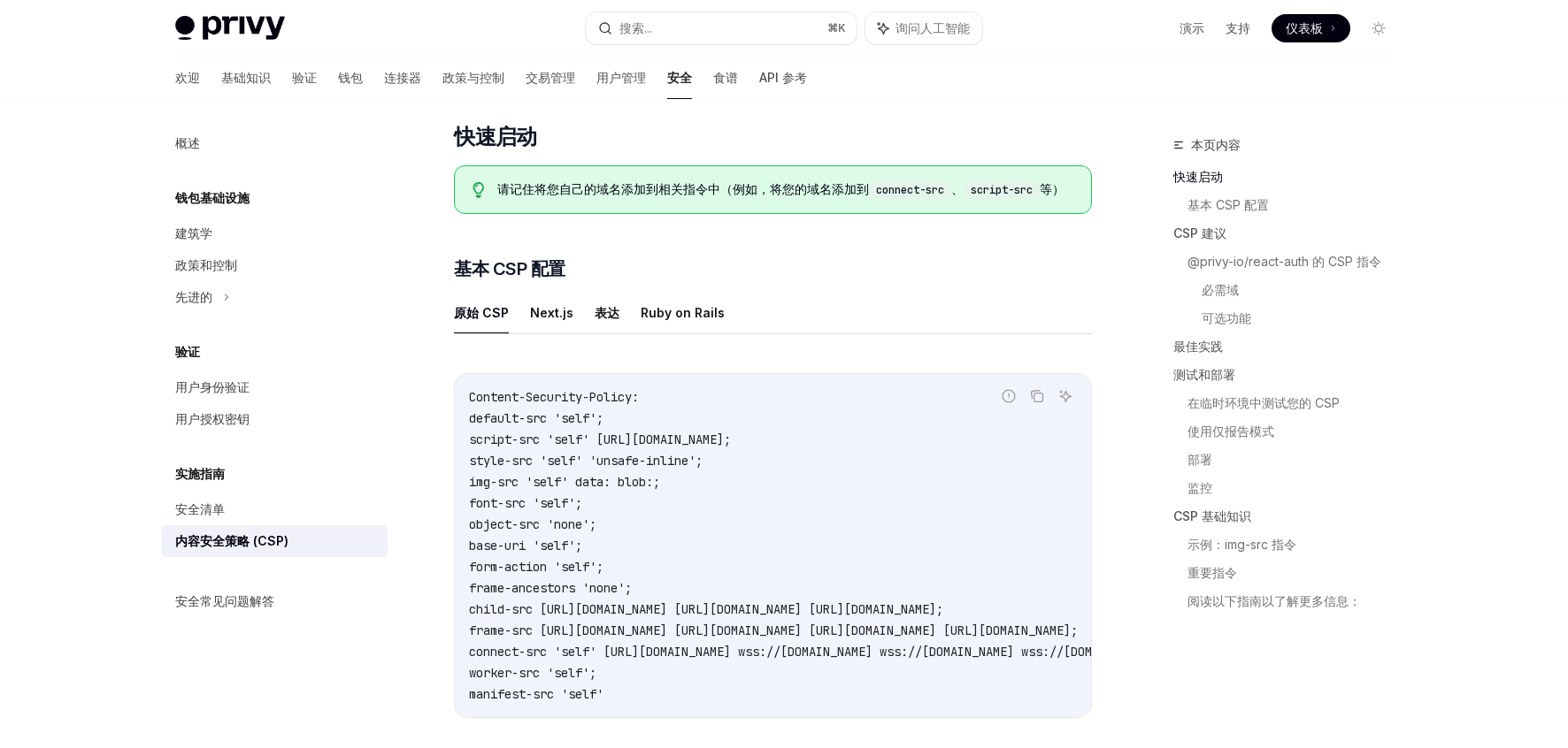
scroll to position [281, 0]
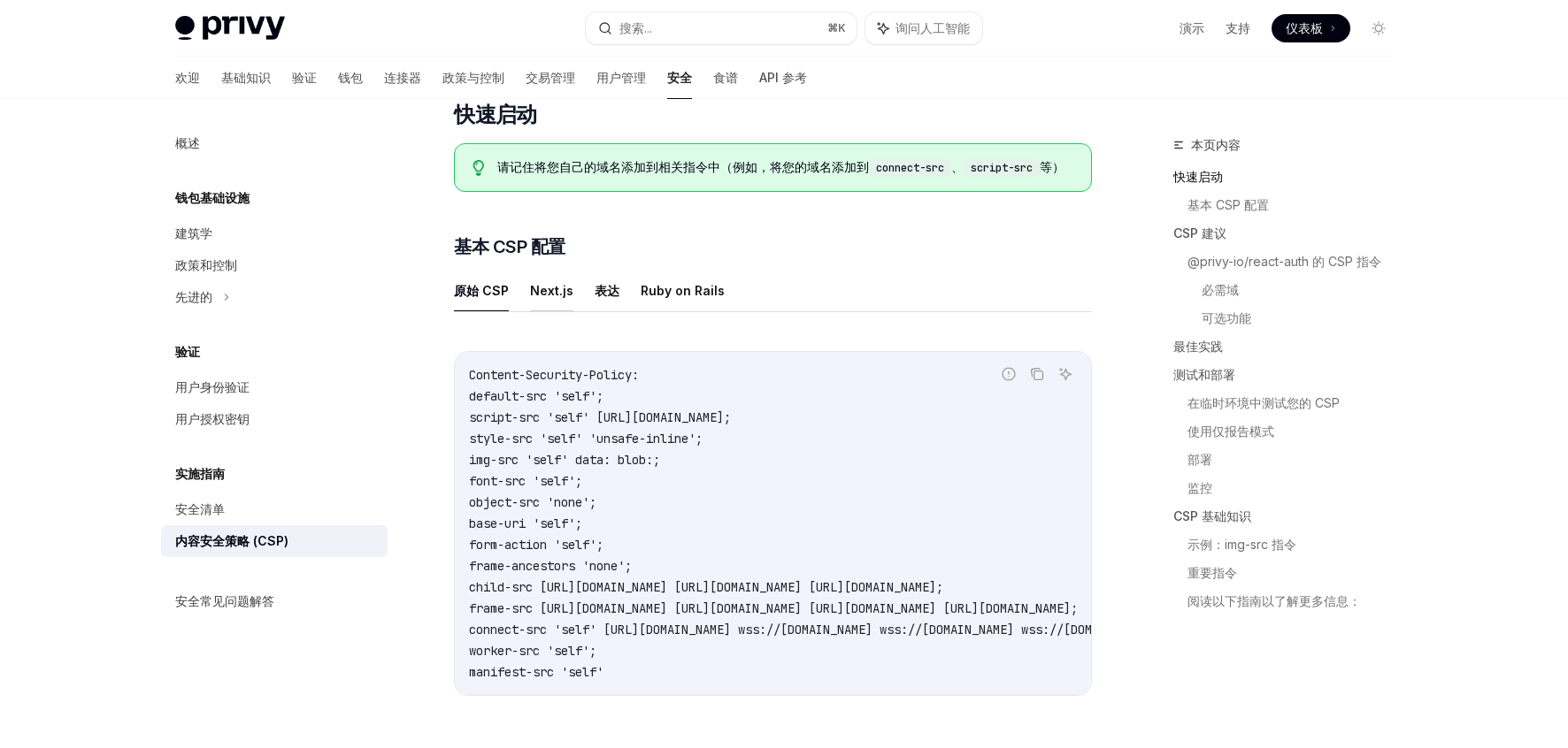
click at [544, 298] on font "Next.js" at bounding box center [551, 290] width 43 height 15
type textarea "*"
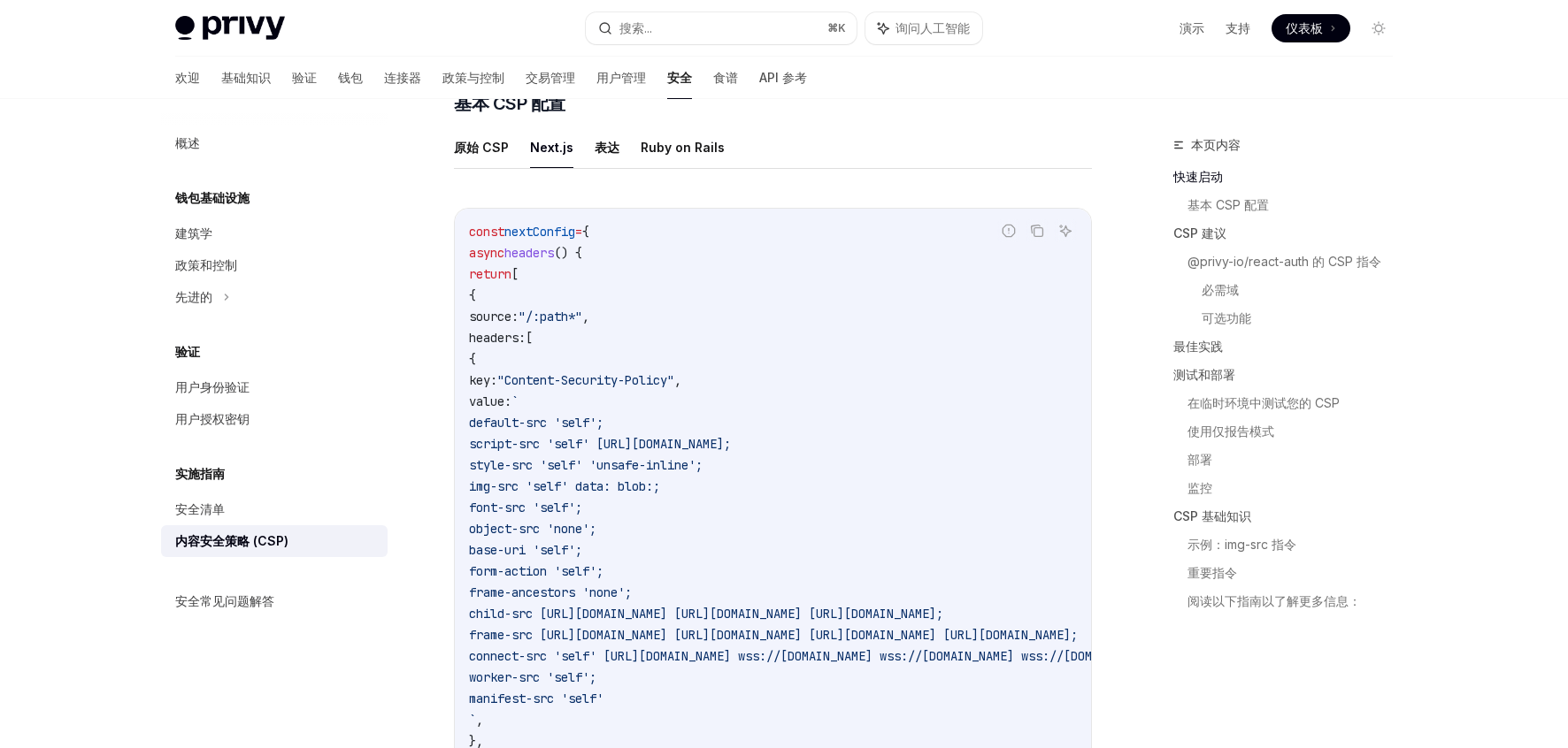
scroll to position [427, 0]
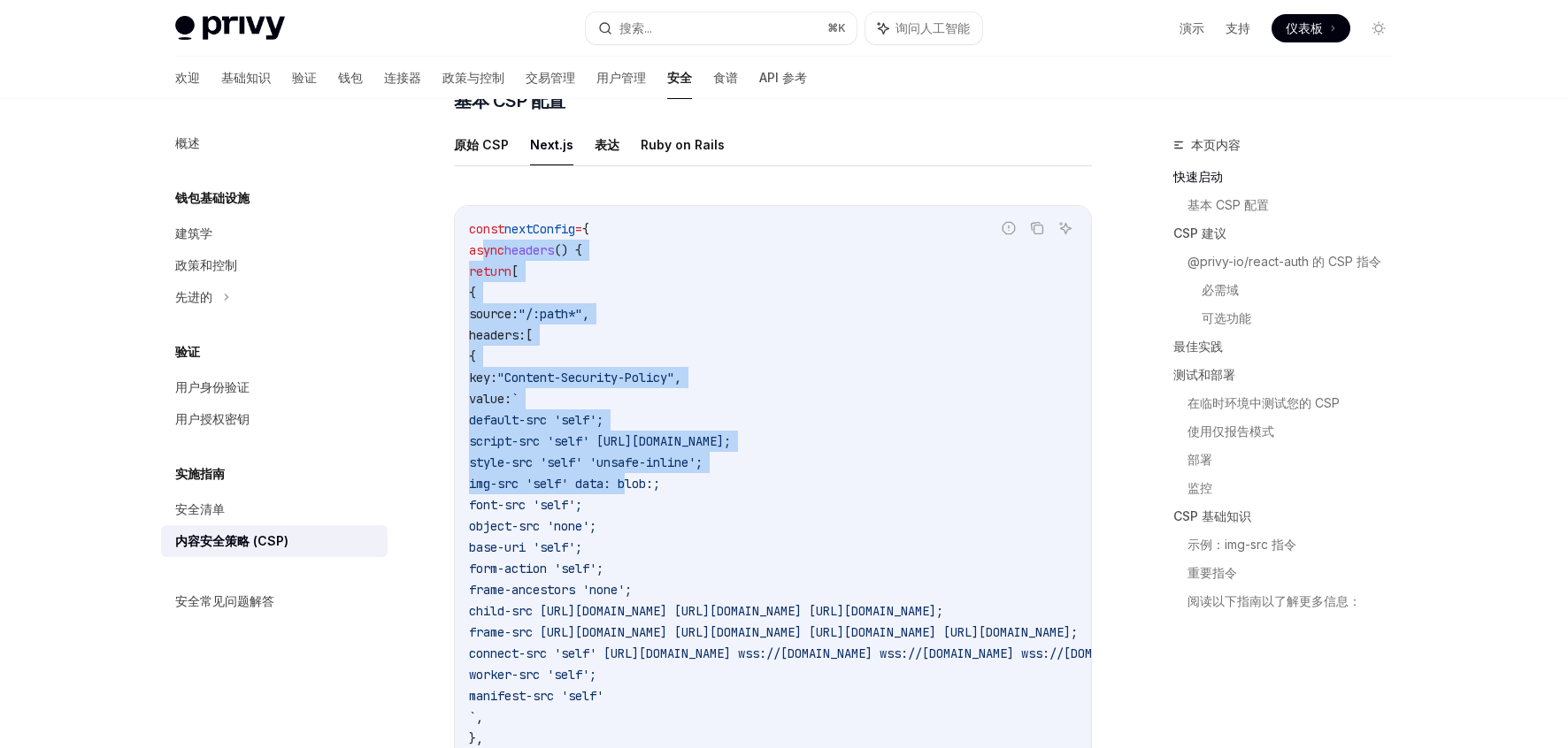
drag, startPoint x: 483, startPoint y: 269, endPoint x: 634, endPoint y: 501, distance: 276.8
click at [634, 501] on code "const nextConfig = { async headers () { return [ { source: "/:path*" , headers:…" at bounding box center [989, 537] width 1041 height 637
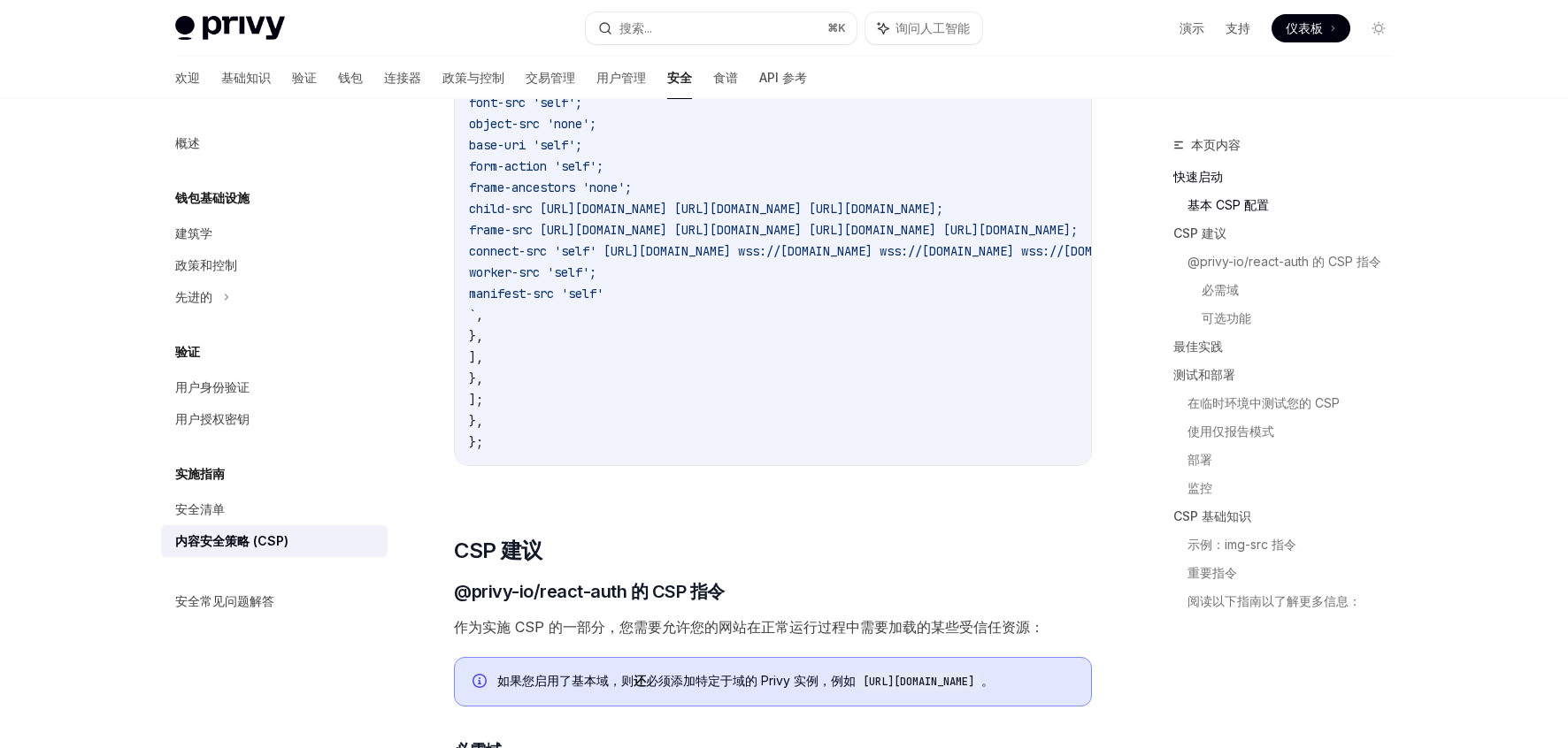
scroll to position [792, 0]
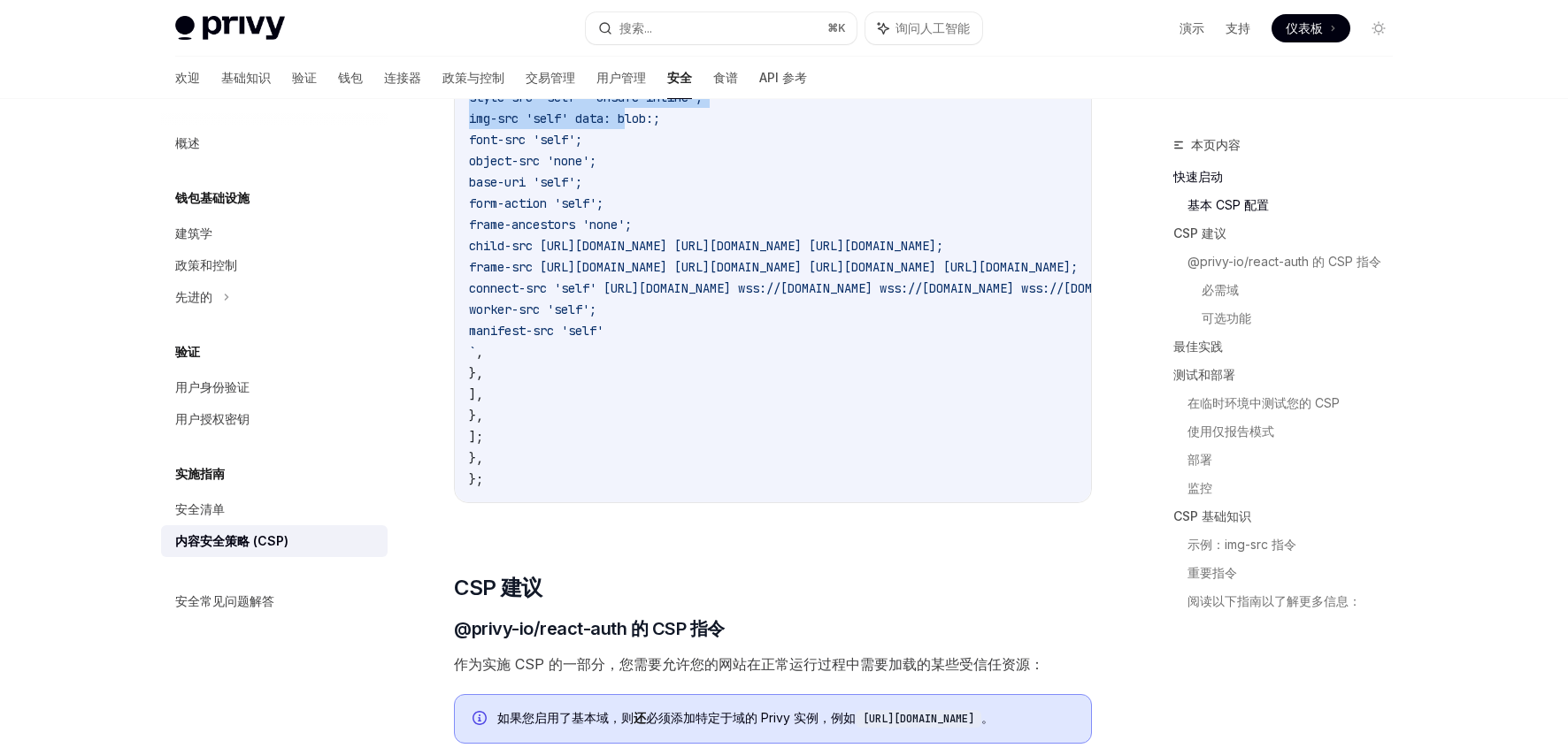
click at [483, 466] on span "}," at bounding box center [476, 458] width 14 height 16
copy code "async headers () { return [ { source: "/:path*" , headers: [ { key: "Content-Se…"
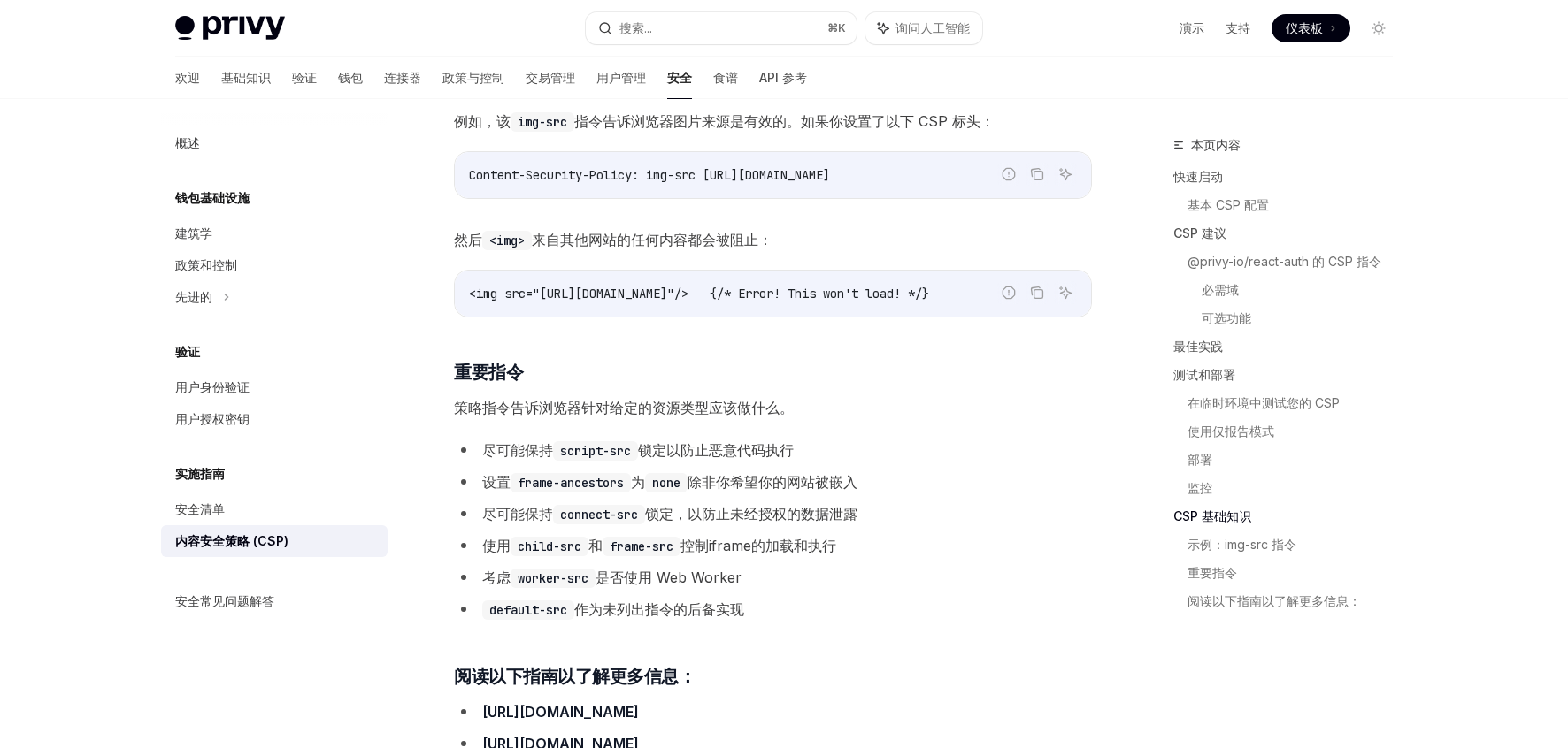
scroll to position [3839, 0]
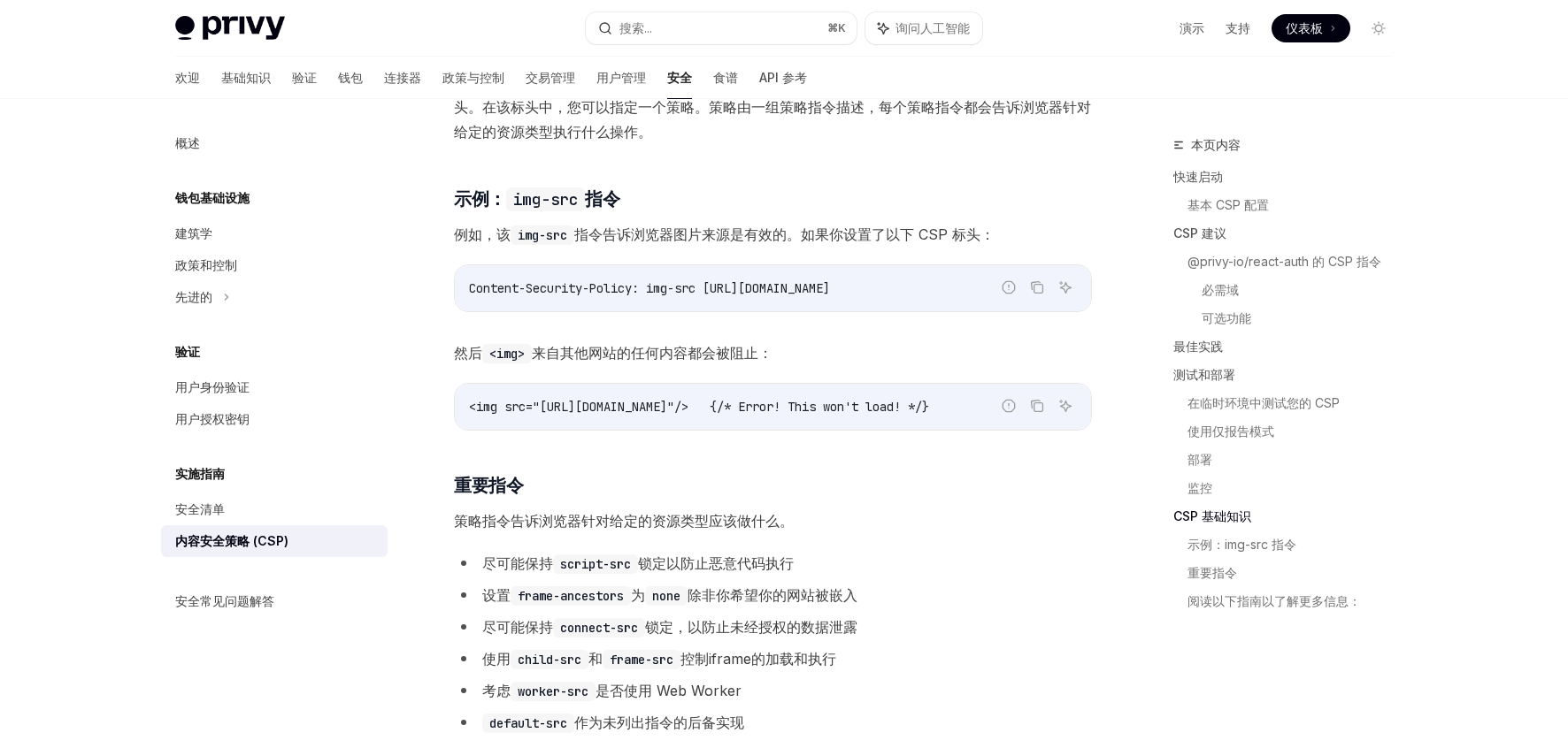
drag, startPoint x: 716, startPoint y: 329, endPoint x: 948, endPoint y: 331, distance: 232.0
click at [948, 299] on code "Content-Security-Policy: img-src [URL][DOMAIN_NAME]" at bounding box center [773, 288] width 608 height 21
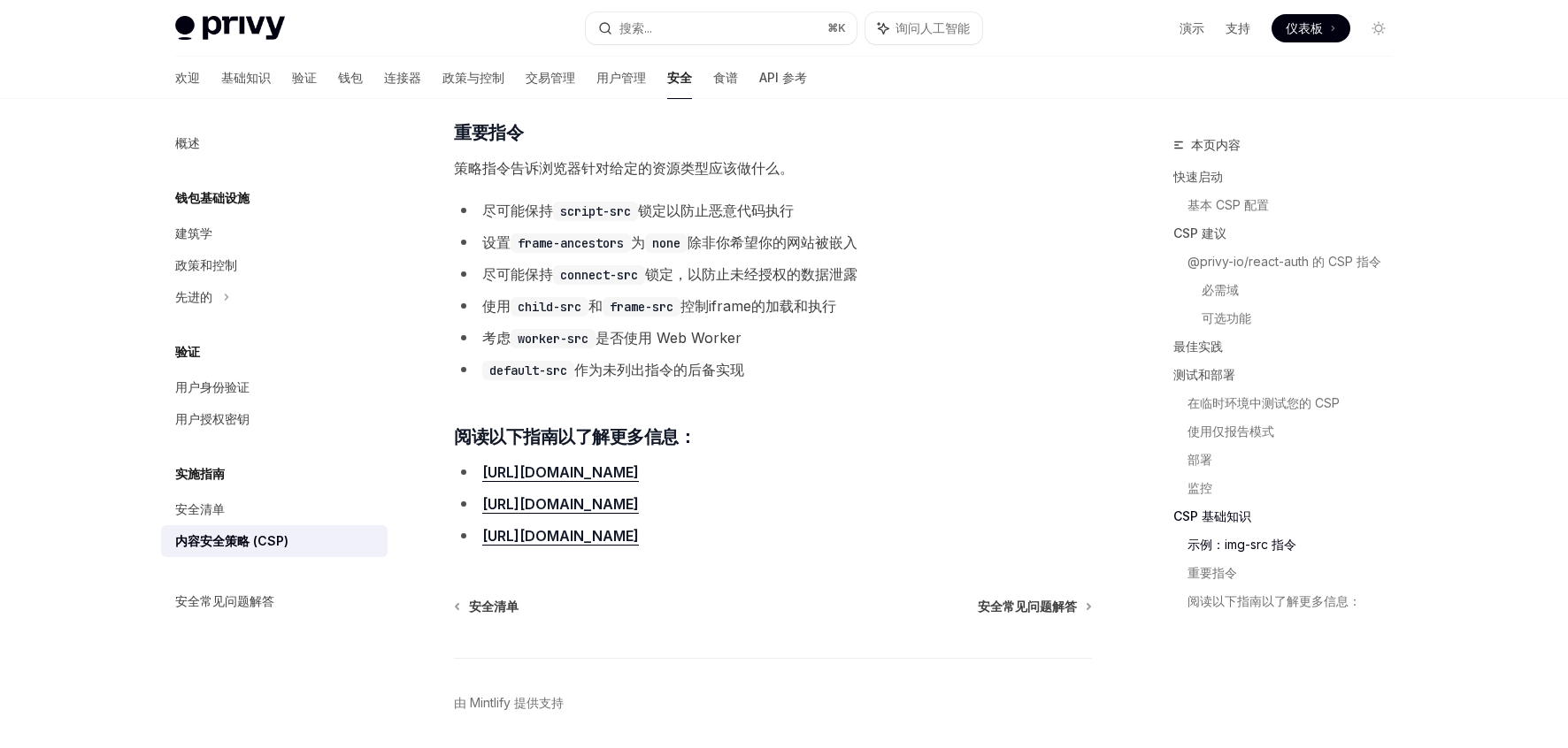
scroll to position [4304, 0]
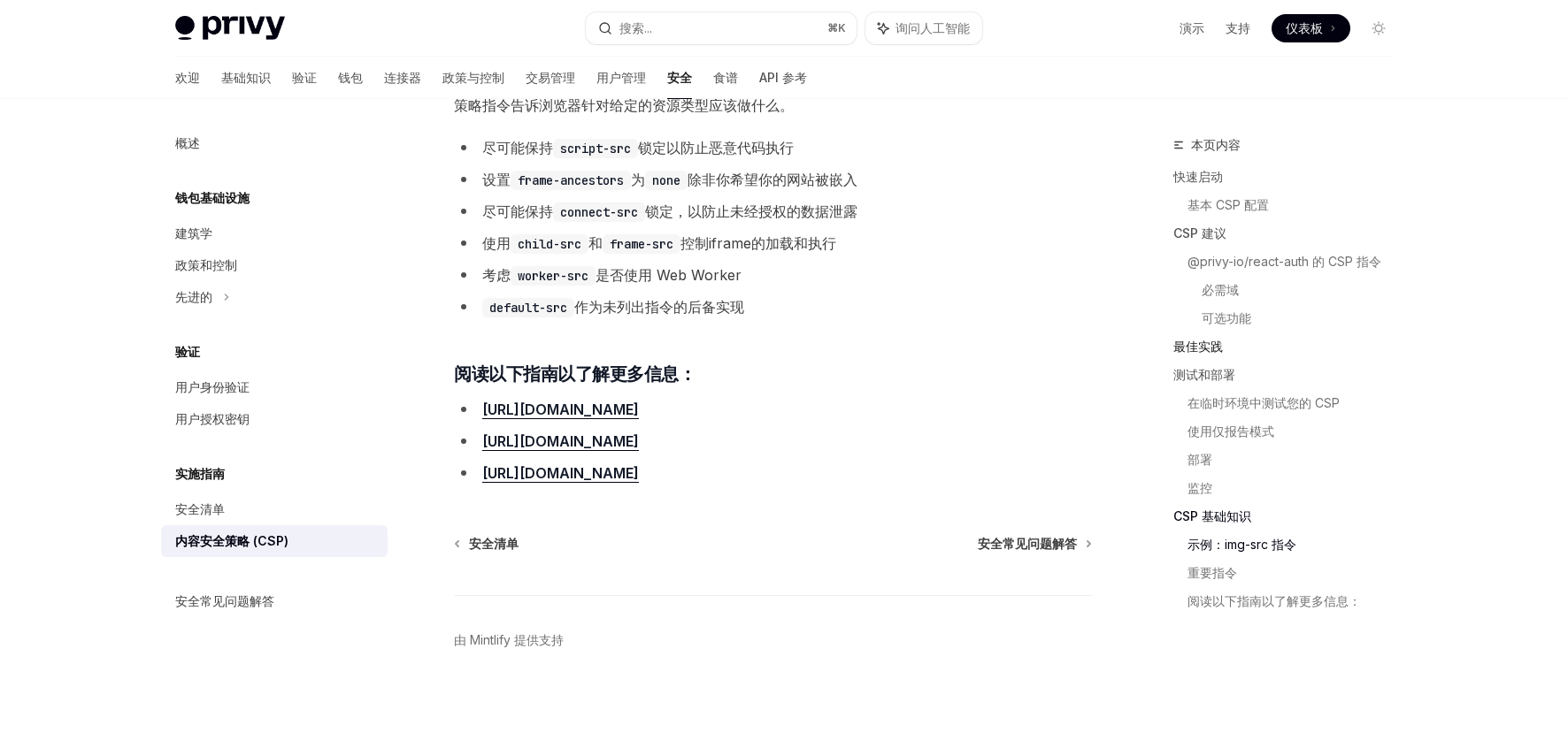
click at [1223, 347] on link "最佳实践" at bounding box center [1291, 347] width 234 height 28
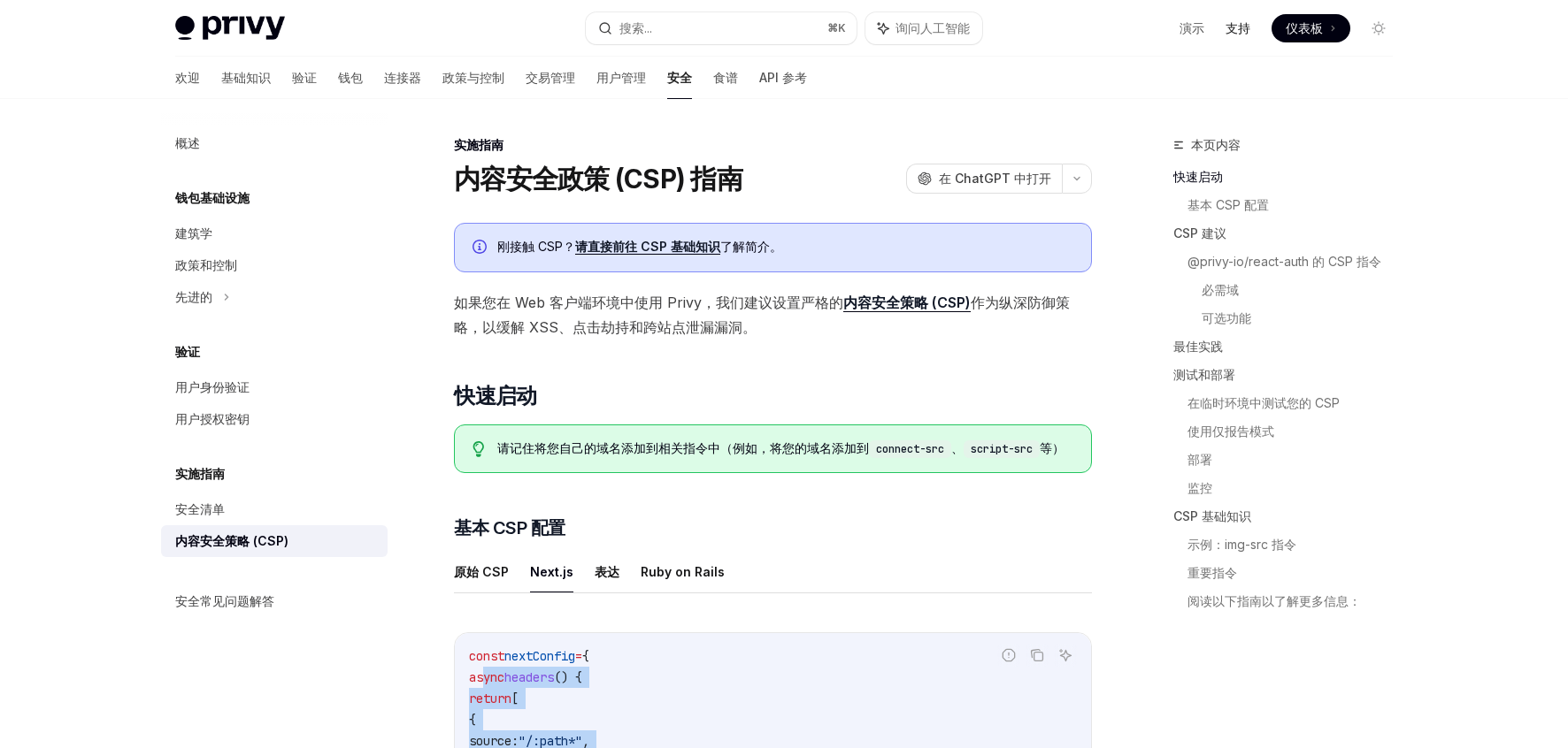
click at [1229, 31] on font "支持" at bounding box center [1237, 27] width 25 height 15
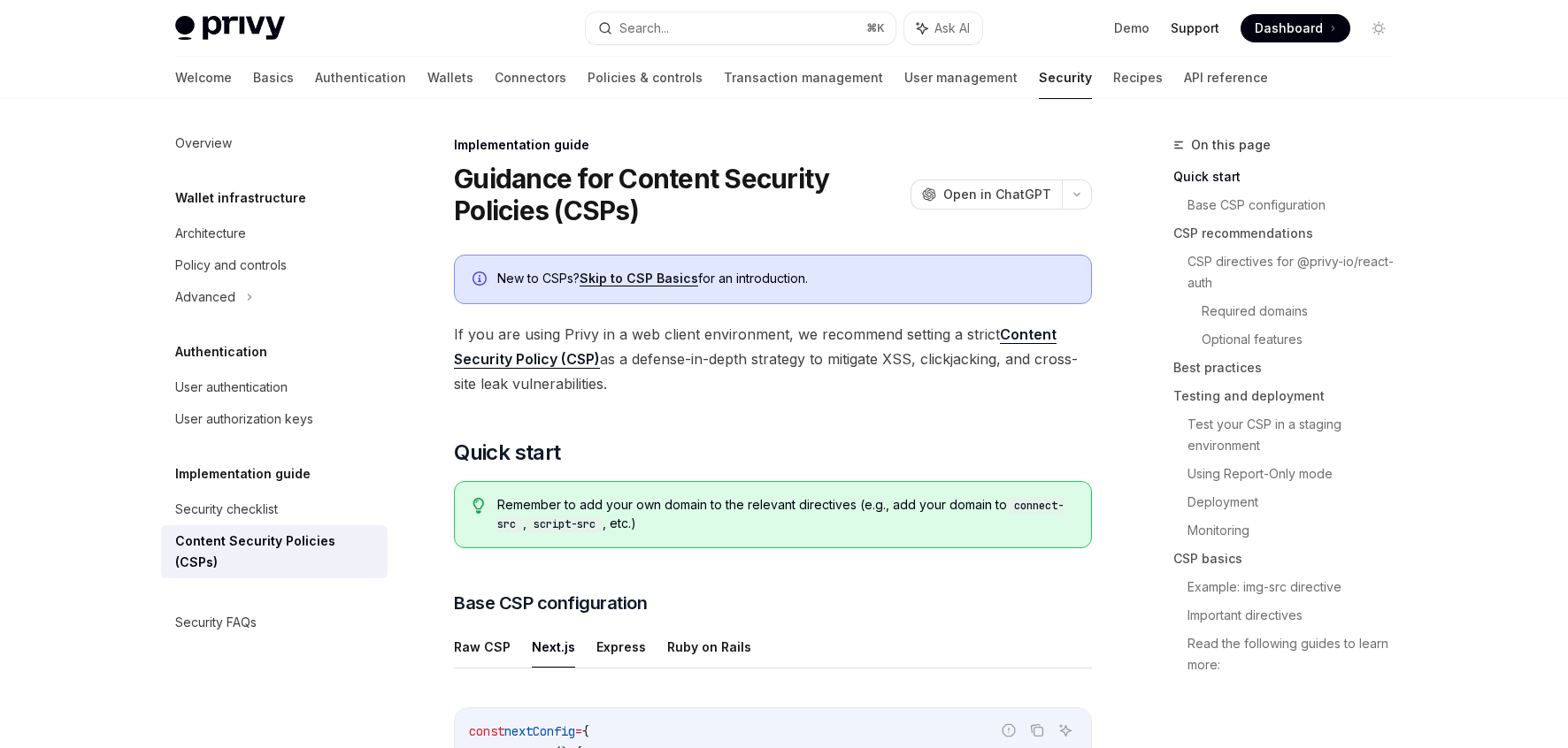
click at [637, 212] on h1 "Guidance for Content Security Policies (CSPs)" at bounding box center [678, 195] width 449 height 64
drag, startPoint x: 562, startPoint y: 207, endPoint x: 632, endPoint y: 208, distance: 70.0
click at [632, 208] on h1 "Guidance for Content Security Policies (CSPs)" at bounding box center [678, 195] width 449 height 64
copy h1 "CSPs"
click at [1207, 26] on link "Support" at bounding box center [1195, 28] width 49 height 18
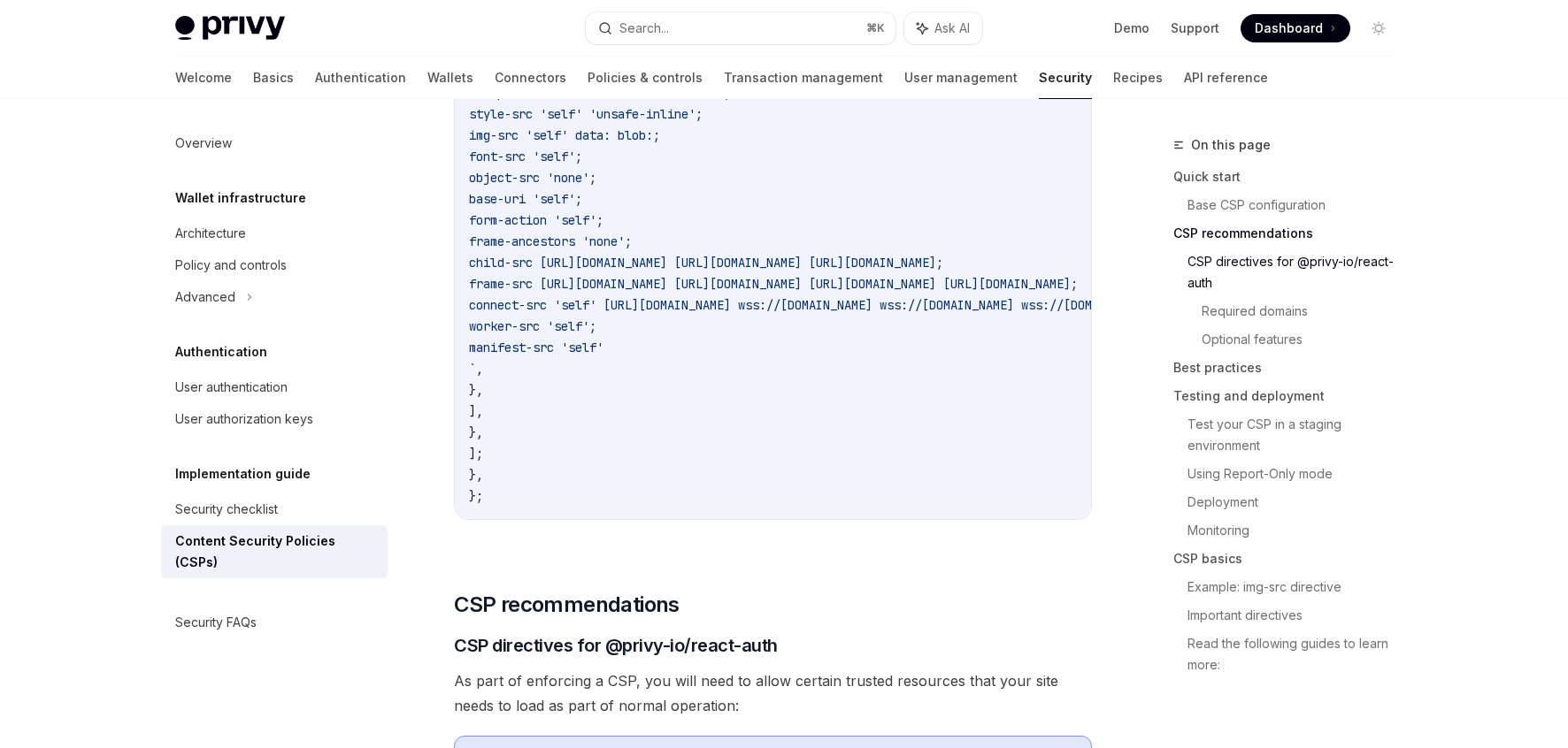
scroll to position [1158, 0]
